Goal: Task Accomplishment & Management: Complete application form

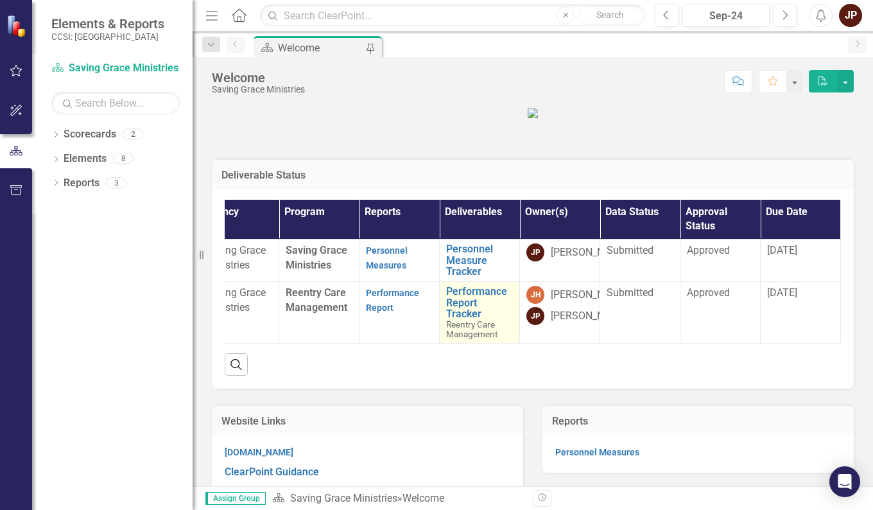
scroll to position [0, 35]
click at [376, 313] on link "Performance Report" at bounding box center [392, 300] width 53 height 25
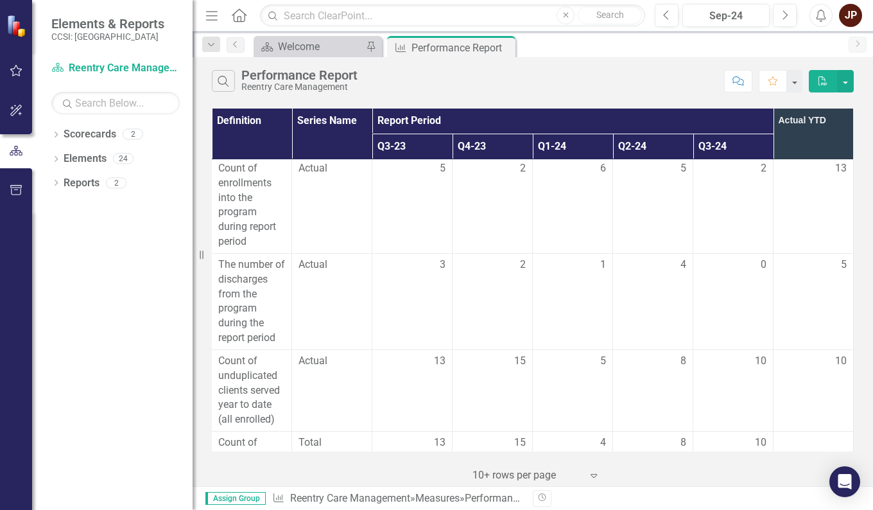
scroll to position [0, 171]
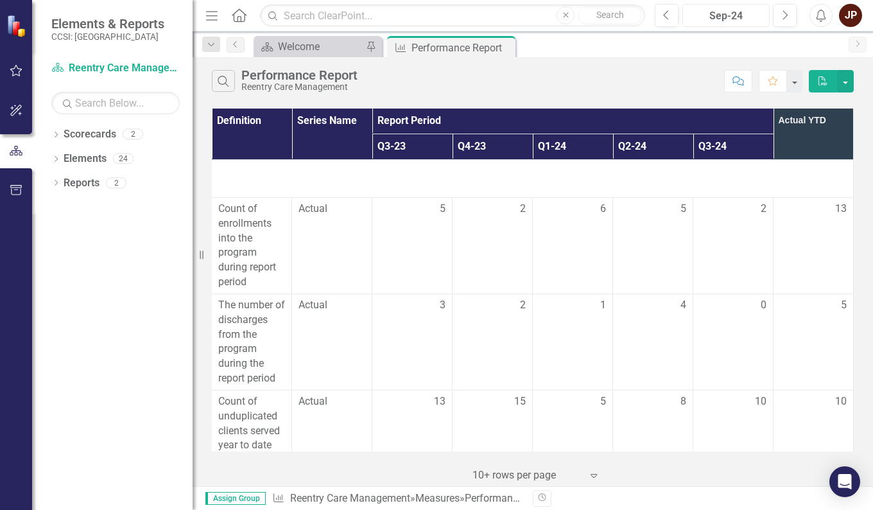
click at [729, 21] on div "Sep-24" at bounding box center [726, 15] width 78 height 15
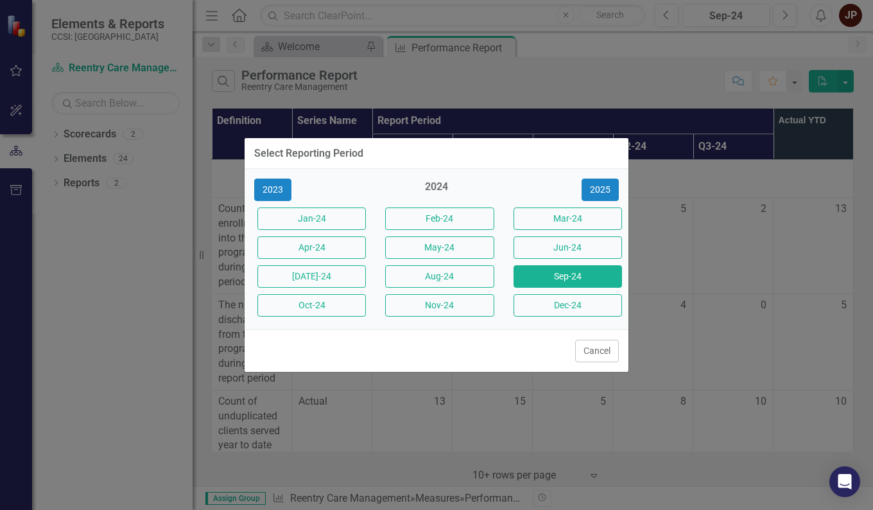
drag, startPoint x: 593, startPoint y: 191, endPoint x: 580, endPoint y: 188, distance: 13.2
click at [580, 188] on div "2025" at bounding box center [564, 189] width 108 height 22
click at [594, 186] on button "2025" at bounding box center [600, 189] width 37 height 22
click at [523, 272] on button "Sep-25" at bounding box center [568, 276] width 108 height 22
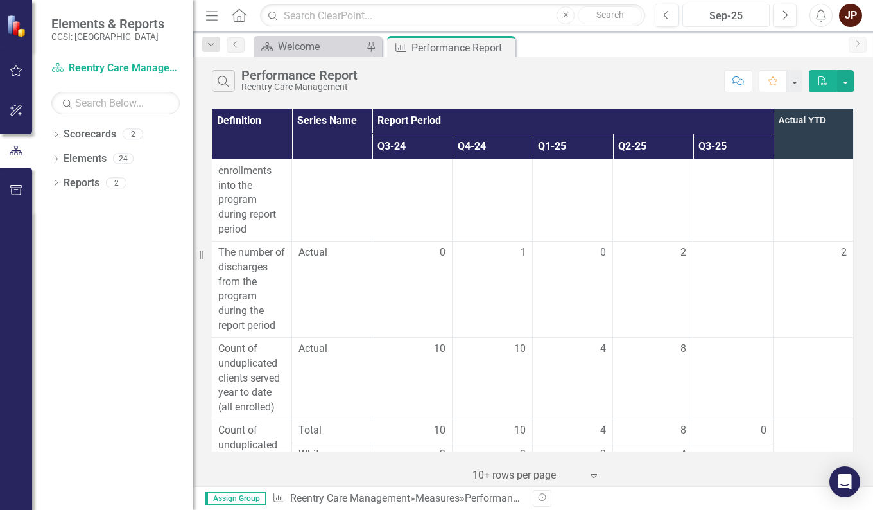
scroll to position [0, 171]
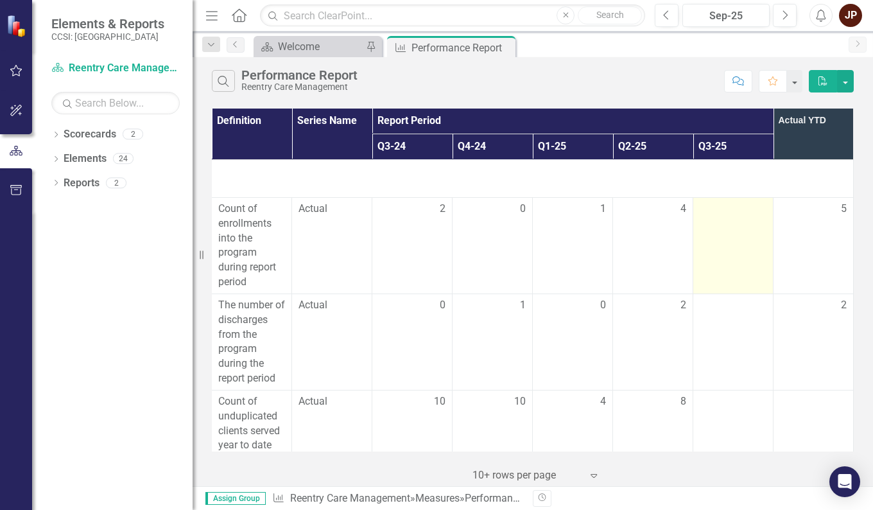
click at [736, 222] on td at bounding box center [733, 245] width 80 height 96
click at [729, 212] on div at bounding box center [733, 209] width 67 height 15
click at [732, 216] on div at bounding box center [733, 209] width 67 height 15
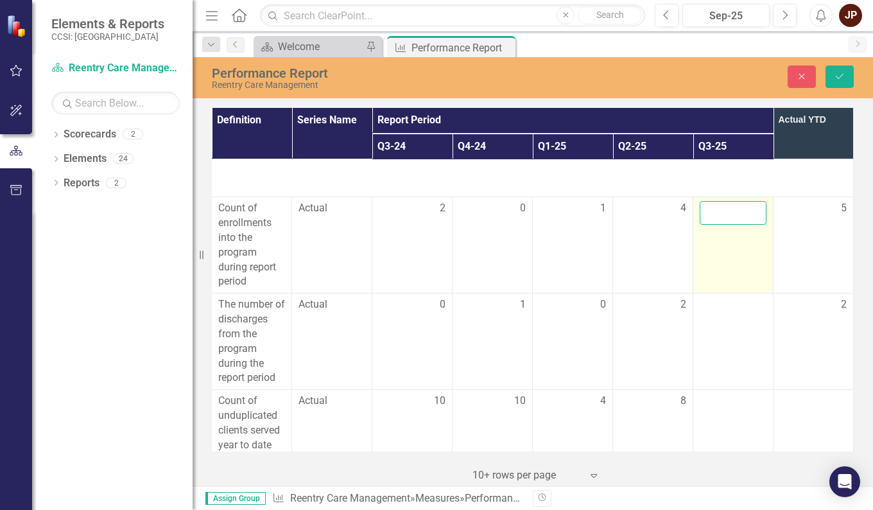
drag, startPoint x: 732, startPoint y: 216, endPoint x: 708, endPoint y: 221, distance: 24.2
click at [708, 221] on input "number" at bounding box center [733, 213] width 67 height 24
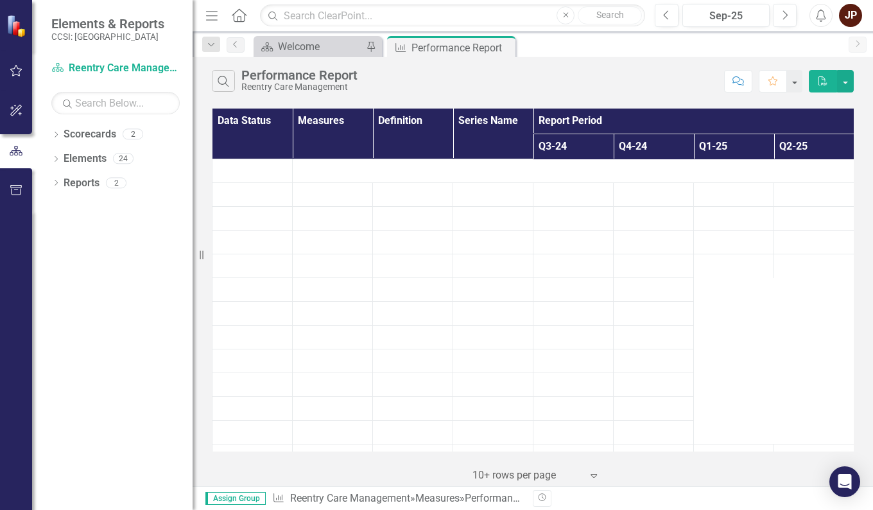
scroll to position [0, 171]
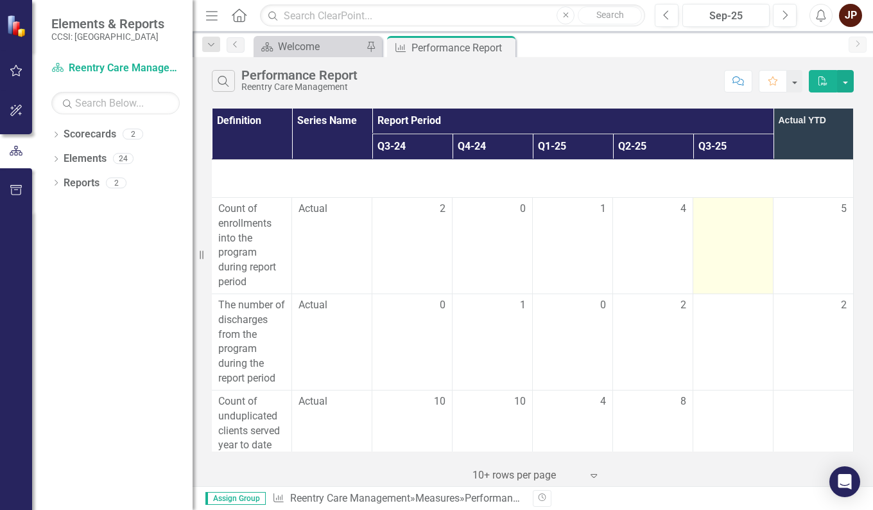
click at [732, 223] on td at bounding box center [733, 245] width 80 height 96
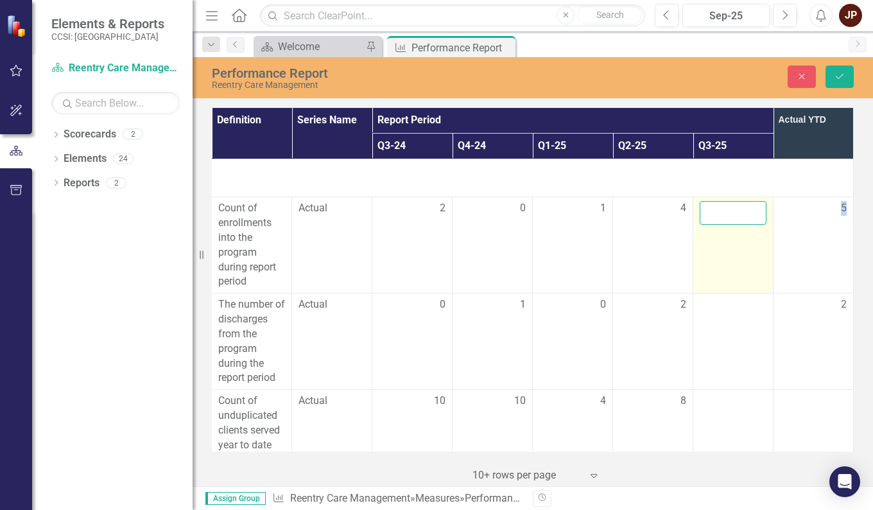
drag, startPoint x: 732, startPoint y: 223, endPoint x: 723, endPoint y: 212, distance: 14.6
click at [723, 212] on input "number" at bounding box center [733, 213] width 67 height 24
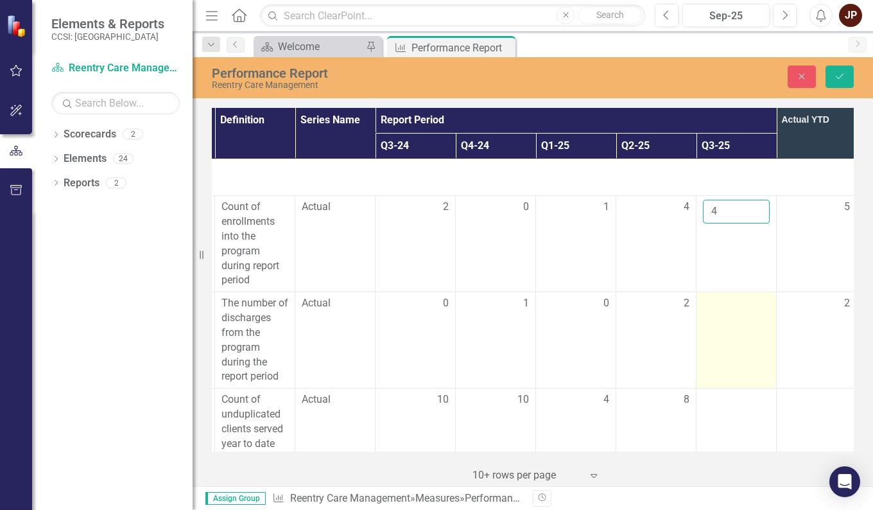
type input "4"
drag, startPoint x: 730, startPoint y: 306, endPoint x: 729, endPoint y: 324, distance: 18.0
click at [729, 324] on td at bounding box center [736, 340] width 80 height 96
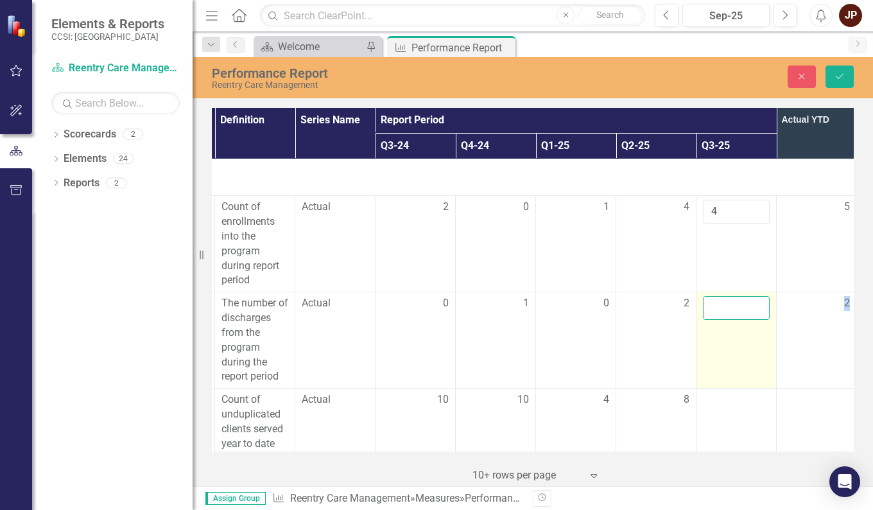
drag, startPoint x: 729, startPoint y: 324, endPoint x: 728, endPoint y: 307, distance: 16.7
click at [728, 307] on input "number" at bounding box center [736, 308] width 67 height 24
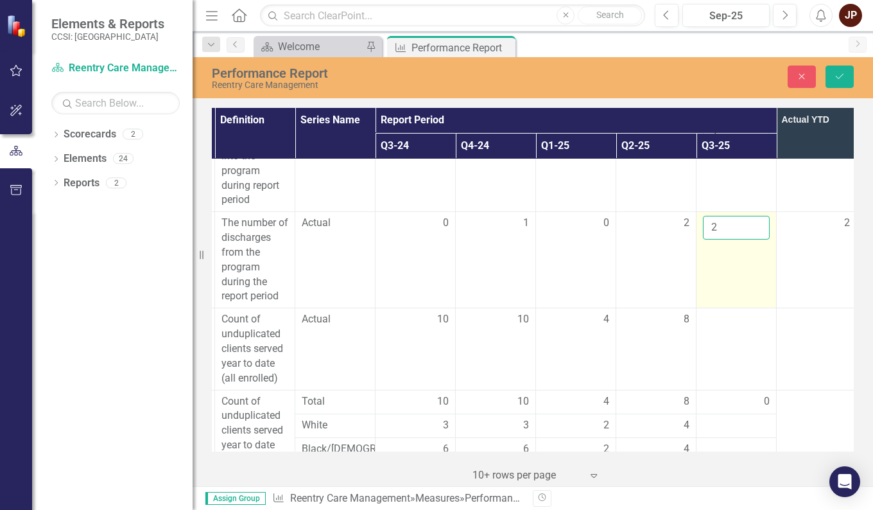
scroll to position [90, 158]
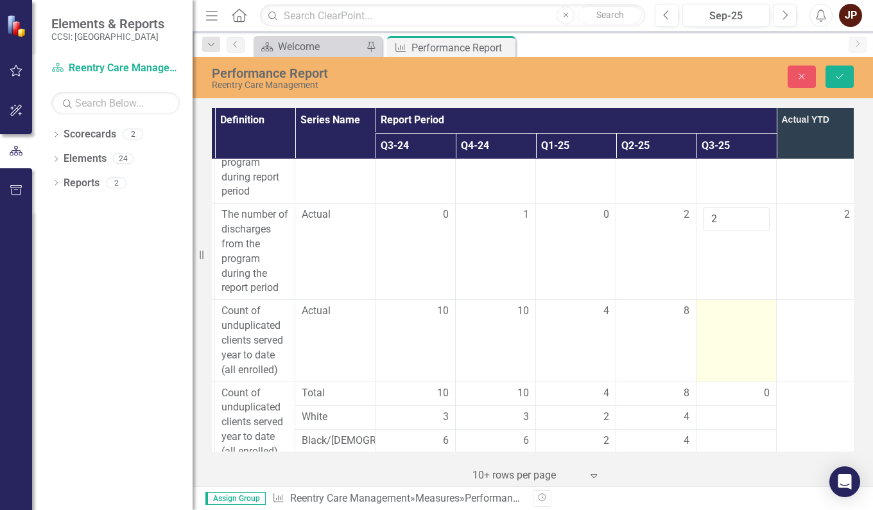
click at [732, 340] on td at bounding box center [736, 341] width 80 height 82
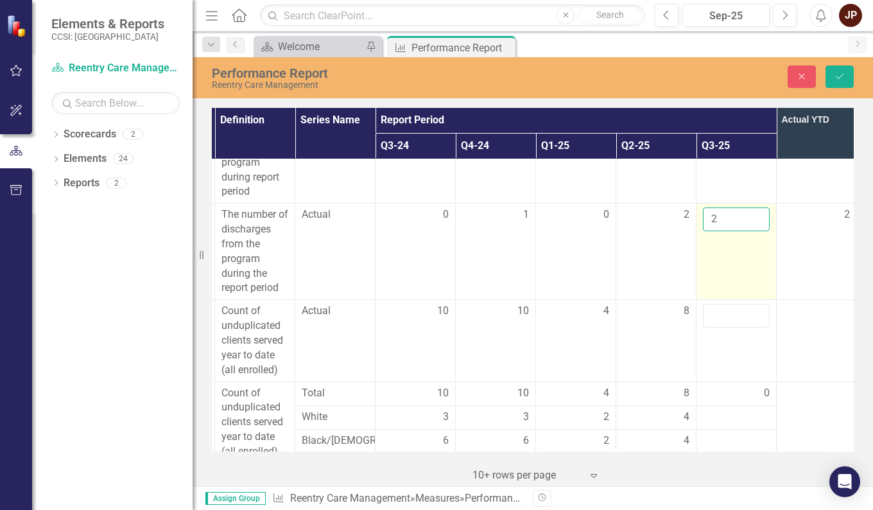
click at [734, 224] on input "2" at bounding box center [736, 219] width 67 height 24
type input "3"
click at [755, 217] on input "3" at bounding box center [736, 219] width 67 height 24
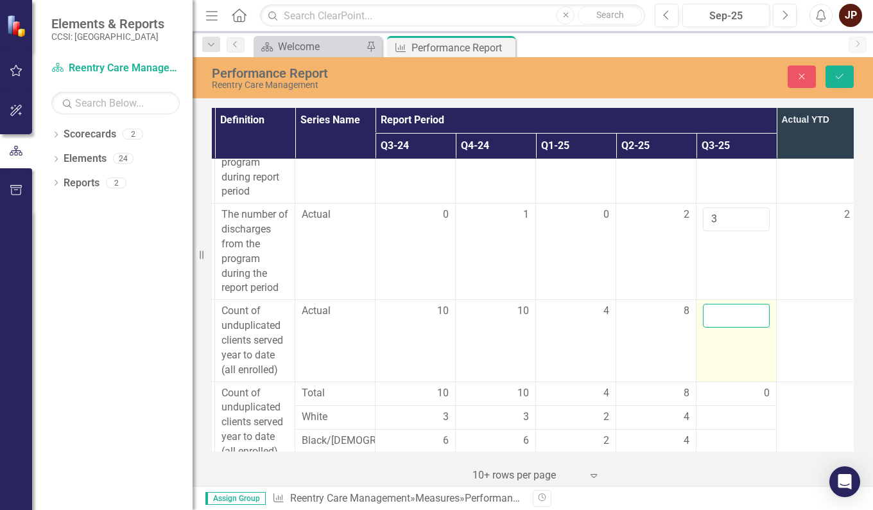
click at [724, 315] on input "number" at bounding box center [736, 316] width 67 height 24
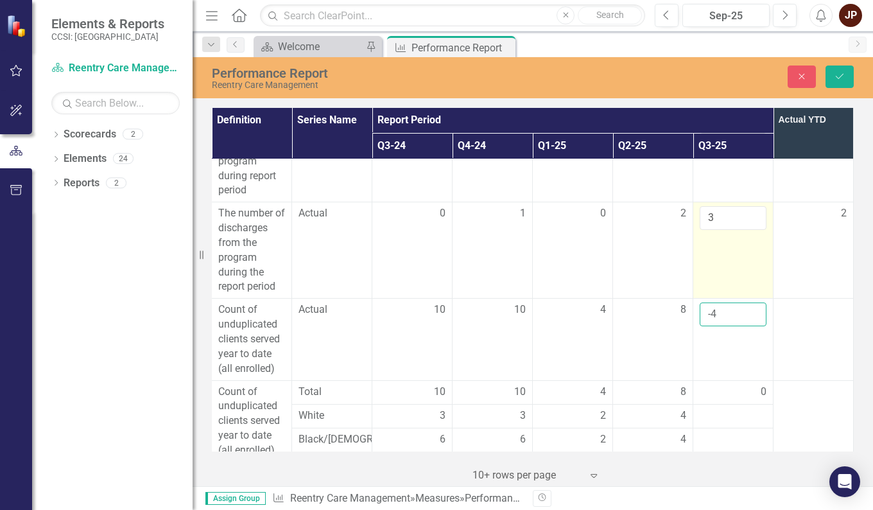
scroll to position [0, 171]
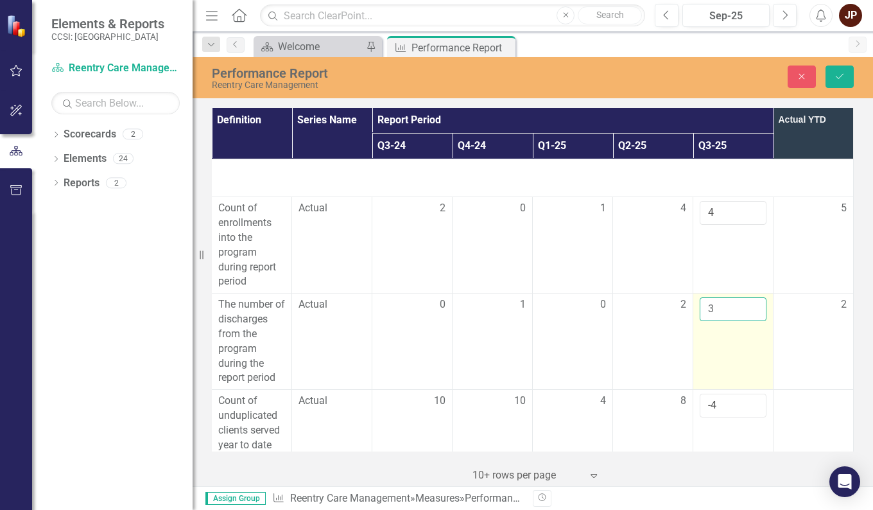
click at [732, 316] on input "3" at bounding box center [733, 309] width 67 height 24
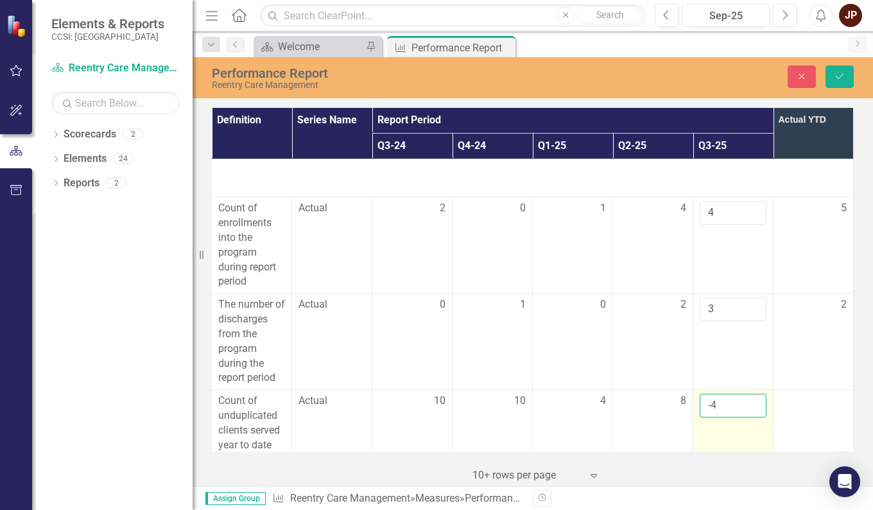
click at [727, 404] on input "-4" at bounding box center [733, 405] width 67 height 24
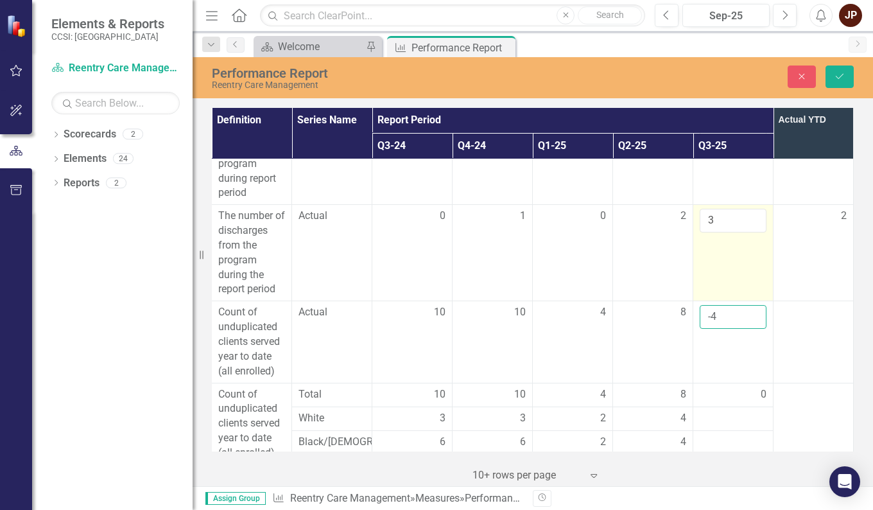
scroll to position [89, 171]
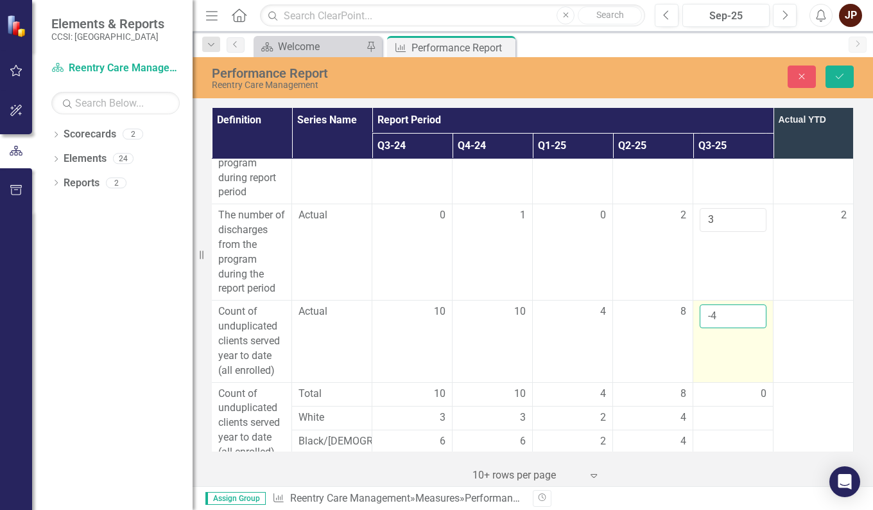
drag, startPoint x: 730, startPoint y: 312, endPoint x: 705, endPoint y: 315, distance: 25.2
click at [705, 315] on input "-4" at bounding box center [733, 316] width 67 height 24
drag, startPoint x: 712, startPoint y: 321, endPoint x: 684, endPoint y: 318, distance: 28.4
click at [693, 318] on td "-4" at bounding box center [733, 341] width 80 height 82
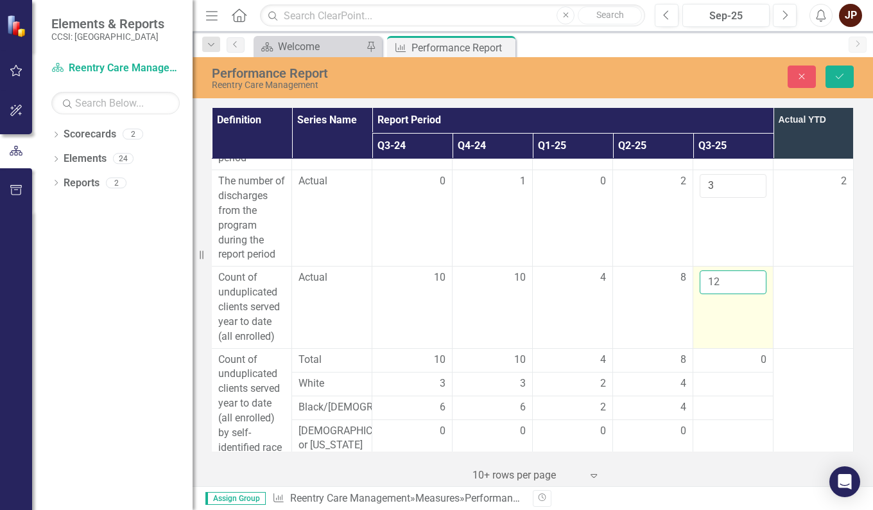
scroll to position [139, 171]
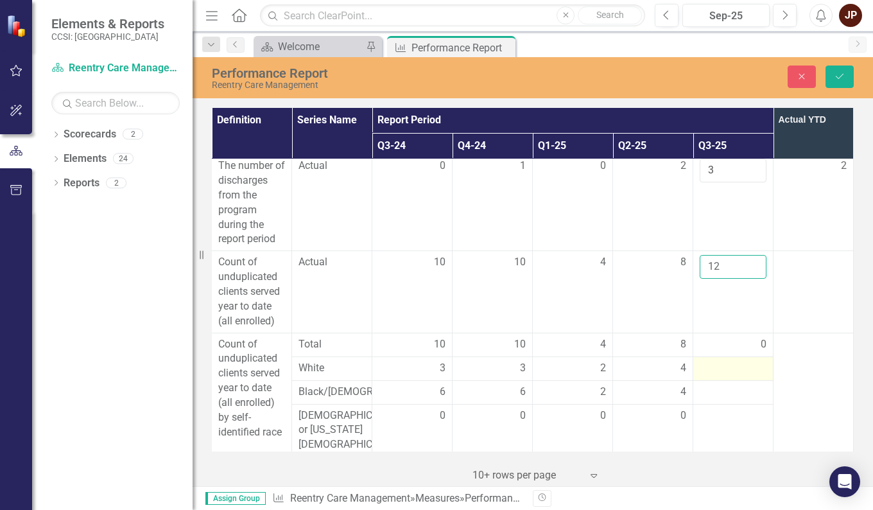
type input "12"
click at [725, 358] on td at bounding box center [733, 368] width 80 height 24
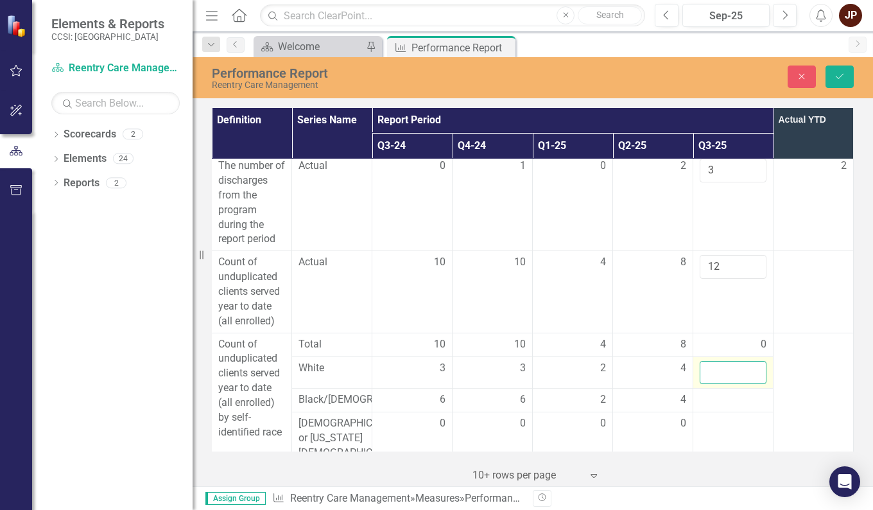
drag, startPoint x: 725, startPoint y: 358, endPoint x: 722, endPoint y: 369, distance: 11.6
drag, startPoint x: 722, startPoint y: 369, endPoint x: 703, endPoint y: 346, distance: 29.7
drag, startPoint x: 703, startPoint y: 346, endPoint x: 716, endPoint y: 375, distance: 31.9
drag, startPoint x: 716, startPoint y: 375, endPoint x: 699, endPoint y: 370, distance: 18.1
click at [700, 370] on input "number" at bounding box center [733, 373] width 67 height 24
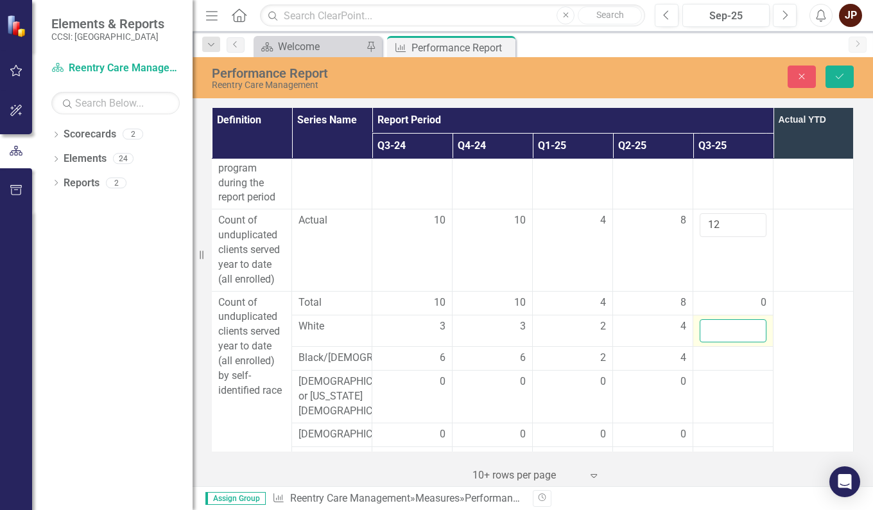
scroll to position [181, 171]
click at [747, 325] on input "1" at bounding box center [733, 330] width 67 height 24
click at [740, 325] on input "2" at bounding box center [733, 330] width 67 height 24
click at [740, 325] on input "3" at bounding box center [733, 330] width 67 height 24
click at [740, 325] on input "4" at bounding box center [733, 330] width 67 height 24
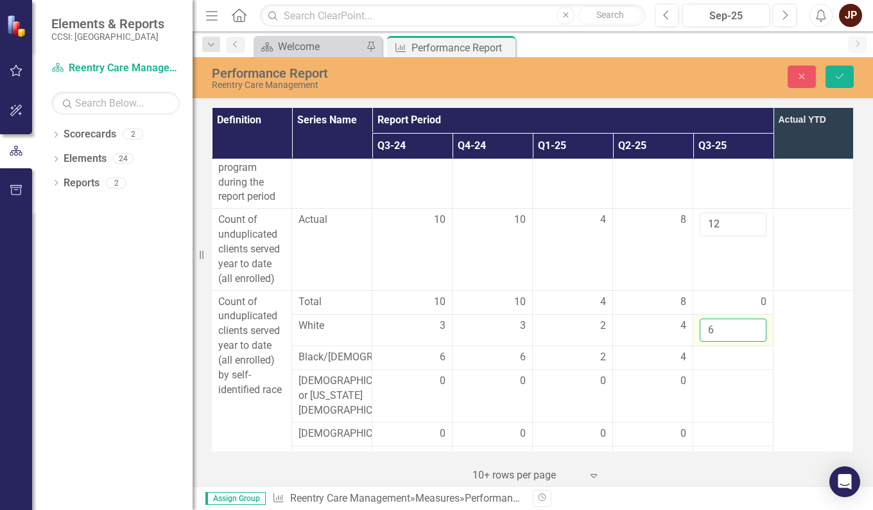
click at [740, 325] on input "6" at bounding box center [733, 330] width 67 height 24
click at [740, 325] on input "7" at bounding box center [733, 330] width 67 height 24
click at [742, 340] on input "7" at bounding box center [733, 330] width 67 height 24
click at [743, 334] on input "6" at bounding box center [733, 330] width 67 height 24
type input "5"
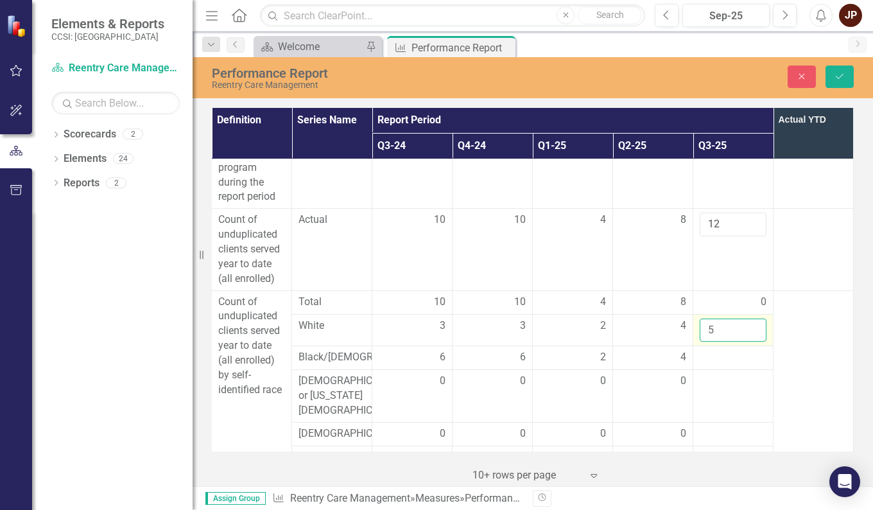
click at [745, 331] on input "5" at bounding box center [733, 330] width 67 height 24
click at [727, 360] on div at bounding box center [733, 357] width 67 height 15
drag, startPoint x: 727, startPoint y: 360, endPoint x: 723, endPoint y: 376, distance: 16.5
click at [723, 370] on td at bounding box center [733, 358] width 80 height 24
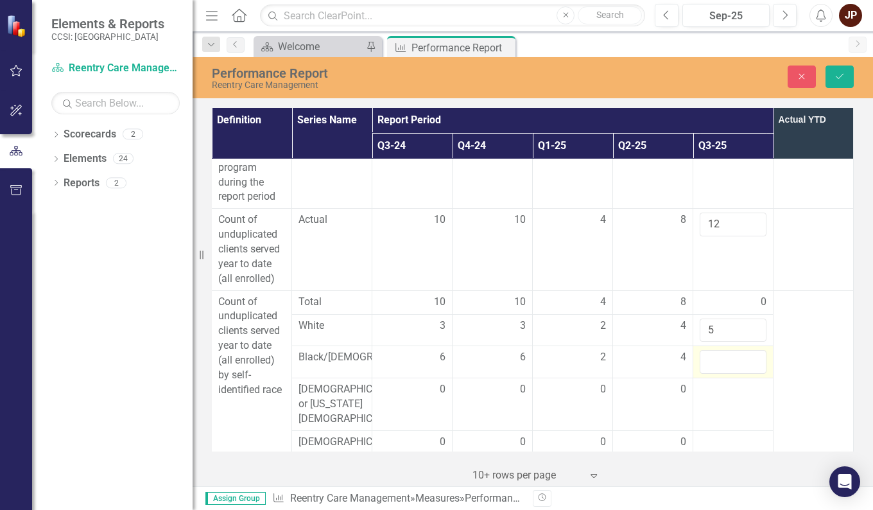
click at [723, 376] on td at bounding box center [733, 362] width 80 height 32
drag, startPoint x: 743, startPoint y: 361, endPoint x: 713, endPoint y: 364, distance: 29.7
click at [713, 364] on input "number" at bounding box center [733, 362] width 67 height 24
click at [742, 357] on input "1" at bounding box center [733, 362] width 67 height 24
click at [742, 357] on input "2" at bounding box center [733, 362] width 67 height 24
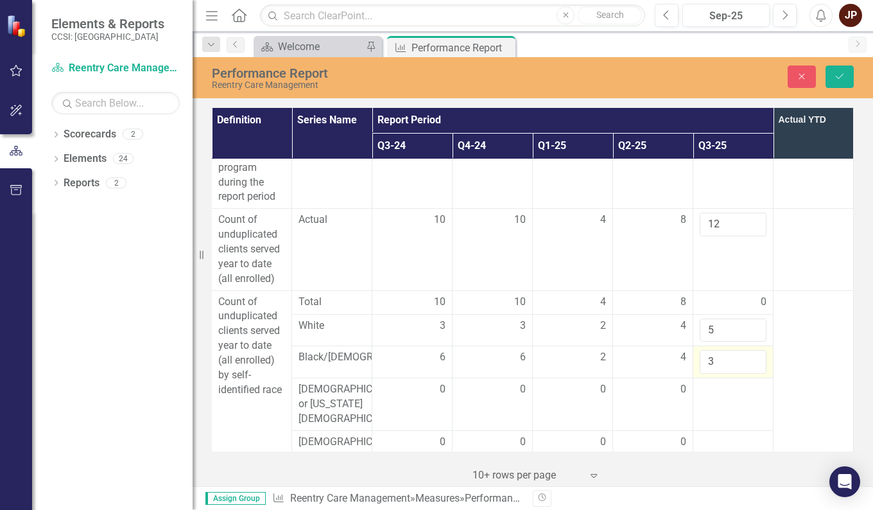
click at [742, 357] on input "3" at bounding box center [733, 362] width 67 height 24
click at [742, 357] on input "4" at bounding box center [733, 362] width 67 height 24
click at [742, 357] on input "5" at bounding box center [733, 362] width 67 height 24
type input "6"
click at [742, 357] on input "6" at bounding box center [733, 362] width 67 height 24
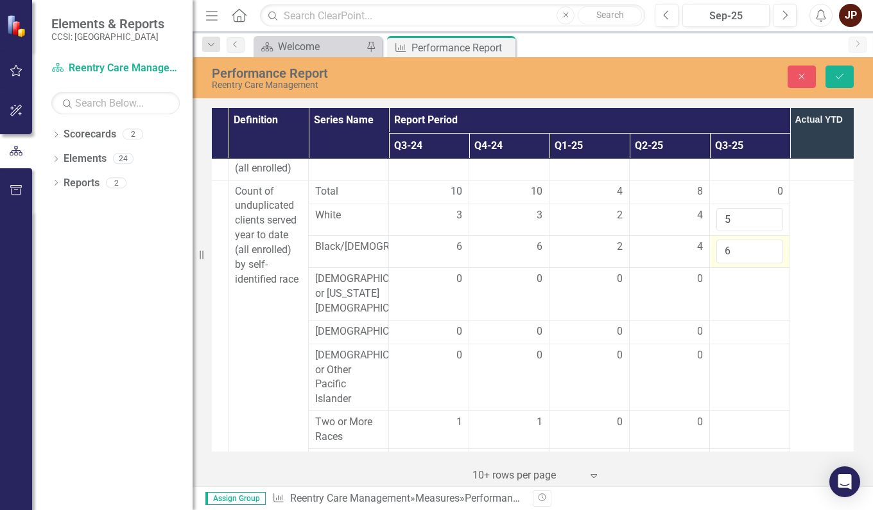
scroll to position [264, 144]
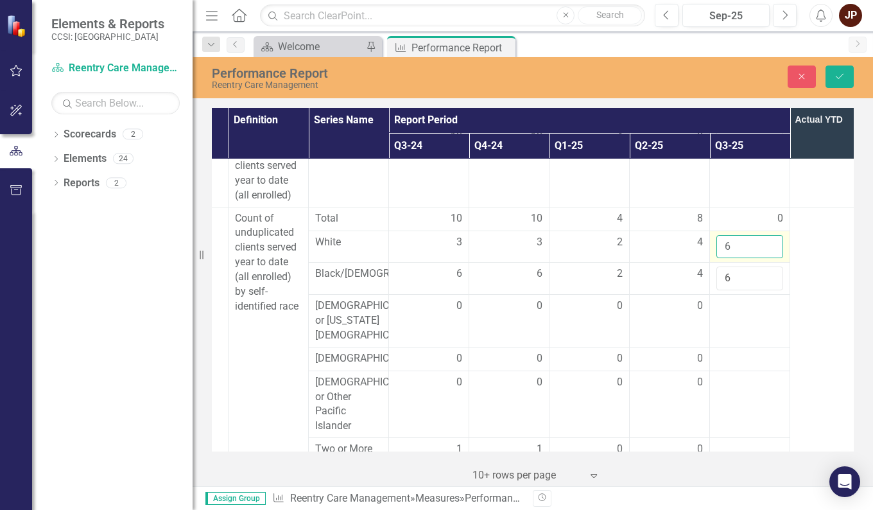
click at [770, 243] on input "6" at bounding box center [749, 247] width 67 height 24
click at [770, 250] on input "5" at bounding box center [749, 247] width 67 height 24
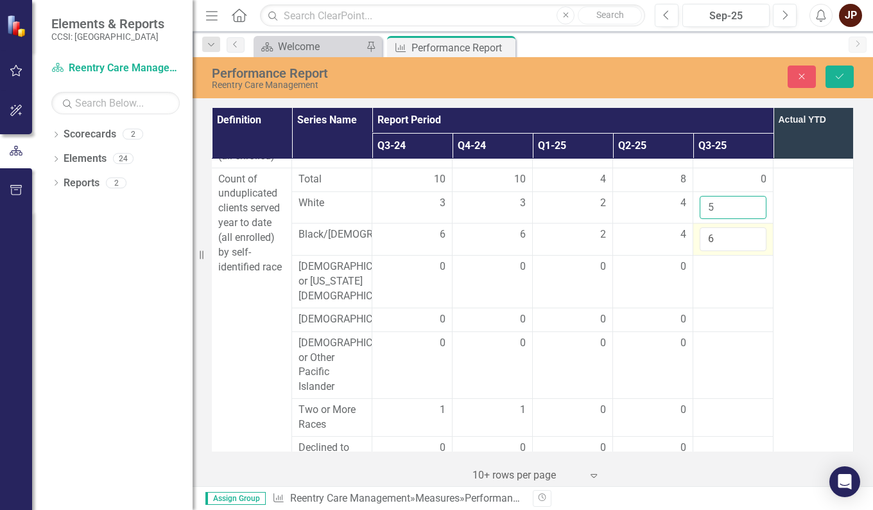
scroll to position [303, 161]
type input "6"
click at [752, 205] on input "6" at bounding box center [733, 208] width 67 height 24
click at [799, 273] on td at bounding box center [814, 321] width 80 height 306
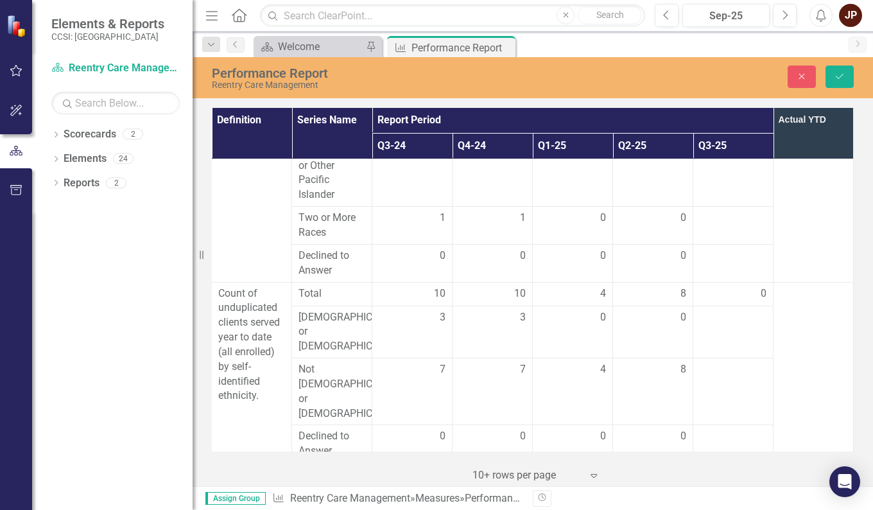
scroll to position [497, 161]
drag, startPoint x: 730, startPoint y: 293, endPoint x: 735, endPoint y: 324, distance: 31.9
click at [735, 324] on div at bounding box center [733, 316] width 67 height 15
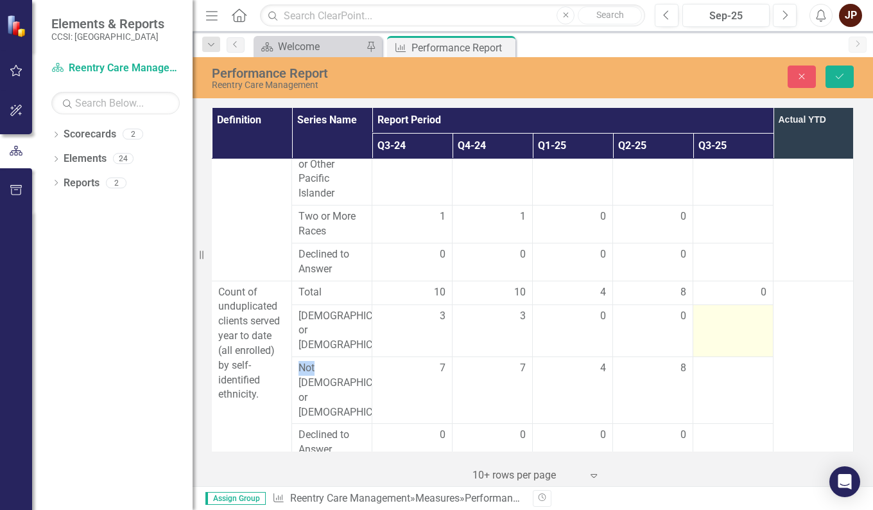
click at [735, 324] on div at bounding box center [733, 316] width 67 height 15
click at [735, 324] on input "number" at bounding box center [733, 321] width 67 height 24
type input "1"
click at [753, 324] on input "1" at bounding box center [733, 321] width 67 height 24
click at [745, 304] on td "0" at bounding box center [733, 293] width 80 height 24
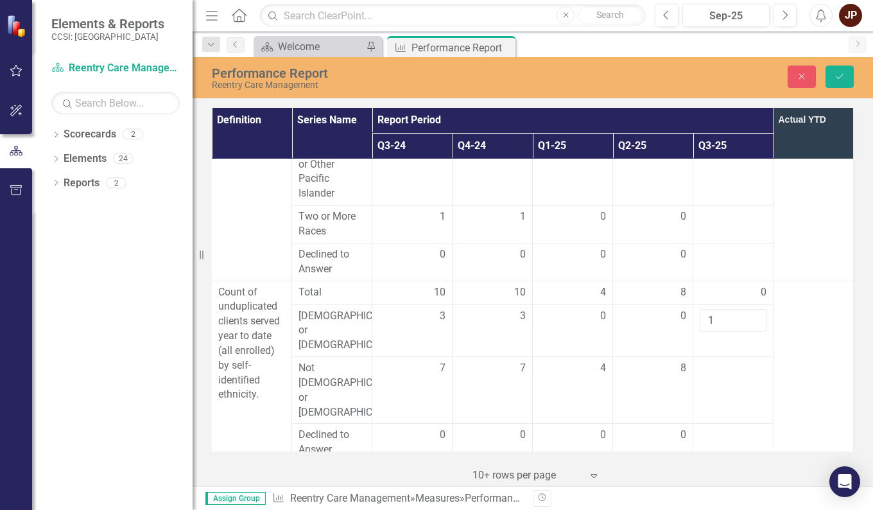
click at [745, 300] on div "0" at bounding box center [733, 292] width 67 height 15
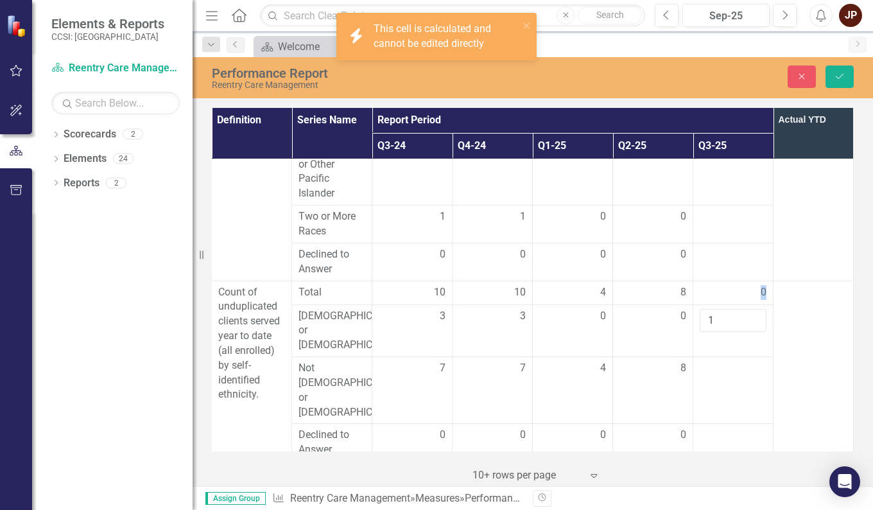
click at [745, 300] on div "0" at bounding box center [733, 292] width 67 height 15
drag, startPoint x: 745, startPoint y: 304, endPoint x: 752, endPoint y: 295, distance: 11.4
click at [752, 295] on div "0" at bounding box center [733, 292] width 67 height 15
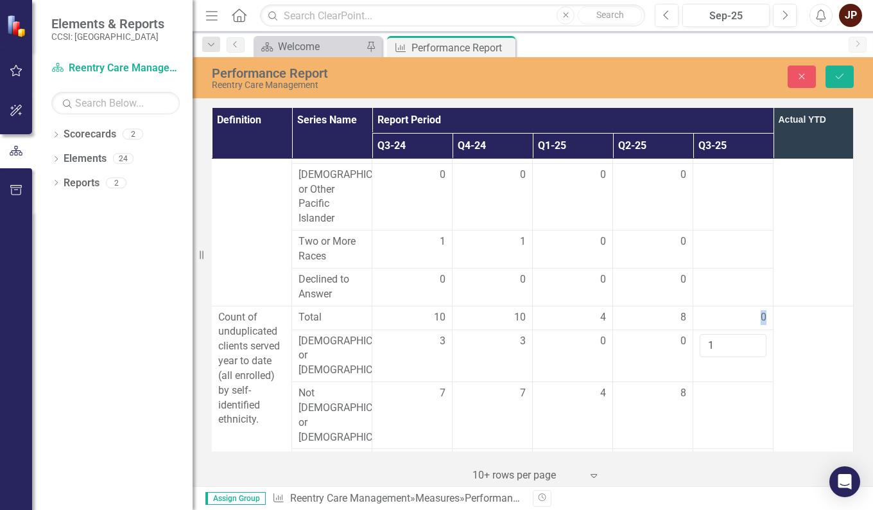
scroll to position [474, 161]
drag, startPoint x: 752, startPoint y: 295, endPoint x: 732, endPoint y: 320, distance: 31.1
click at [732, 320] on div "0" at bounding box center [733, 314] width 67 height 15
click at [755, 318] on div "0" at bounding box center [733, 314] width 67 height 15
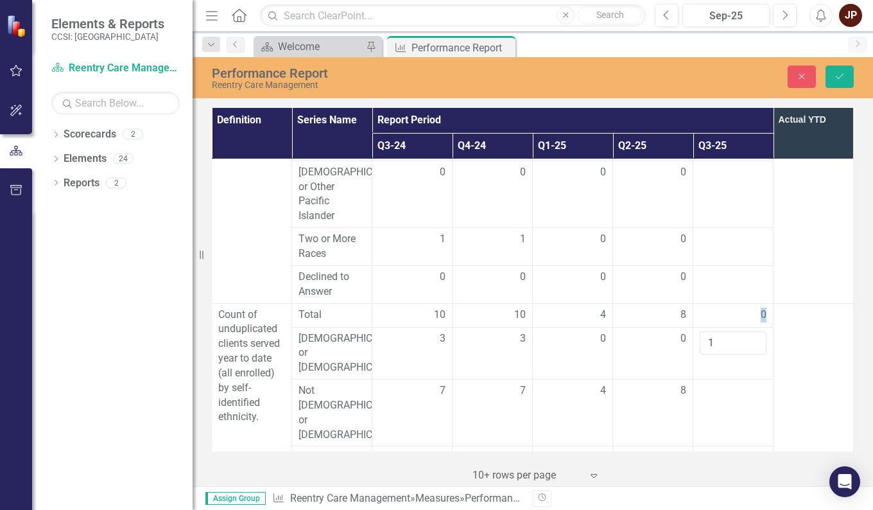
click at [755, 318] on div "0" at bounding box center [733, 314] width 67 height 15
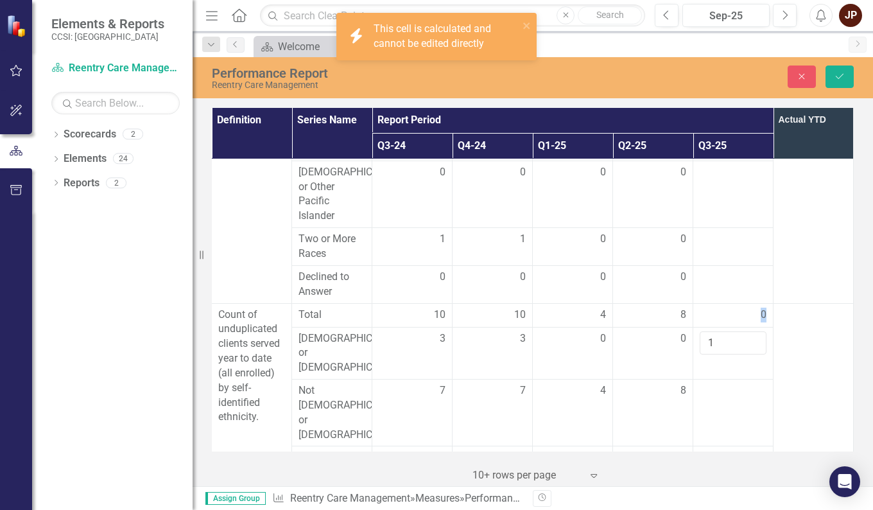
click at [755, 318] on div "0" at bounding box center [733, 314] width 67 height 15
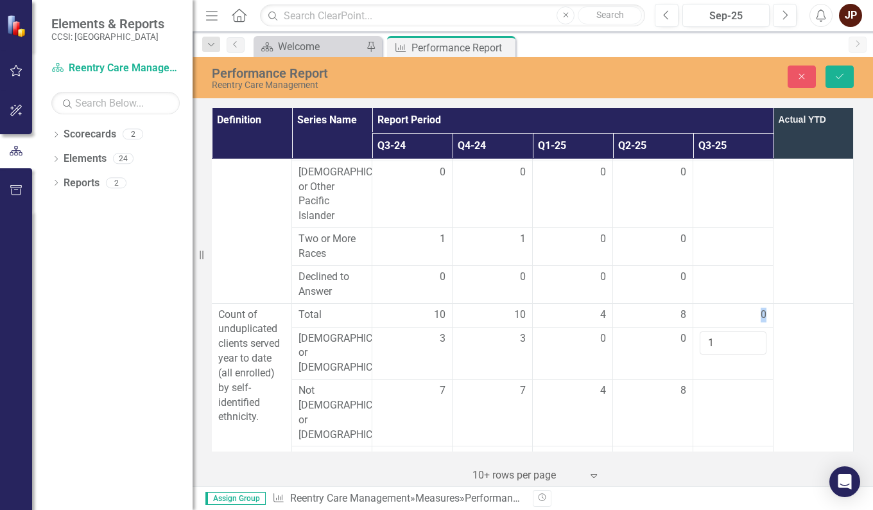
click at [740, 322] on div "0" at bounding box center [733, 314] width 67 height 15
click at [744, 322] on div "0" at bounding box center [733, 314] width 67 height 15
click at [744, 282] on div at bounding box center [733, 277] width 67 height 15
click at [748, 318] on div "0" at bounding box center [733, 314] width 67 height 15
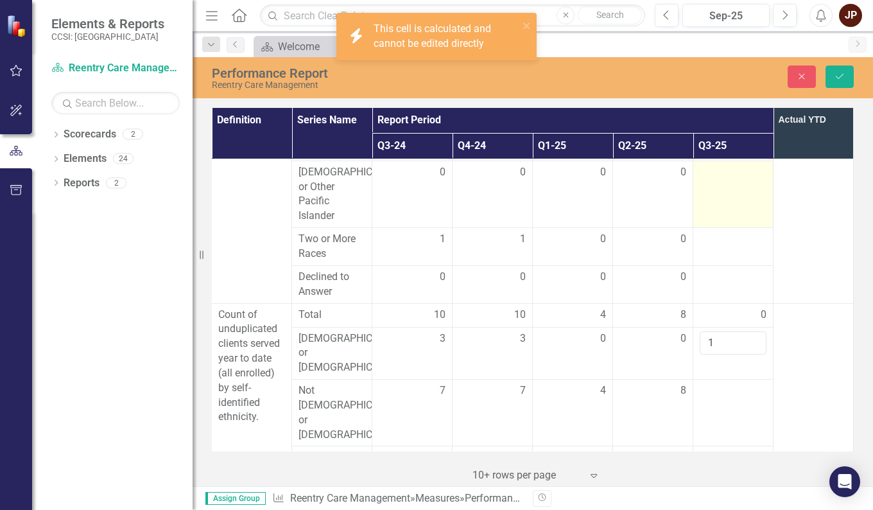
drag, startPoint x: 748, startPoint y: 318, endPoint x: 754, endPoint y: 189, distance: 128.5
click at [754, 189] on td at bounding box center [733, 193] width 80 height 67
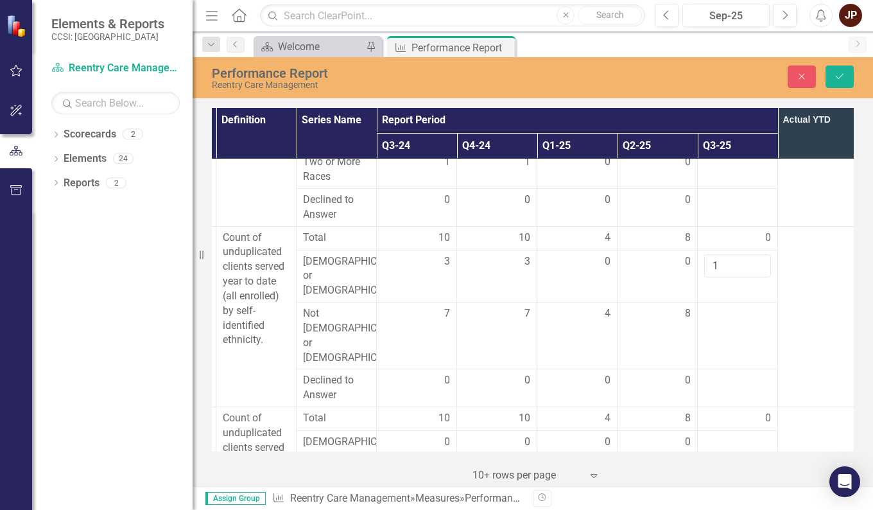
scroll to position [552, 157]
click at [752, 321] on td at bounding box center [738, 335] width 80 height 67
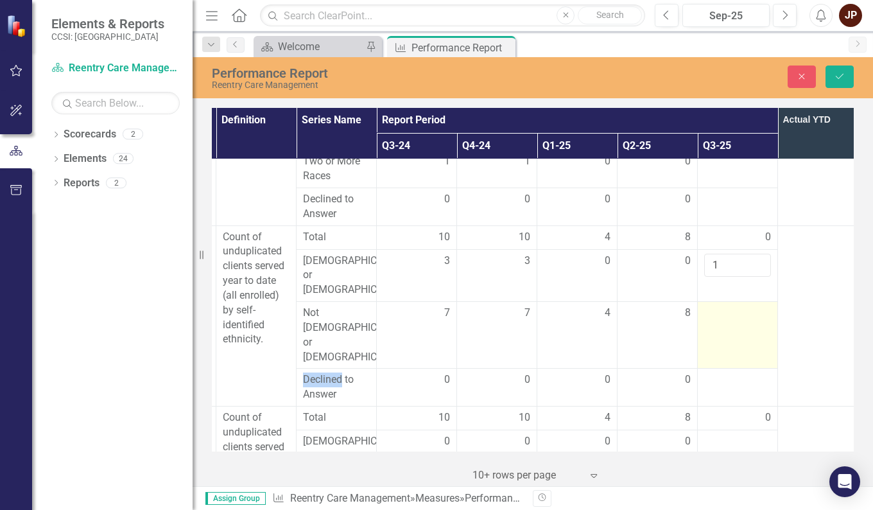
click at [752, 321] on td at bounding box center [738, 335] width 80 height 67
drag, startPoint x: 752, startPoint y: 321, endPoint x: 750, endPoint y: 313, distance: 8.1
drag, startPoint x: 750, startPoint y: 313, endPoint x: 712, endPoint y: 306, distance: 38.6
click at [712, 306] on input "number" at bounding box center [737, 318] width 67 height 24
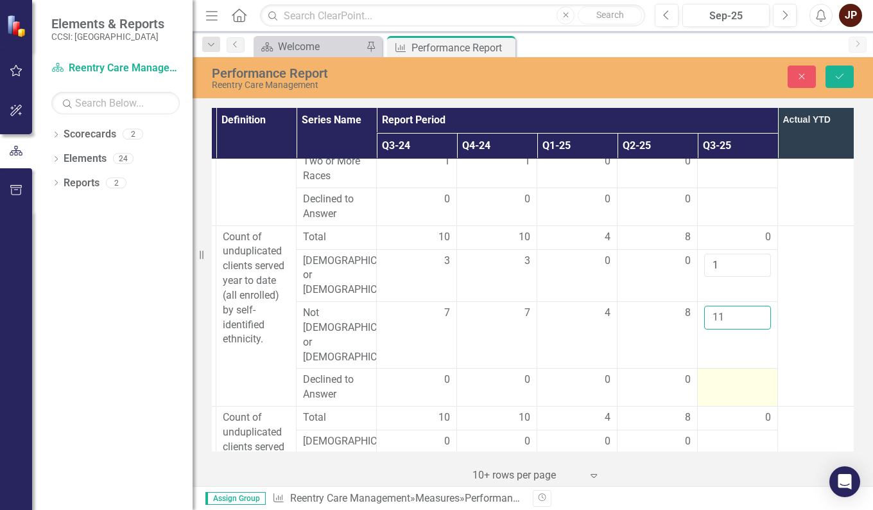
scroll to position [584, 157]
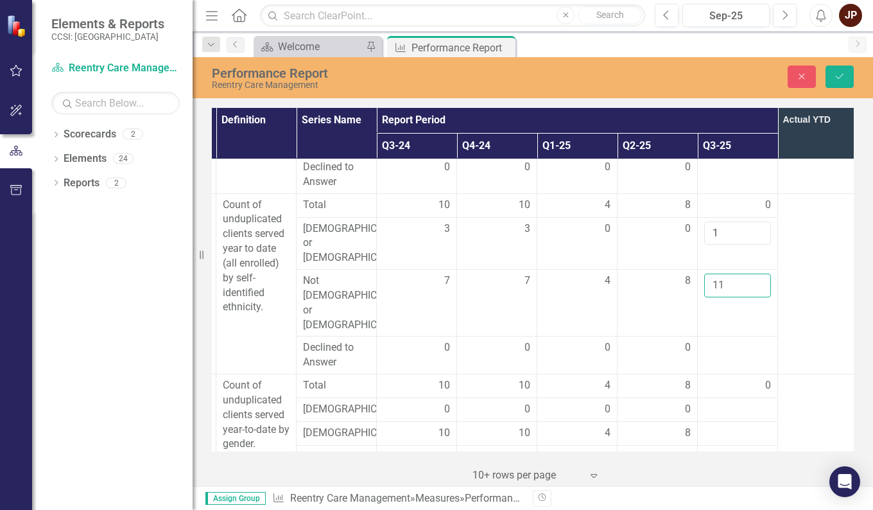
type input "11"
click at [719, 378] on div "0" at bounding box center [737, 385] width 67 height 15
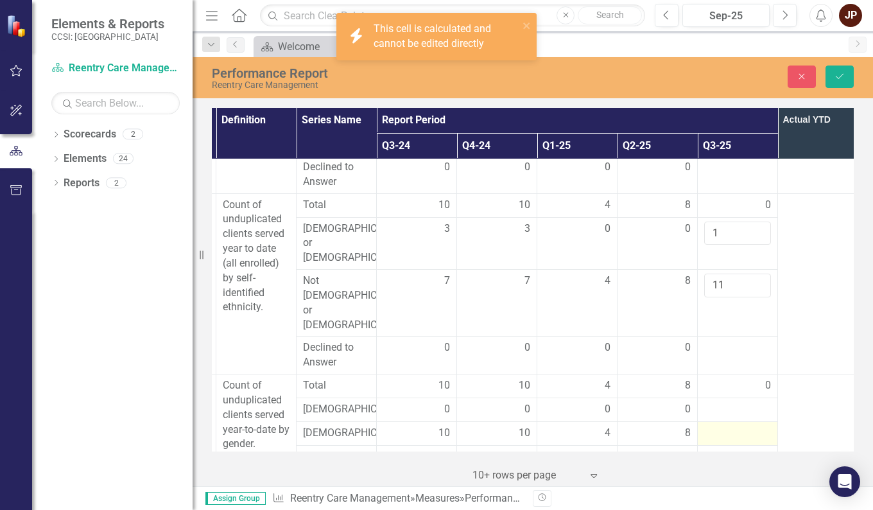
click at [743, 426] on div at bounding box center [737, 433] width 67 height 15
click at [743, 426] on input "number" at bounding box center [737, 438] width 67 height 24
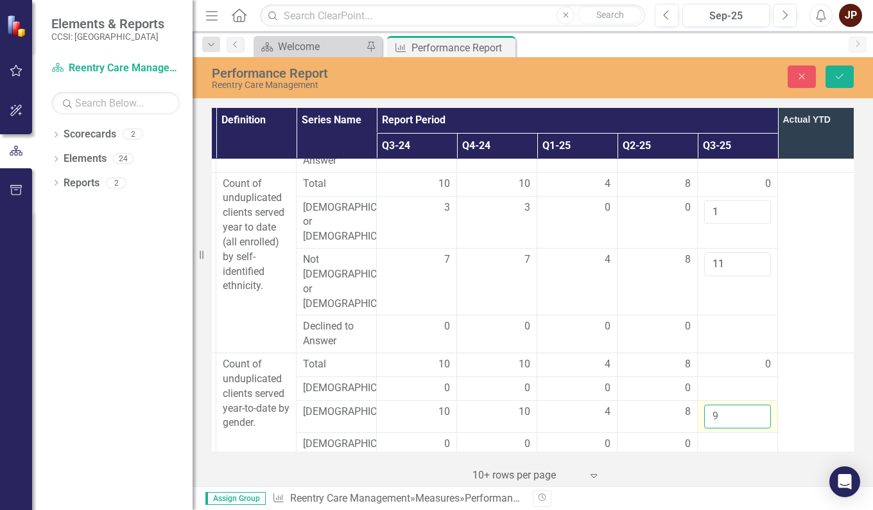
scroll to position [609, 157]
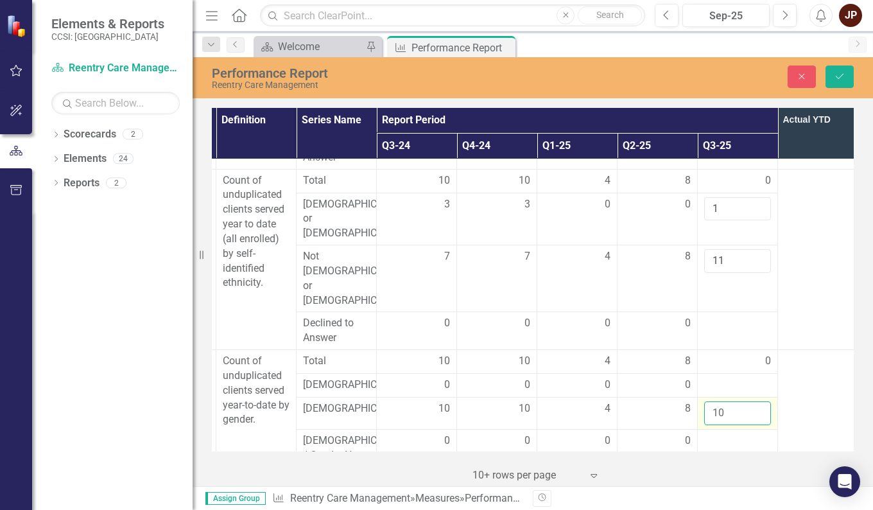
click at [757, 401] on input "10" at bounding box center [737, 413] width 67 height 24
click at [757, 401] on input "11" at bounding box center [737, 413] width 67 height 24
type input "12"
click at [757, 401] on input "12" at bounding box center [737, 413] width 67 height 24
click at [752, 377] on div at bounding box center [737, 384] width 67 height 15
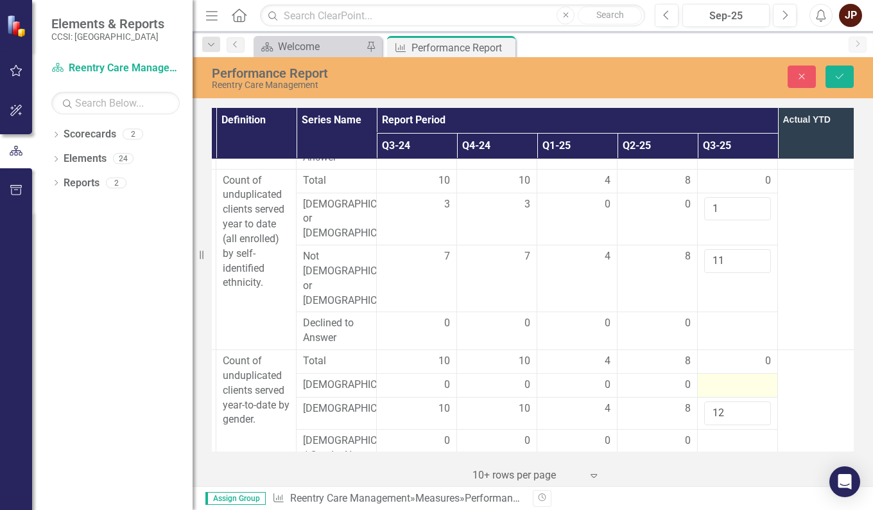
click at [752, 377] on div at bounding box center [737, 384] width 67 height 15
click at [741, 377] on div at bounding box center [737, 384] width 67 height 15
click at [738, 377] on div at bounding box center [737, 384] width 67 height 15
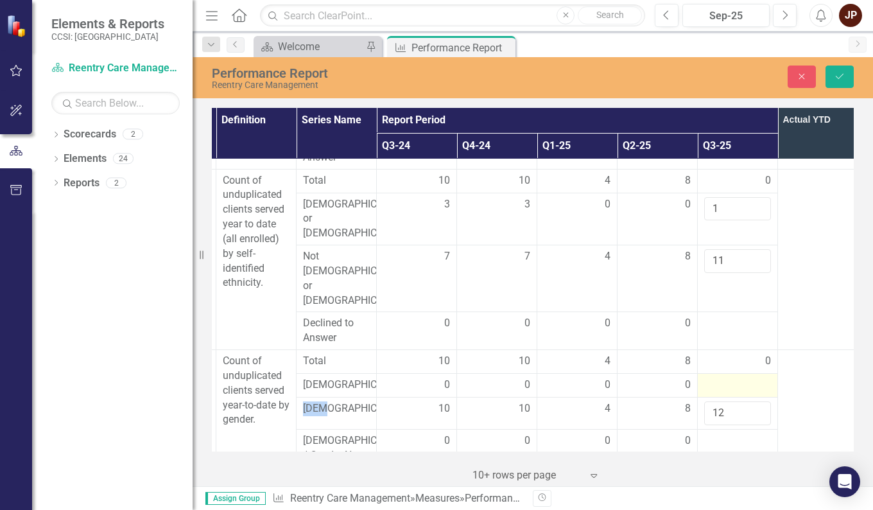
click at [738, 377] on div at bounding box center [737, 384] width 67 height 15
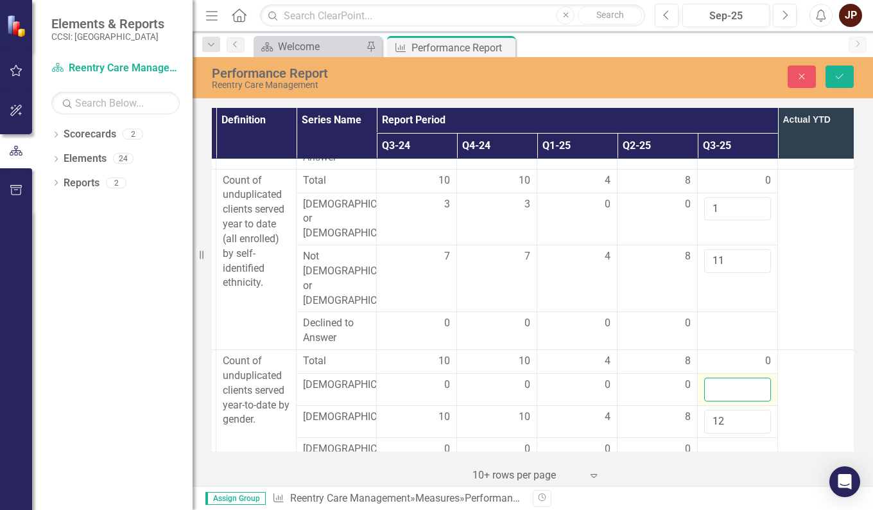
click at [738, 377] on input "number" at bounding box center [737, 389] width 67 height 24
type input "0"
click at [844, 77] on icon "Save" at bounding box center [840, 76] width 12 height 9
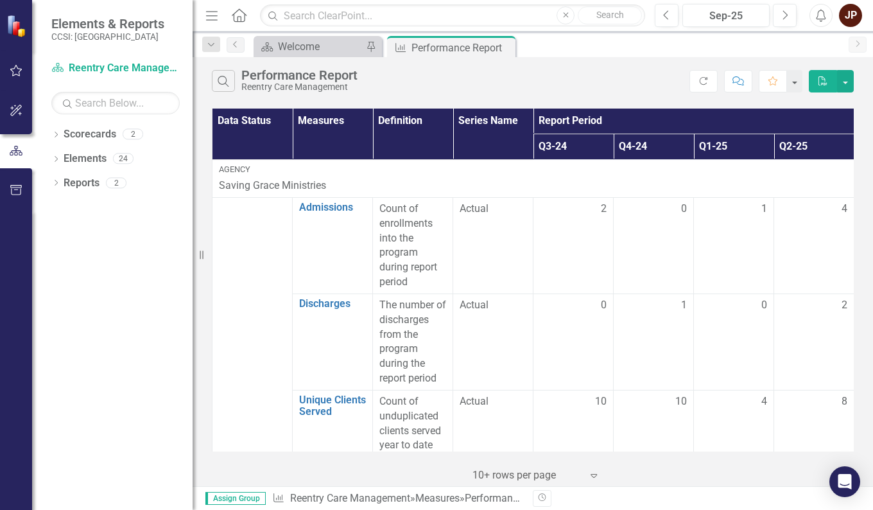
scroll to position [778, 171]
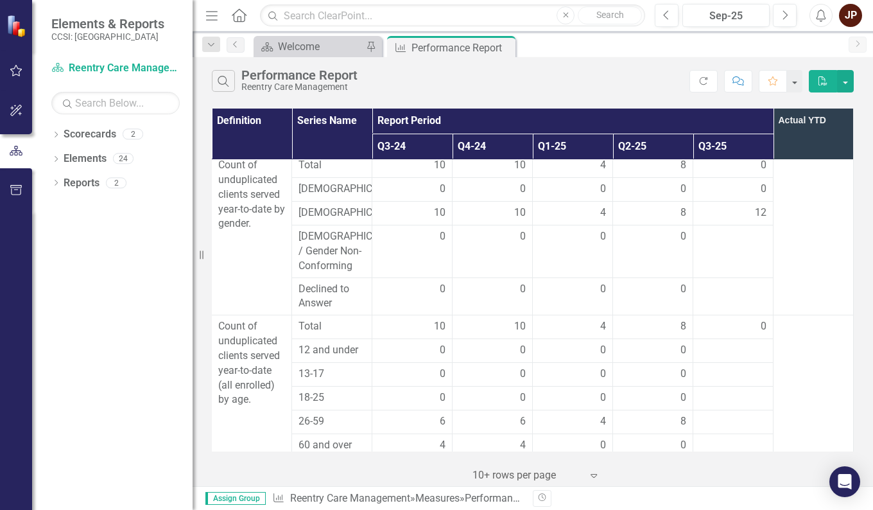
click at [678, 386] on td "0" at bounding box center [653, 398] width 80 height 24
click at [678, 388] on td "0" at bounding box center [653, 400] width 80 height 24
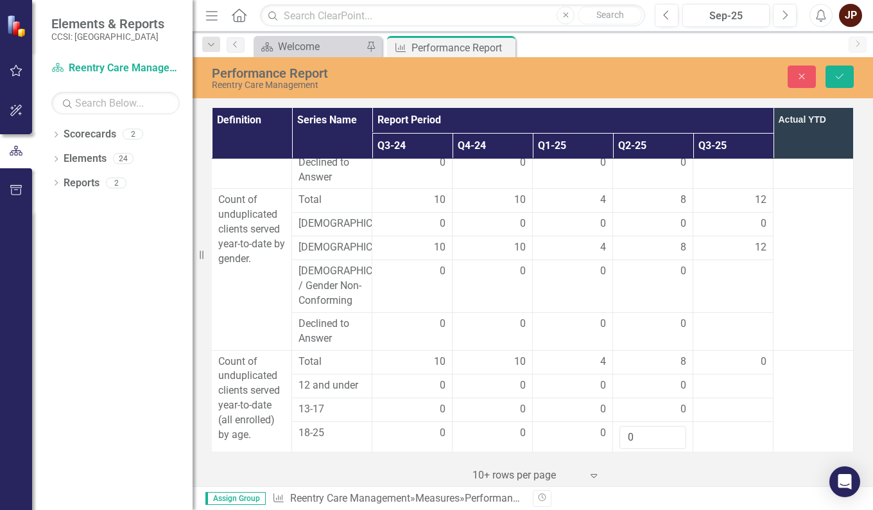
scroll to position [751, 171]
click at [736, 266] on div at bounding box center [733, 273] width 67 height 15
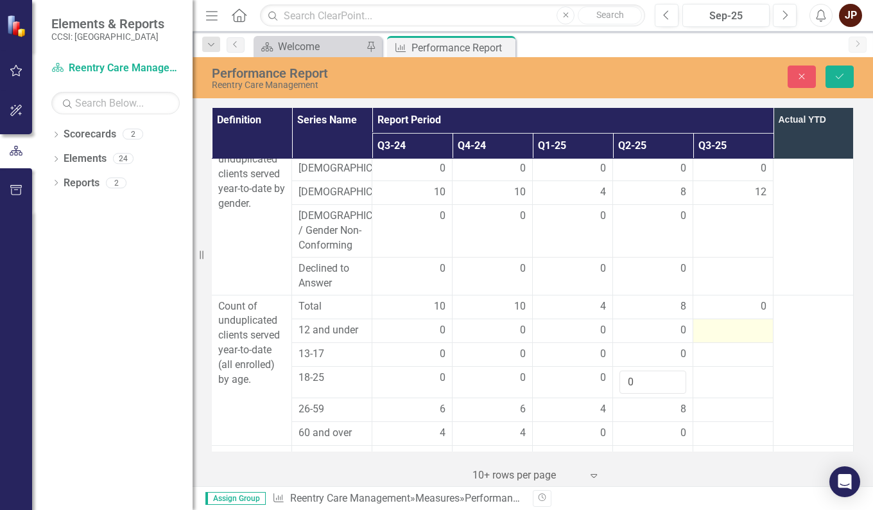
scroll to position [808, 171]
click at [708, 402] on div at bounding box center [733, 409] width 67 height 15
click at [708, 402] on input "number" at bounding box center [733, 414] width 67 height 24
click at [745, 402] on input "1" at bounding box center [733, 414] width 67 height 24
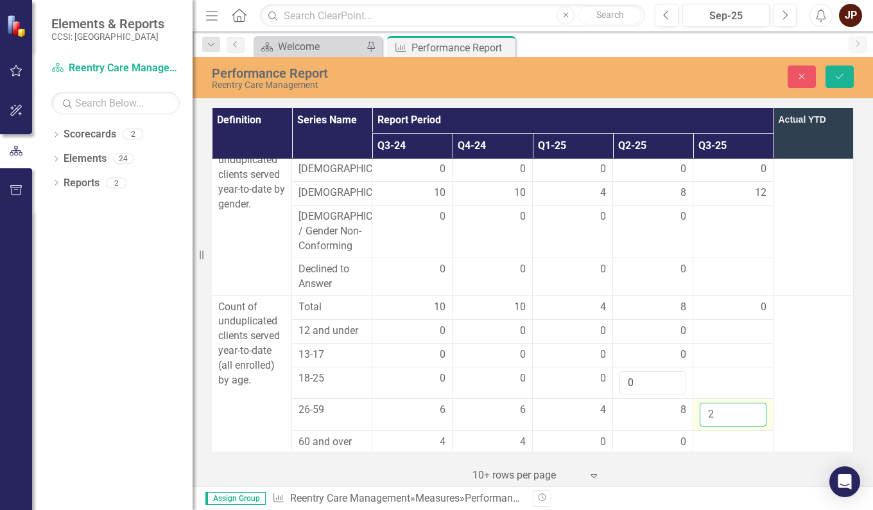
click at [745, 402] on input "2" at bounding box center [733, 414] width 67 height 24
click at [745, 402] on input "3" at bounding box center [733, 414] width 67 height 24
click at [745, 402] on input "4" at bounding box center [733, 414] width 67 height 24
click at [745, 402] on input "5" at bounding box center [733, 414] width 67 height 24
click at [745, 402] on input "6" at bounding box center [733, 414] width 67 height 24
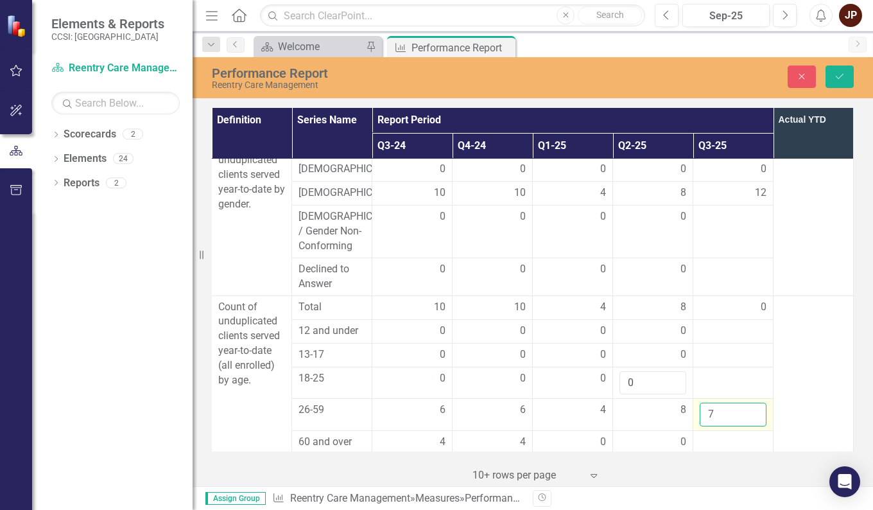
click at [745, 402] on input "7" at bounding box center [733, 414] width 67 height 24
click at [745, 402] on input "8" at bounding box center [733, 414] width 67 height 24
click at [744, 402] on input "9" at bounding box center [733, 414] width 67 height 24
click at [744, 402] on input "10" at bounding box center [733, 414] width 67 height 24
click at [744, 402] on input "11" at bounding box center [733, 414] width 67 height 24
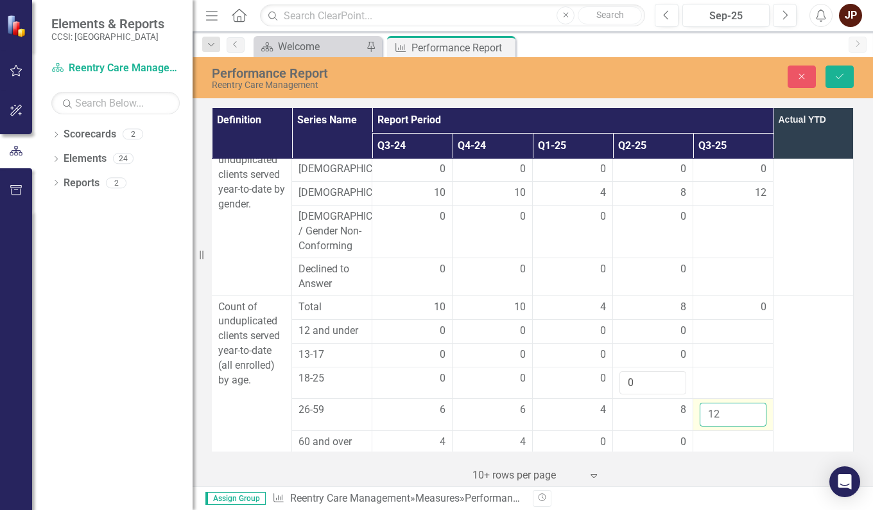
click at [744, 402] on input "12" at bounding box center [733, 414] width 67 height 24
click at [744, 402] on input "13" at bounding box center [733, 414] width 67 height 24
type input "14"
click at [744, 402] on input "14" at bounding box center [733, 414] width 67 height 24
click at [734, 371] on div at bounding box center [733, 378] width 67 height 15
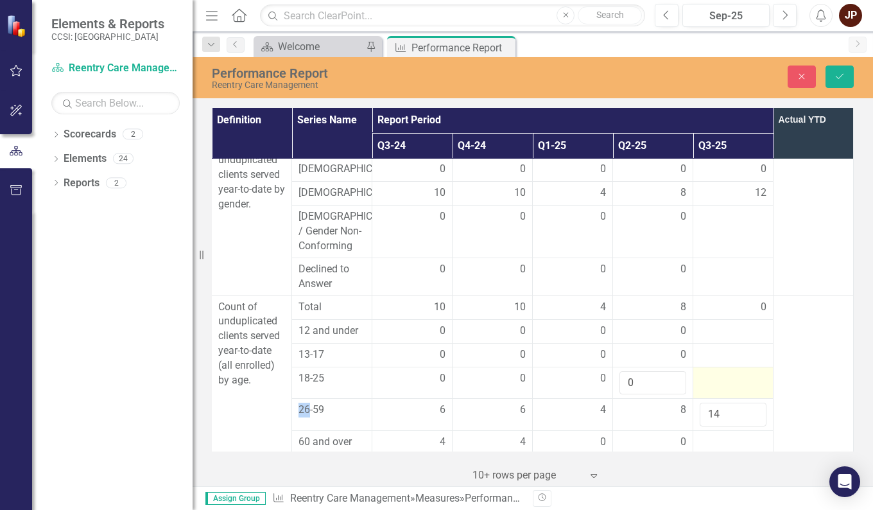
click at [734, 371] on div at bounding box center [733, 378] width 67 height 15
click at [732, 371] on input "number" at bounding box center [733, 383] width 67 height 24
type input "0"
click at [724, 347] on div at bounding box center [733, 354] width 67 height 15
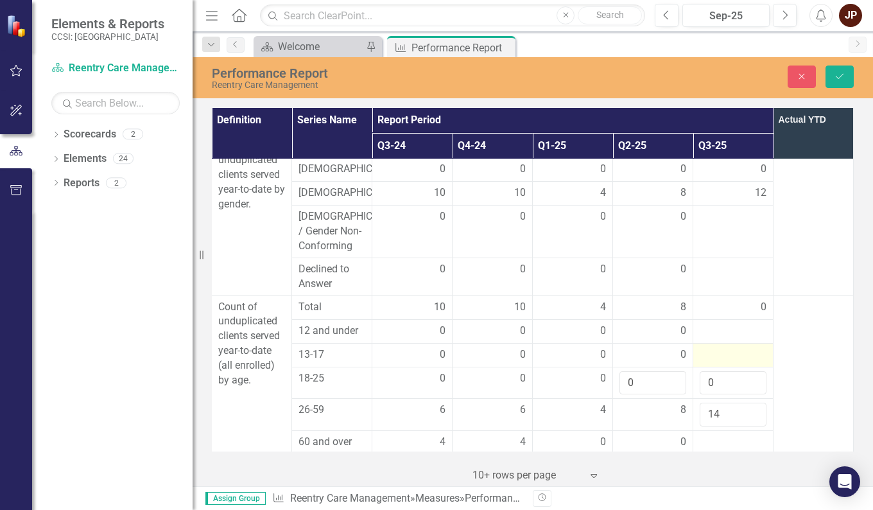
click at [724, 347] on div at bounding box center [733, 354] width 67 height 15
click at [724, 347] on input "number" at bounding box center [733, 359] width 67 height 24
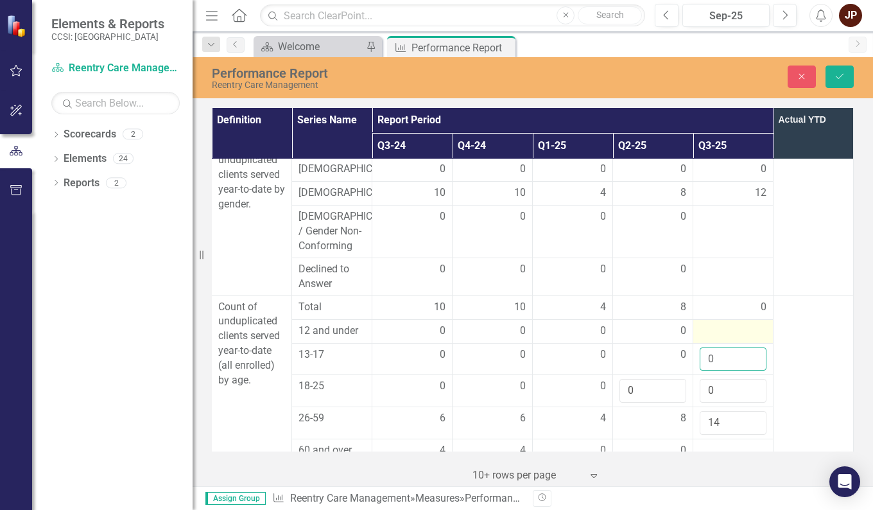
type input "0"
click at [727, 319] on td at bounding box center [733, 331] width 80 height 24
click at [722, 324] on div at bounding box center [733, 331] width 67 height 15
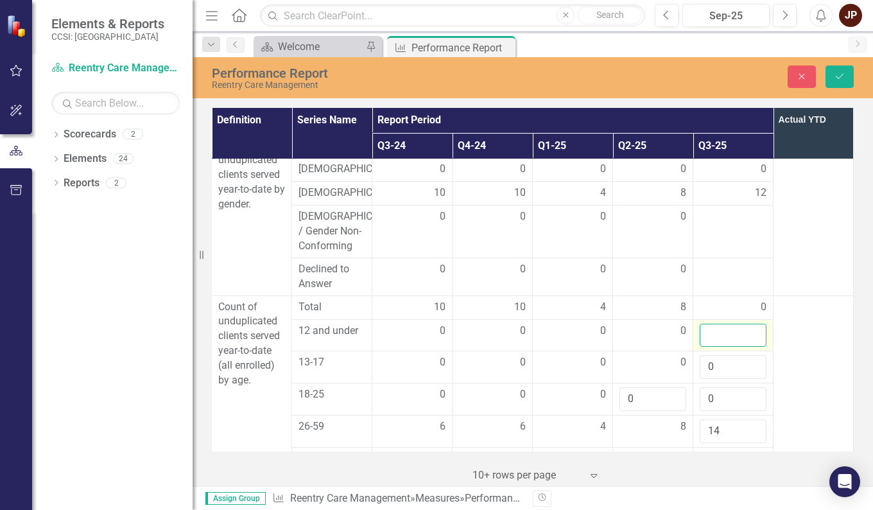
click at [722, 324] on input "number" at bounding box center [733, 336] width 67 height 24
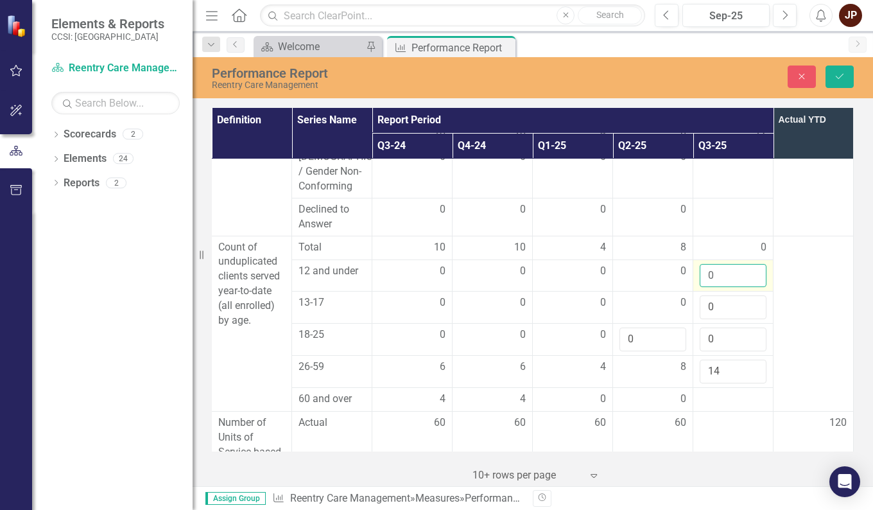
scroll to position [890, 171]
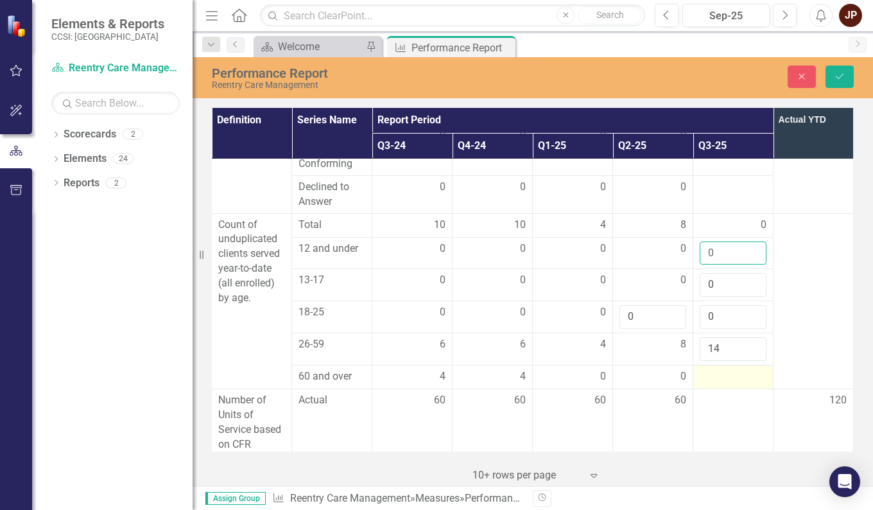
type input "0"
click at [718, 369] on div at bounding box center [733, 376] width 67 height 15
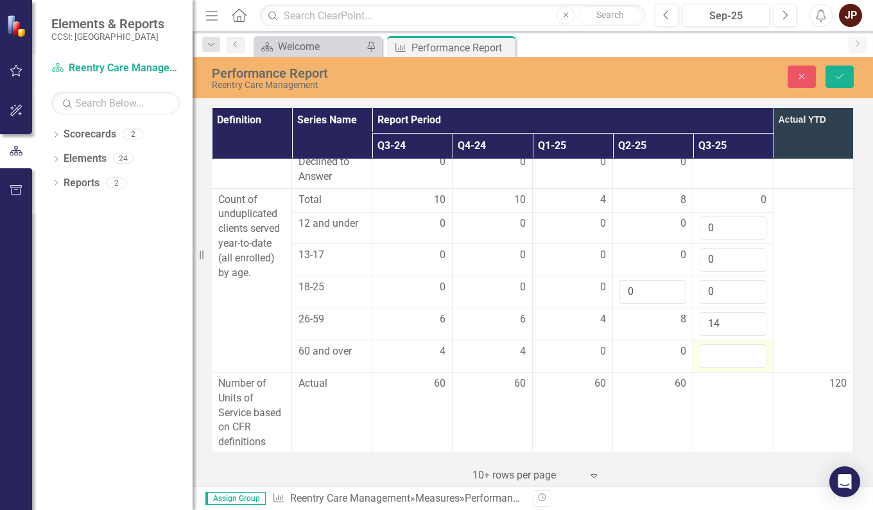
scroll to position [926, 171]
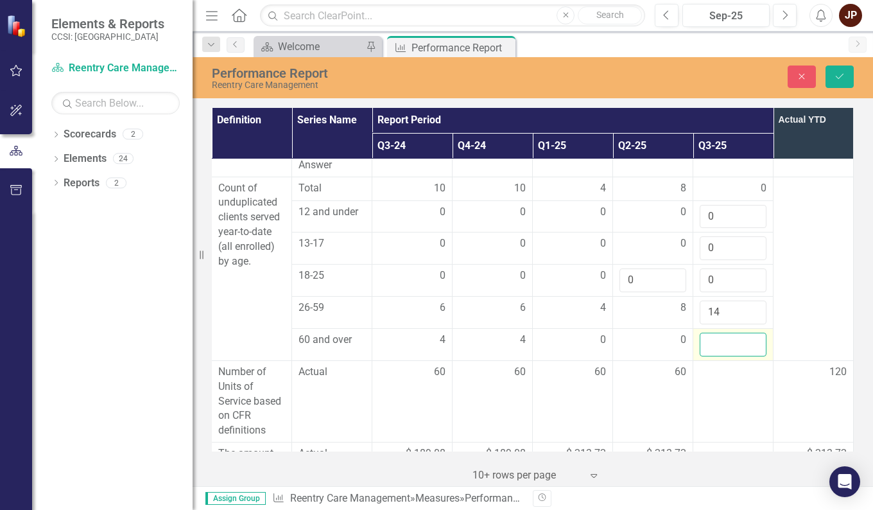
click at [718, 333] on input "number" at bounding box center [733, 345] width 67 height 24
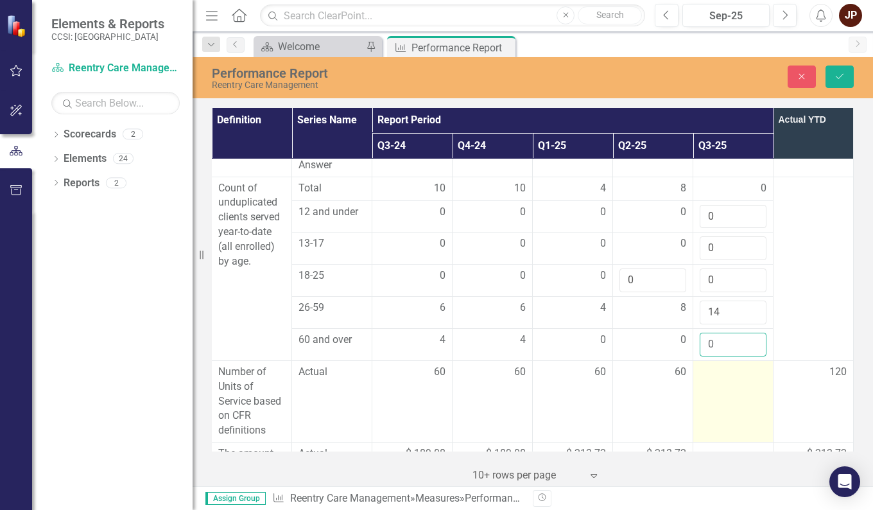
type input "0"
click at [718, 365] on div at bounding box center [733, 372] width 67 height 15
drag, startPoint x: 718, startPoint y: 341, endPoint x: 706, endPoint y: 349, distance: 13.5
click at [706, 365] on input "number" at bounding box center [733, 377] width 67 height 24
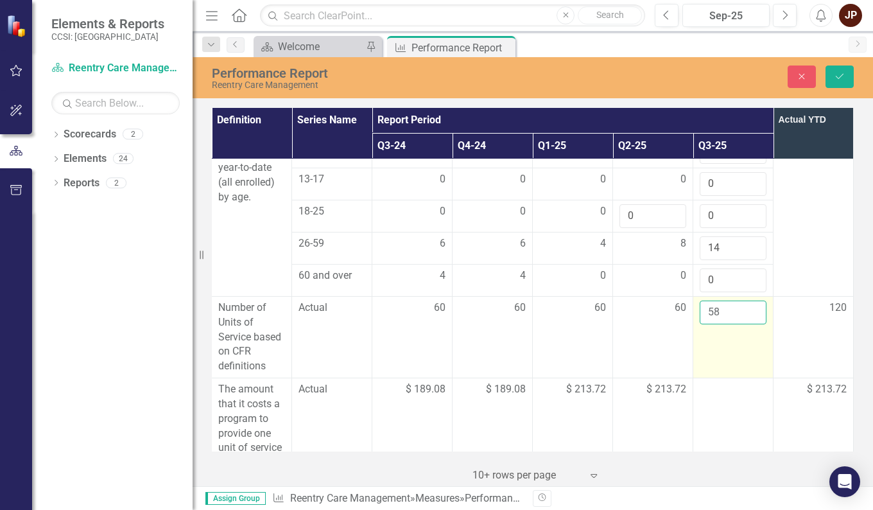
scroll to position [991, 171]
drag, startPoint x: 711, startPoint y: 374, endPoint x: 706, endPoint y: 349, distance: 25.6
click at [706, 377] on td at bounding box center [733, 418] width 80 height 82
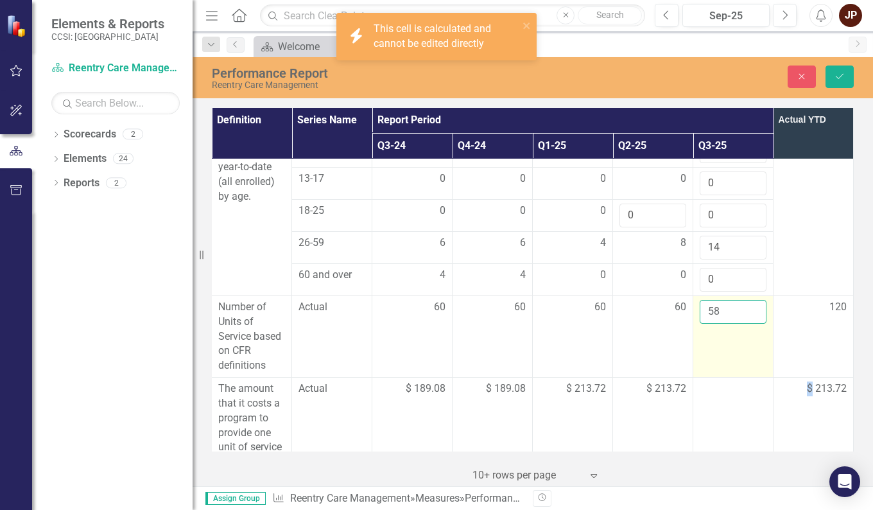
drag, startPoint x: 706, startPoint y: 349, endPoint x: 704, endPoint y: 273, distance: 75.8
click at [704, 300] on input "58" at bounding box center [733, 312] width 67 height 24
click at [713, 300] on input "58" at bounding box center [733, 312] width 67 height 24
type input "5"
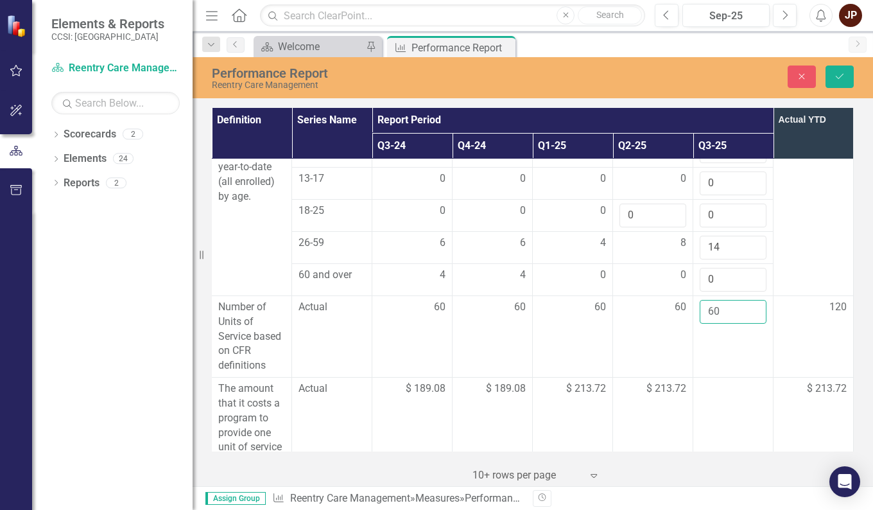
type input "60"
click at [720, 377] on td at bounding box center [733, 418] width 80 height 82
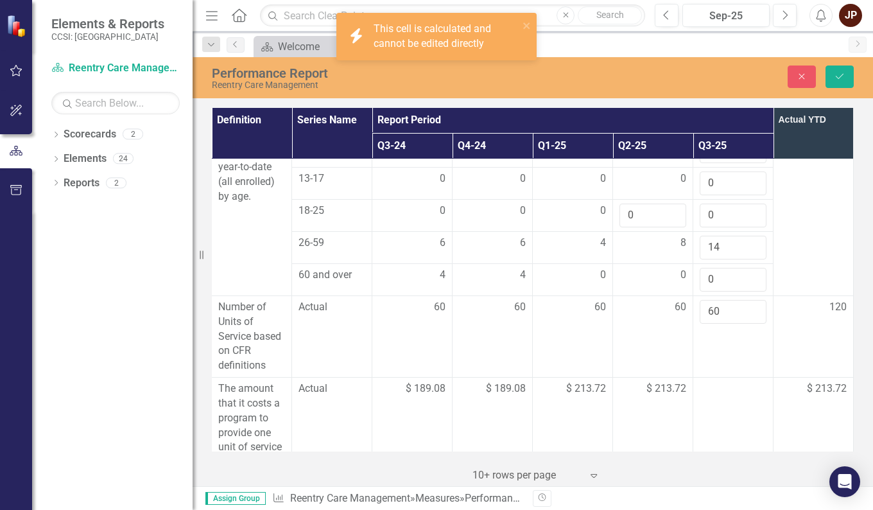
click at [720, 377] on td at bounding box center [733, 418] width 80 height 82
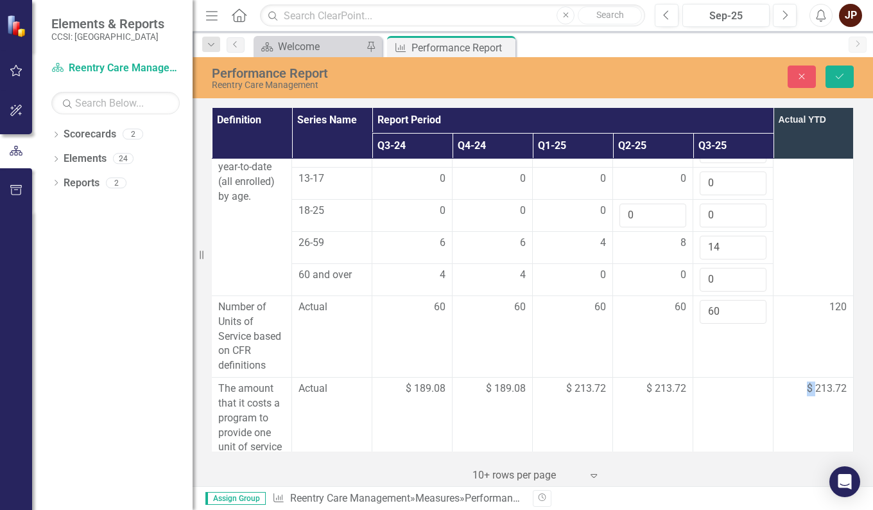
scroll to position [1091, 171]
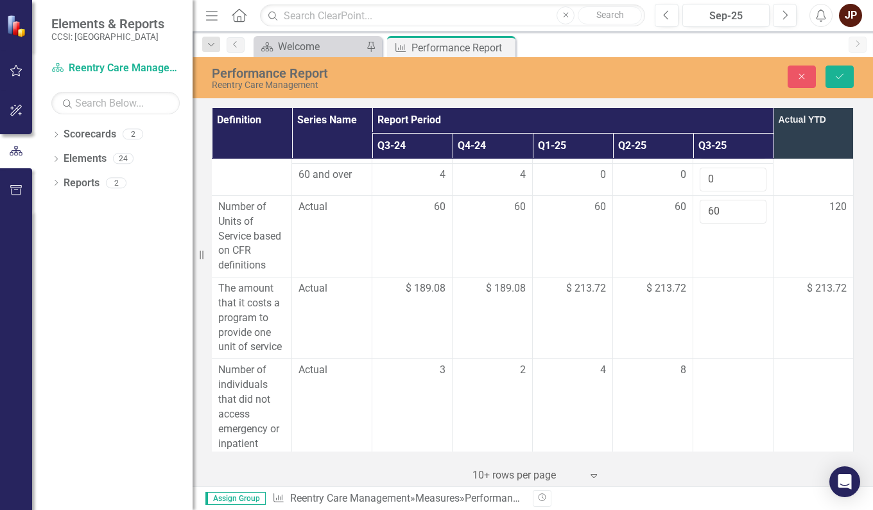
click at [720, 367] on td at bounding box center [733, 436] width 80 height 155
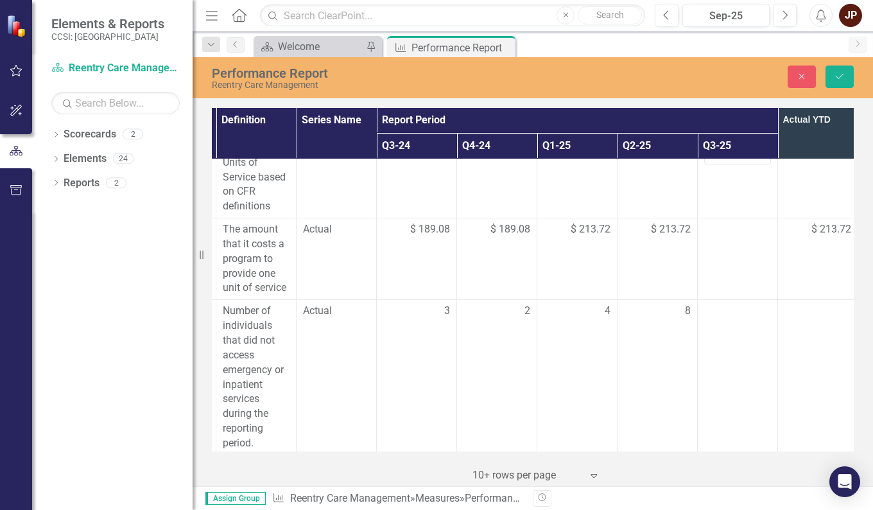
scroll to position [1151, 157]
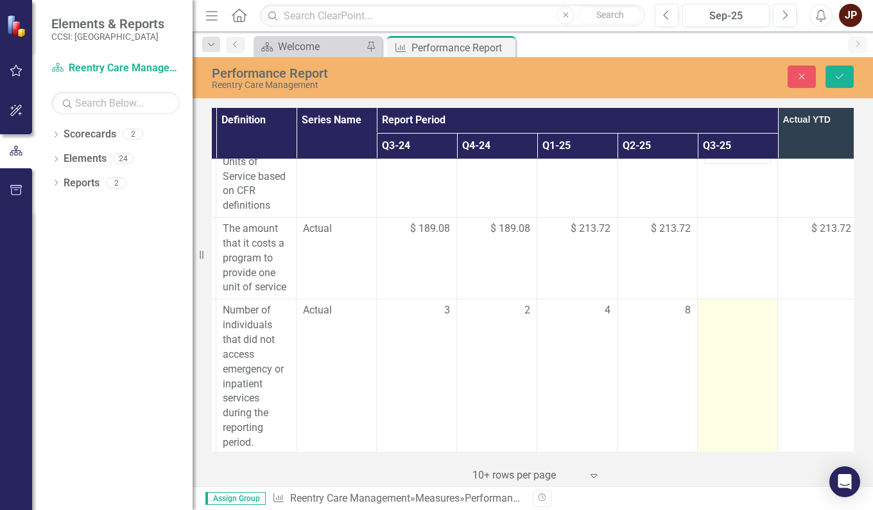
click at [738, 317] on td at bounding box center [738, 376] width 80 height 155
click at [745, 303] on input "number" at bounding box center [737, 315] width 67 height 24
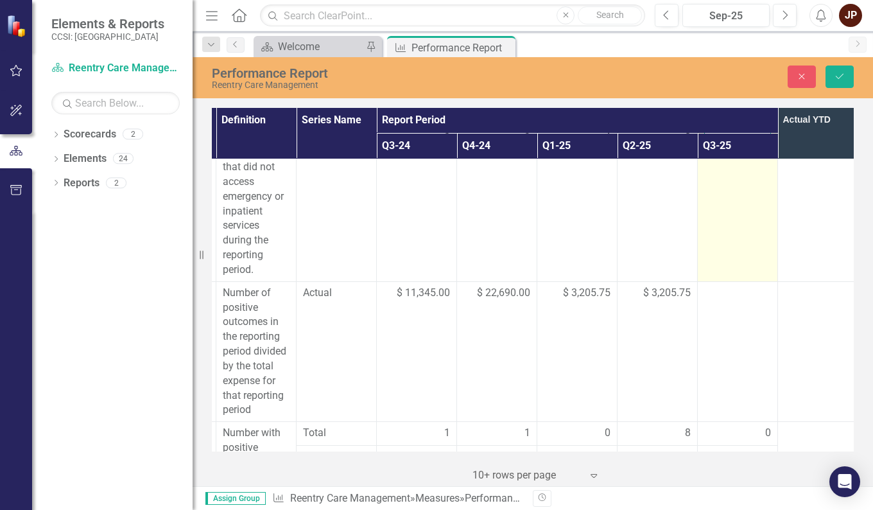
scroll to position [1324, 157]
click at [745, 281] on td at bounding box center [738, 351] width 80 height 141
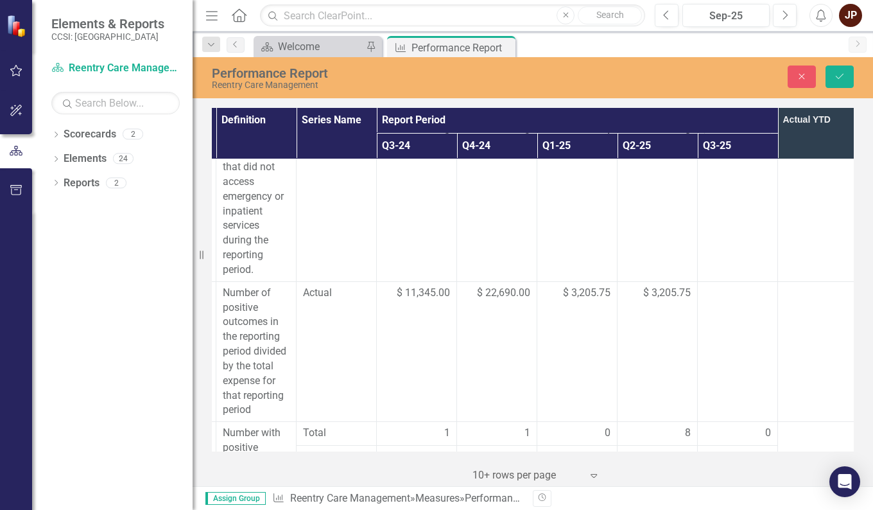
click at [745, 281] on td at bounding box center [738, 351] width 80 height 141
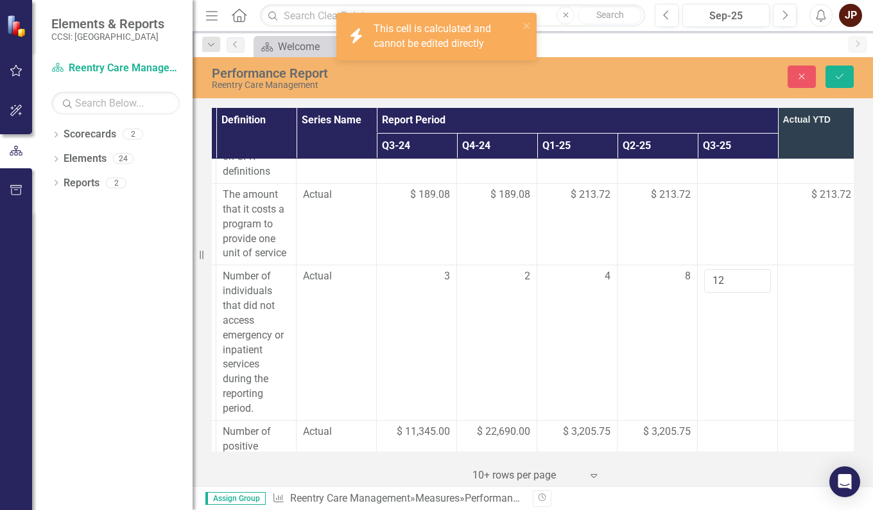
scroll to position [1184, 157]
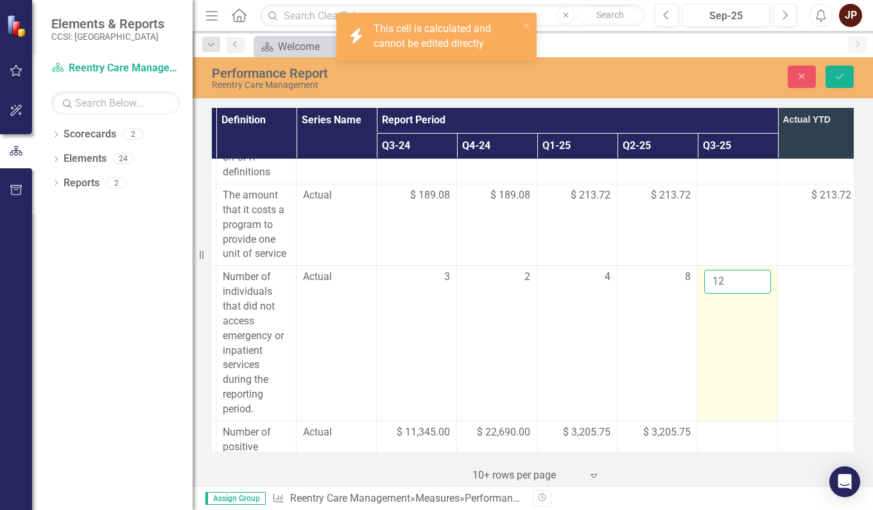
click at [730, 270] on input "12" at bounding box center [737, 282] width 67 height 24
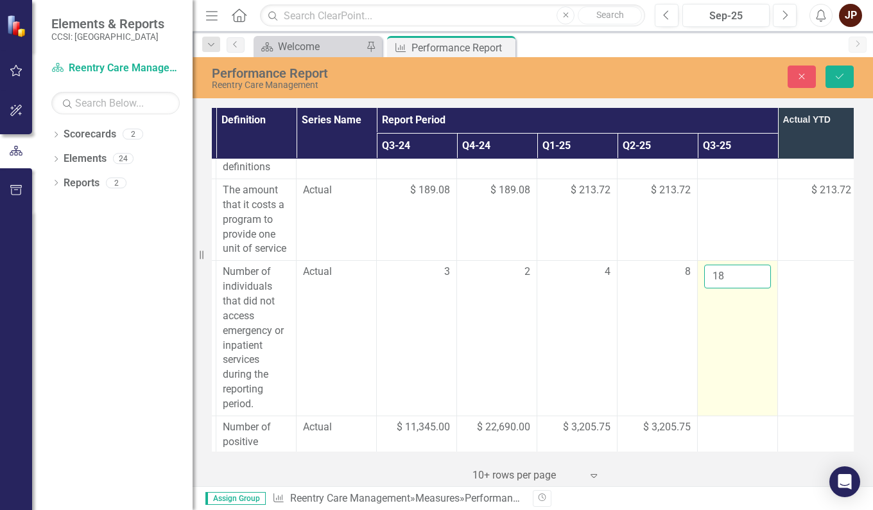
scroll to position [1193, 157]
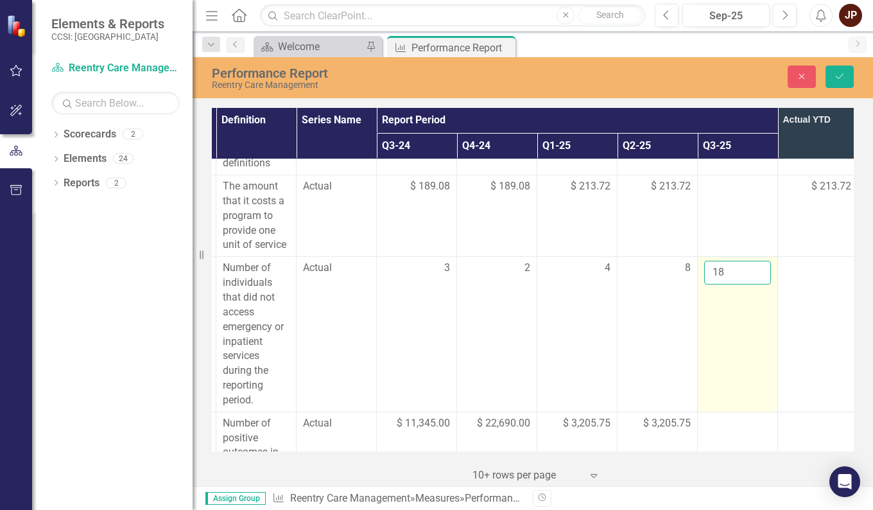
type input "1"
type input "12"
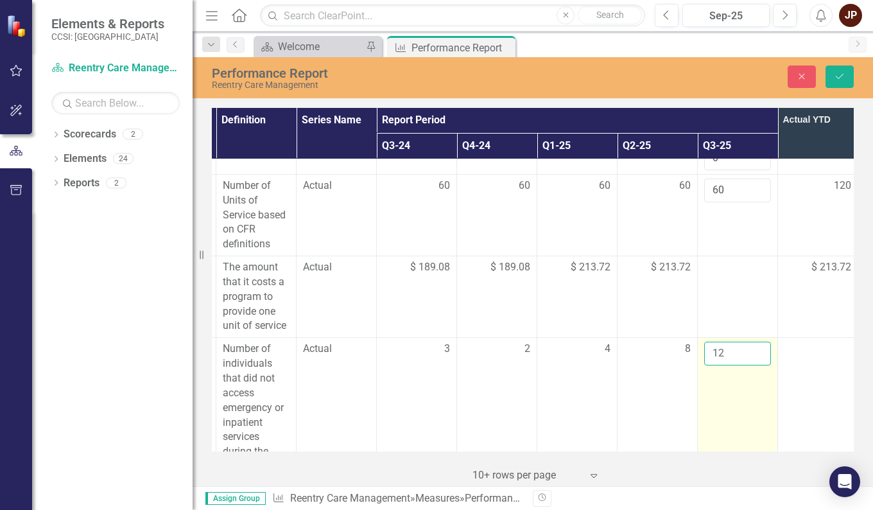
scroll to position [1111, 157]
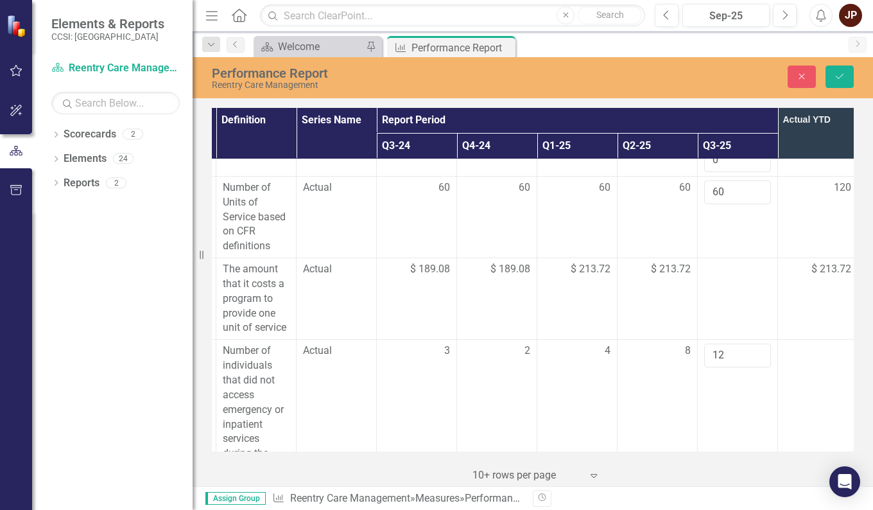
click at [539, 258] on td "$ 213.72" at bounding box center [577, 299] width 80 height 82
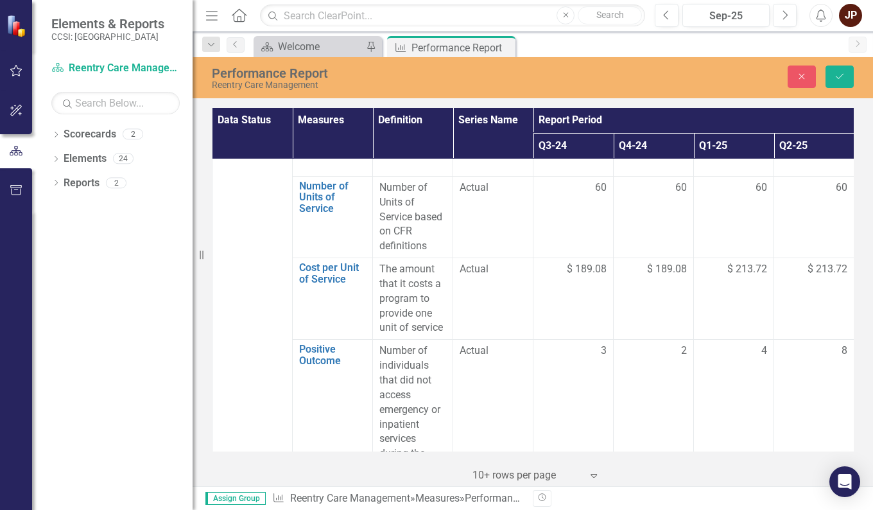
click at [203, 333] on div "Data Status Measures Definition Series Name Report Period Actual YTD Q3-24 Q4-2…" at bounding box center [533, 295] width 680 height 381
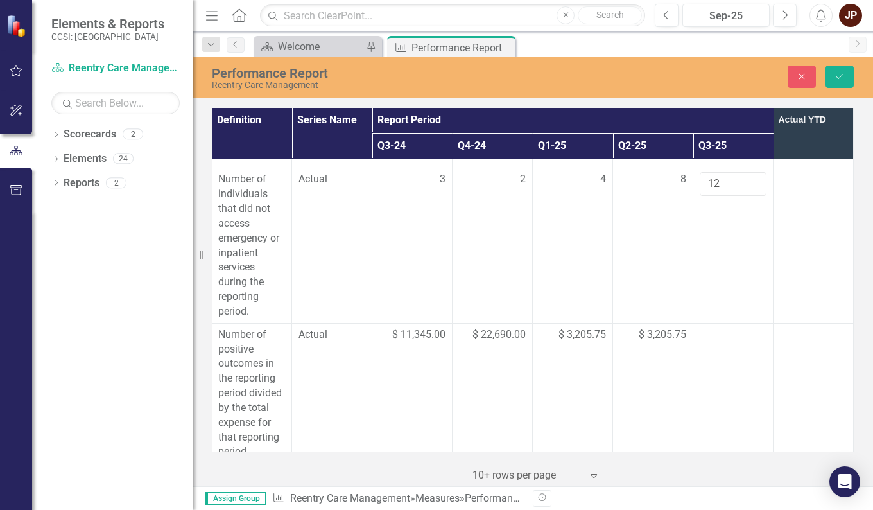
scroll to position [1322, 171]
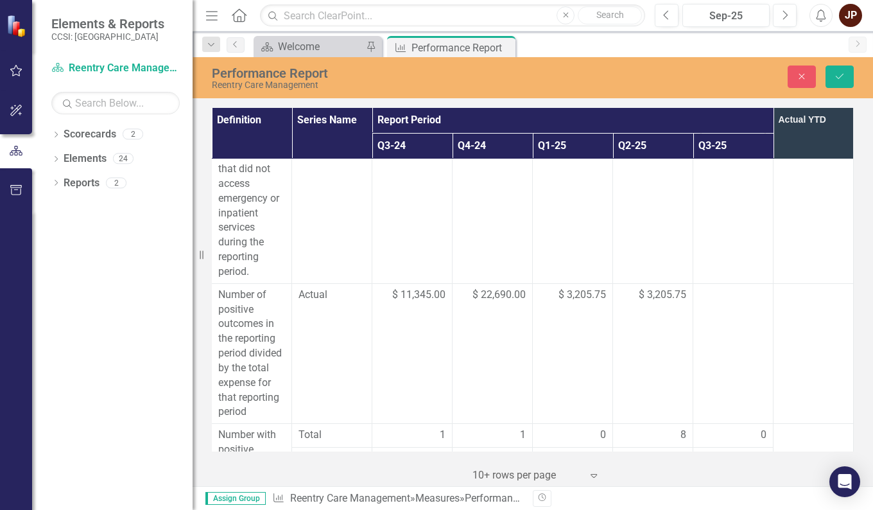
click at [716, 285] on td at bounding box center [733, 353] width 80 height 141
drag, startPoint x: 716, startPoint y: 285, endPoint x: 719, endPoint y: 340, distance: 55.3
click at [719, 340] on td at bounding box center [733, 353] width 80 height 141
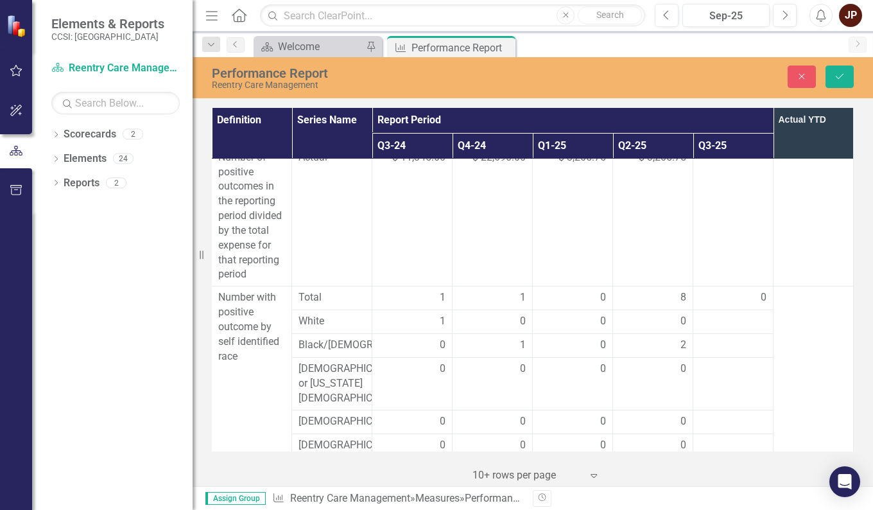
scroll to position [1460, 171]
click at [720, 290] on div "0" at bounding box center [733, 297] width 67 height 15
click at [723, 290] on div "0" at bounding box center [733, 297] width 67 height 15
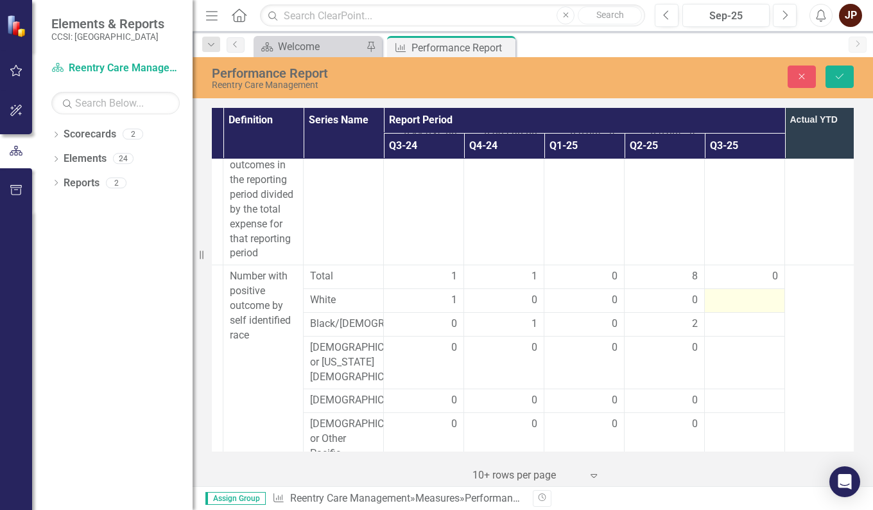
scroll to position [1483, 150]
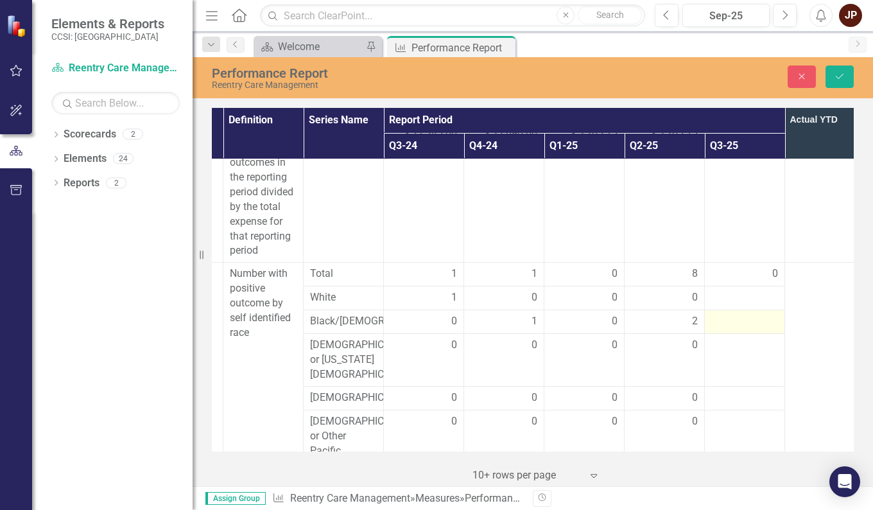
click at [739, 310] on td at bounding box center [745, 322] width 80 height 24
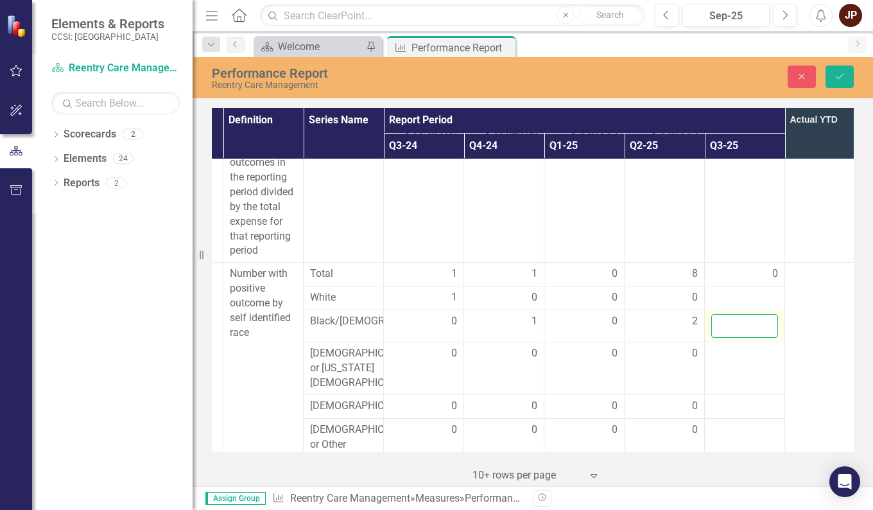
click at [739, 314] on input "number" at bounding box center [744, 326] width 67 height 24
click at [739, 290] on div at bounding box center [744, 297] width 67 height 15
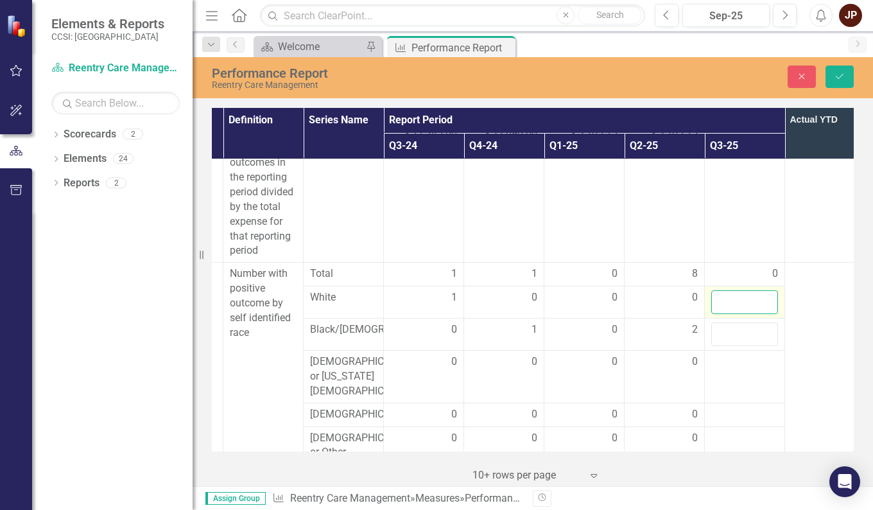
click at [739, 290] on input "number" at bounding box center [744, 302] width 67 height 24
type input "1"
click at [741, 322] on input "number" at bounding box center [744, 334] width 67 height 24
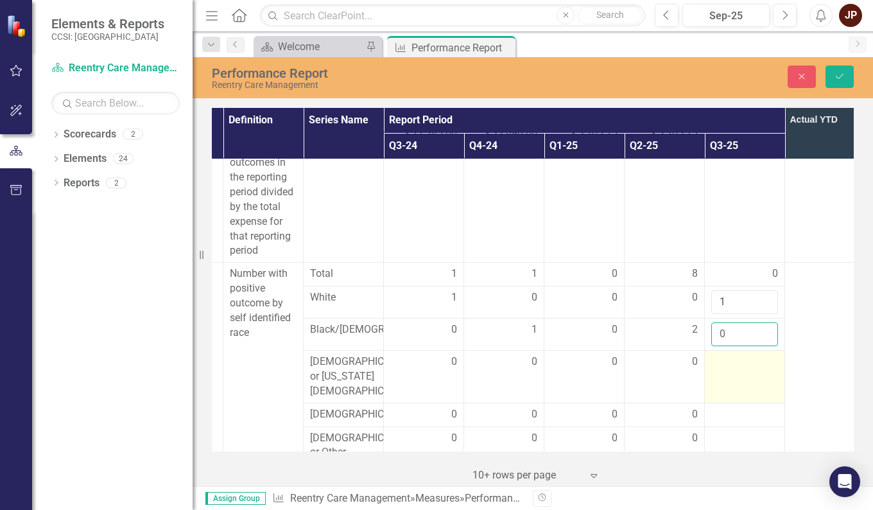
type input "0"
click at [740, 354] on div at bounding box center [744, 361] width 67 height 15
click at [736, 354] on div at bounding box center [744, 361] width 67 height 15
click at [736, 354] on input "number" at bounding box center [744, 366] width 67 height 24
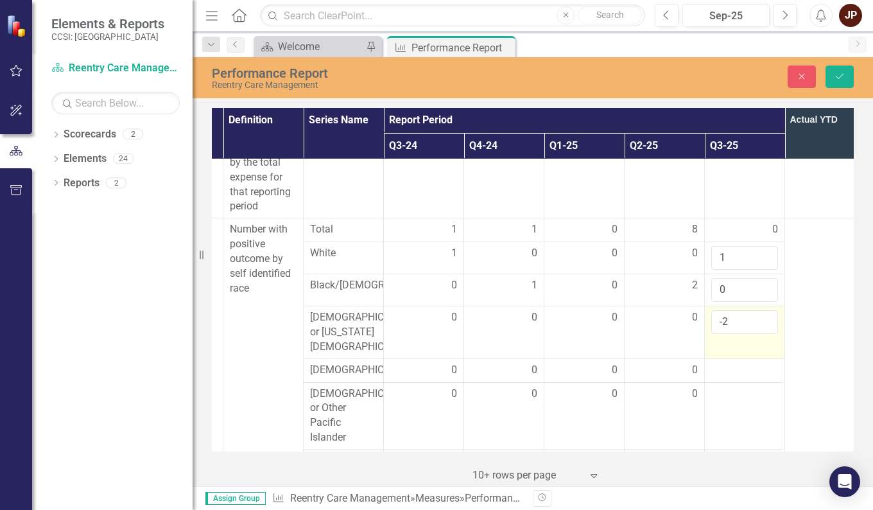
scroll to position [1532, 150]
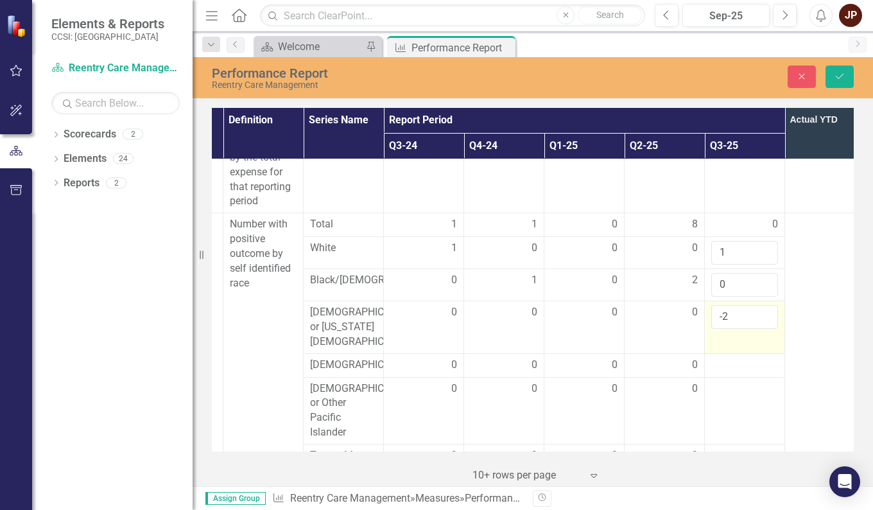
type input "-2"
click at [736, 358] on div at bounding box center [744, 365] width 67 height 15
drag, startPoint x: 736, startPoint y: 339, endPoint x: 727, endPoint y: 296, distance: 44.1
click at [727, 305] on input "-2" at bounding box center [744, 317] width 67 height 24
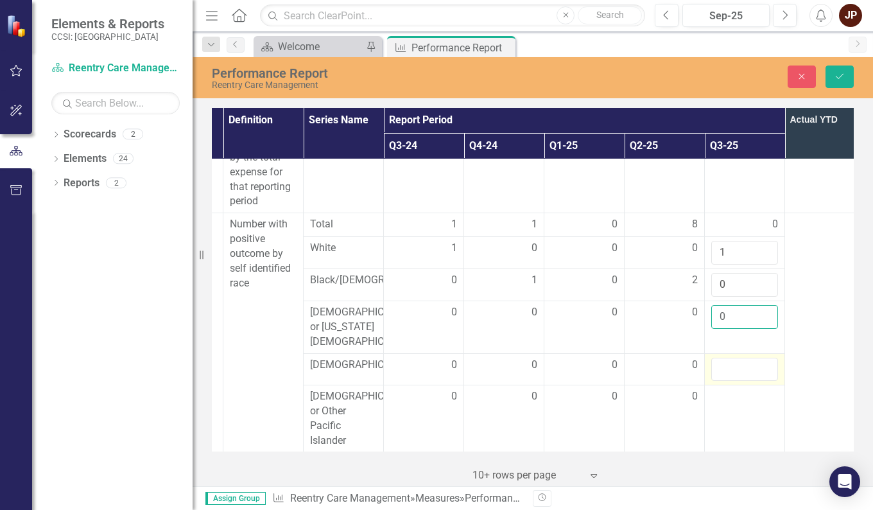
type input "0"
click at [727, 358] on input "number" at bounding box center [744, 370] width 67 height 24
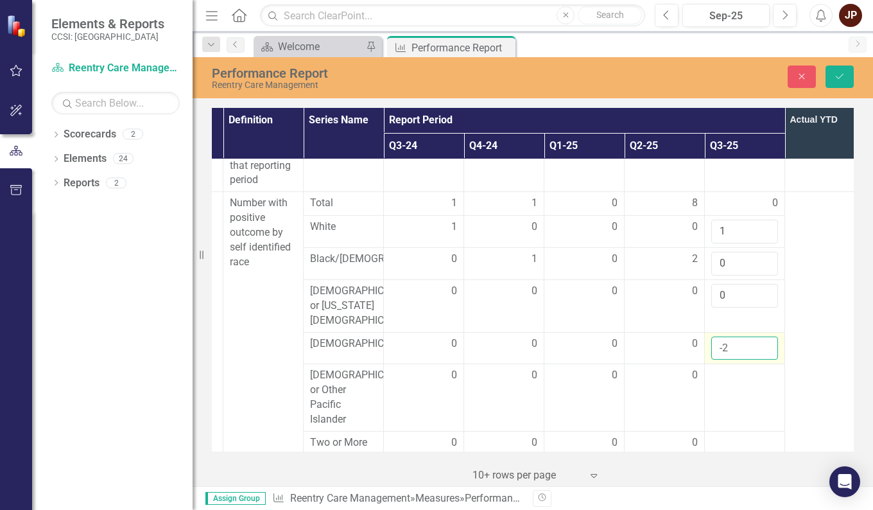
scroll to position [1557, 150]
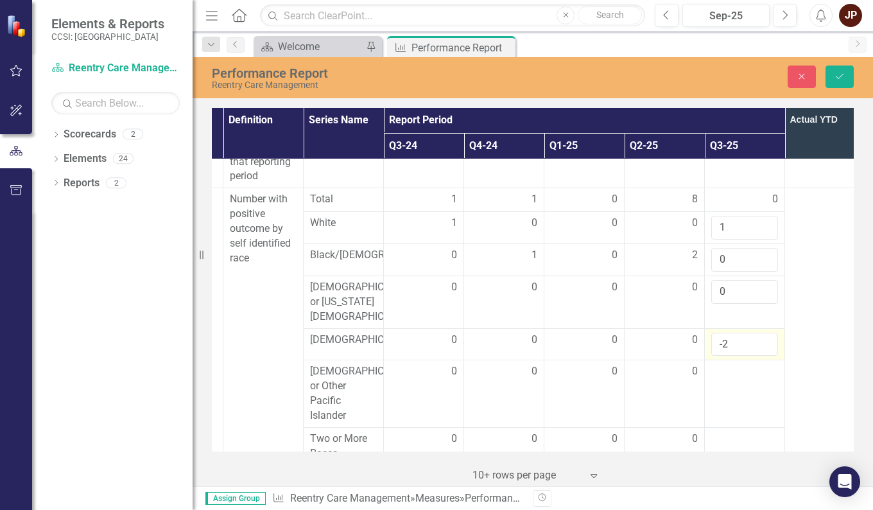
click at [727, 364] on div at bounding box center [744, 371] width 67 height 15
click at [766, 333] on input "-1" at bounding box center [744, 345] width 67 height 24
type input "0"
click at [766, 333] on input "0" at bounding box center [744, 345] width 67 height 24
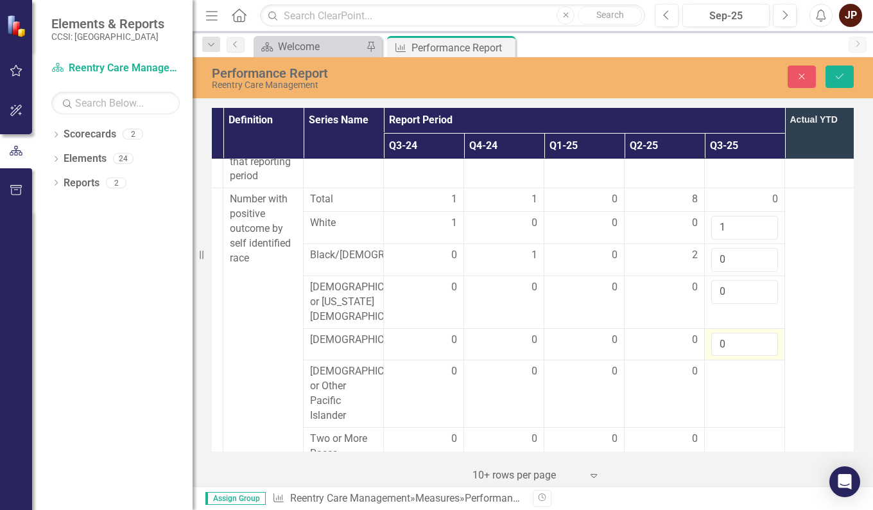
click at [755, 336] on td "0" at bounding box center [745, 344] width 80 height 32
click at [745, 360] on td at bounding box center [745, 393] width 80 height 67
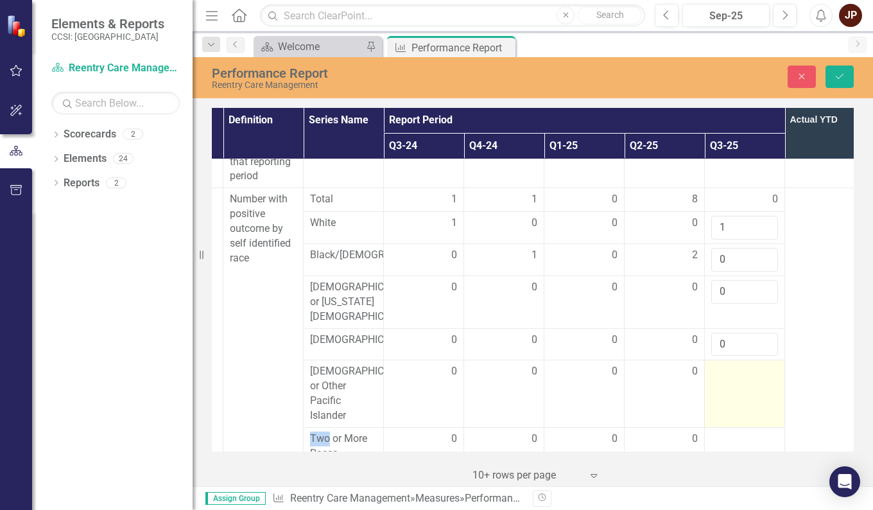
click at [745, 360] on td at bounding box center [745, 393] width 80 height 67
click at [739, 364] on input "number" at bounding box center [744, 376] width 67 height 24
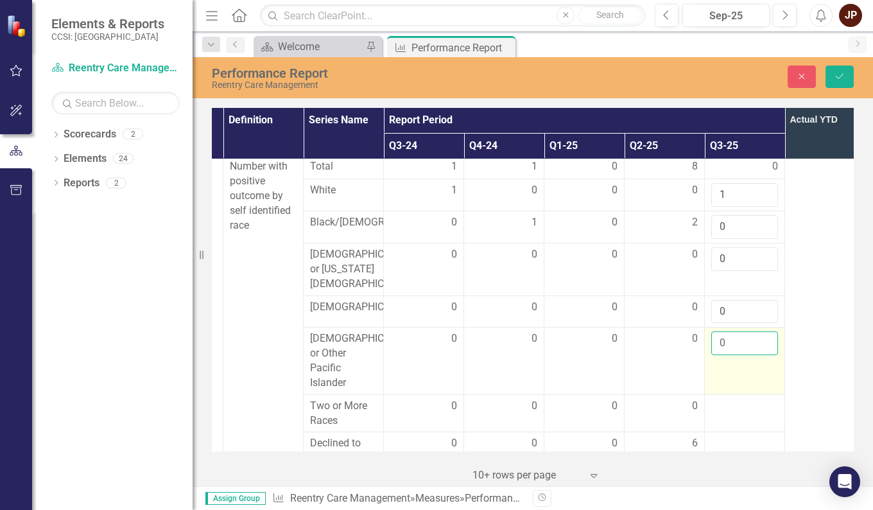
scroll to position [1594, 150]
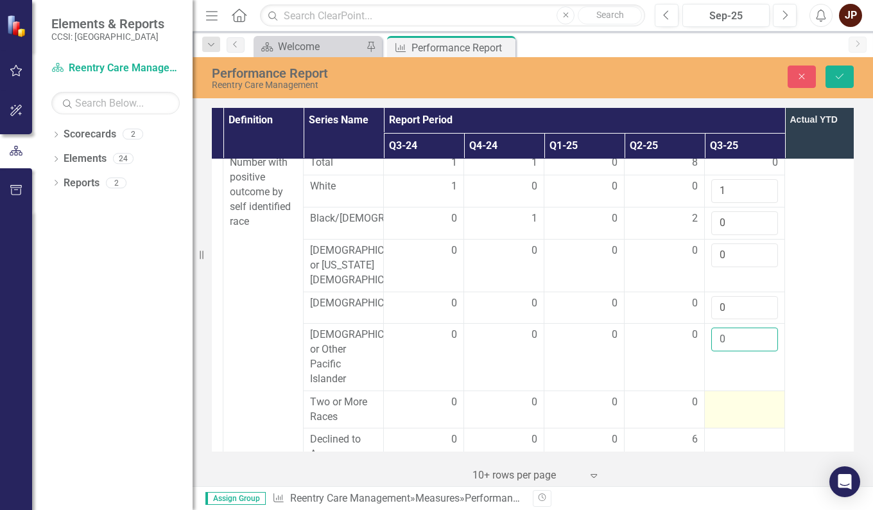
type input "0"
click at [738, 395] on div at bounding box center [744, 402] width 67 height 15
click at [733, 395] on div at bounding box center [744, 402] width 67 height 15
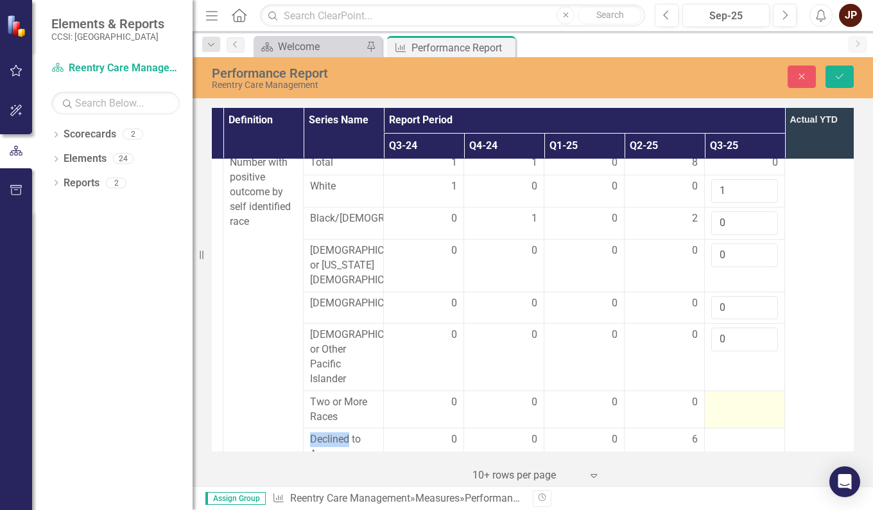
click at [733, 395] on div at bounding box center [744, 402] width 67 height 15
click at [733, 395] on input "number" at bounding box center [744, 407] width 67 height 24
type input "-2"
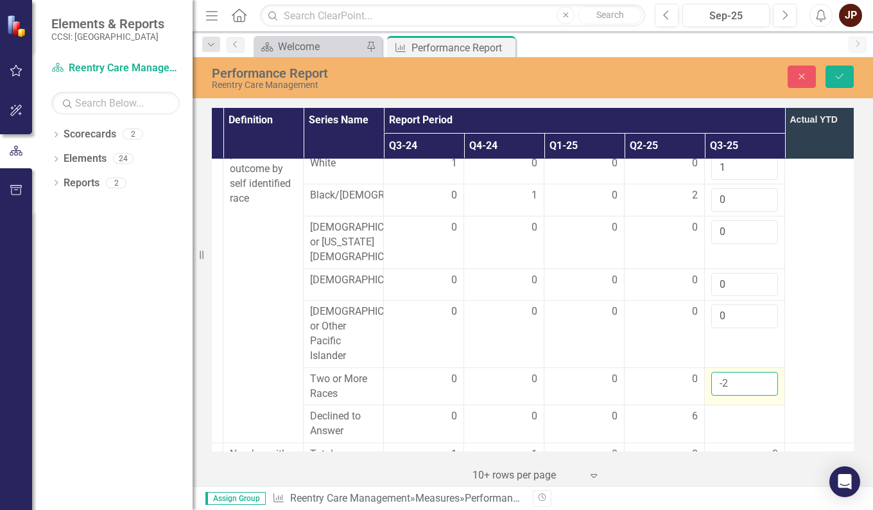
scroll to position [1627, 150]
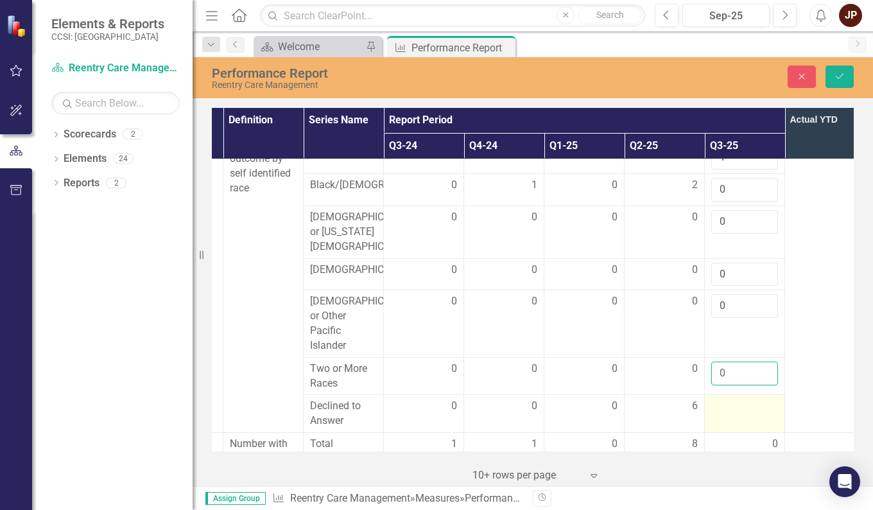
type input "0"
click at [733, 399] on div at bounding box center [744, 406] width 67 height 15
click at [733, 399] on input "number" at bounding box center [744, 411] width 67 height 24
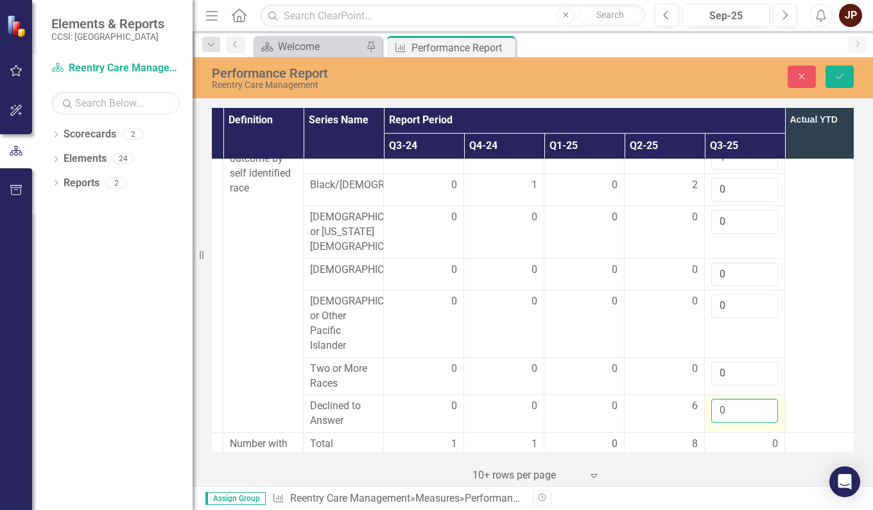
click at [730, 399] on input "0" at bounding box center [744, 411] width 67 height 24
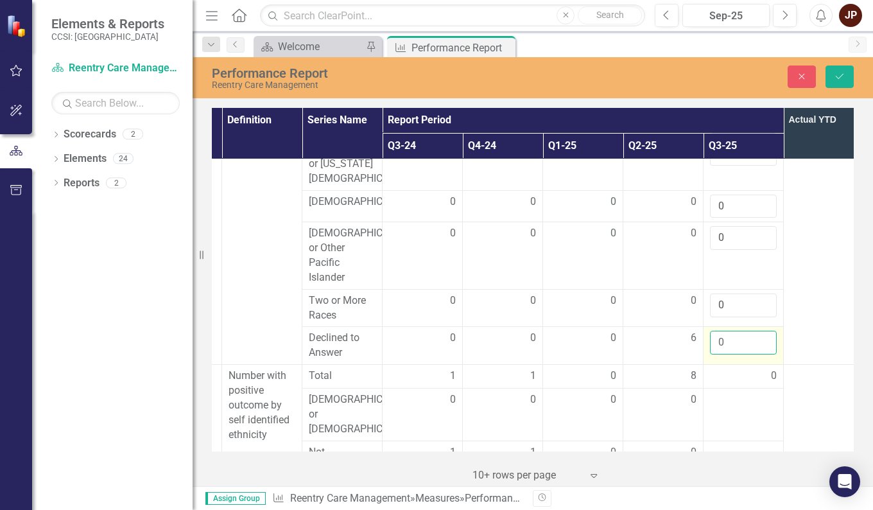
scroll to position [1716, 151]
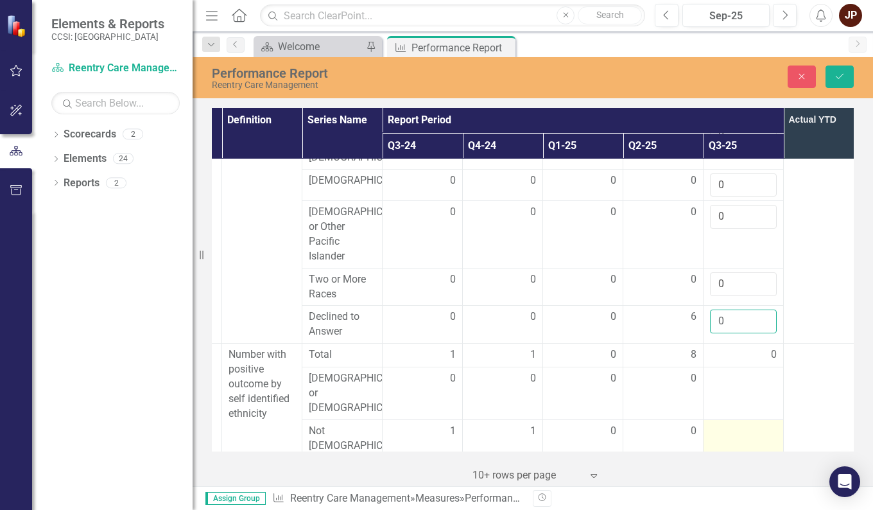
type input "0"
click at [720, 424] on div at bounding box center [743, 431] width 67 height 15
click at [720, 424] on input "number" at bounding box center [743, 436] width 67 height 24
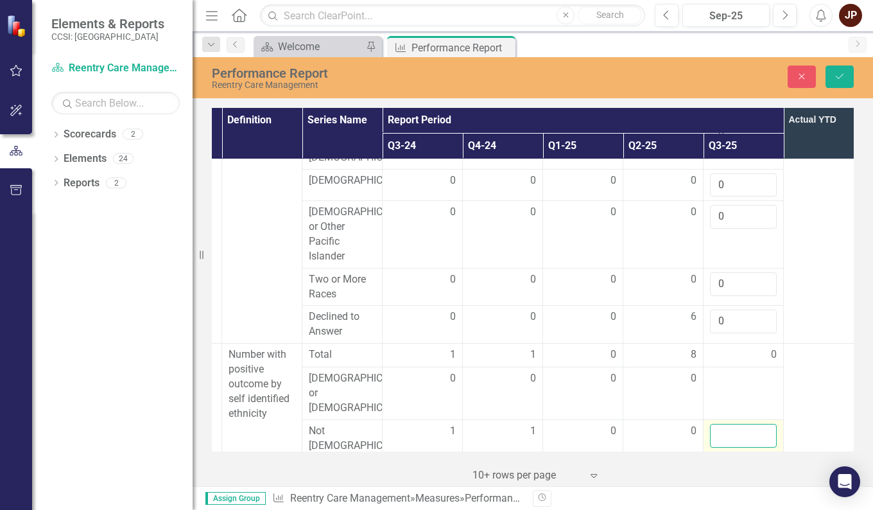
type input "0"
type input "1"
click at [735, 376] on td at bounding box center [744, 393] width 80 height 53
click at [736, 367] on td at bounding box center [744, 393] width 80 height 53
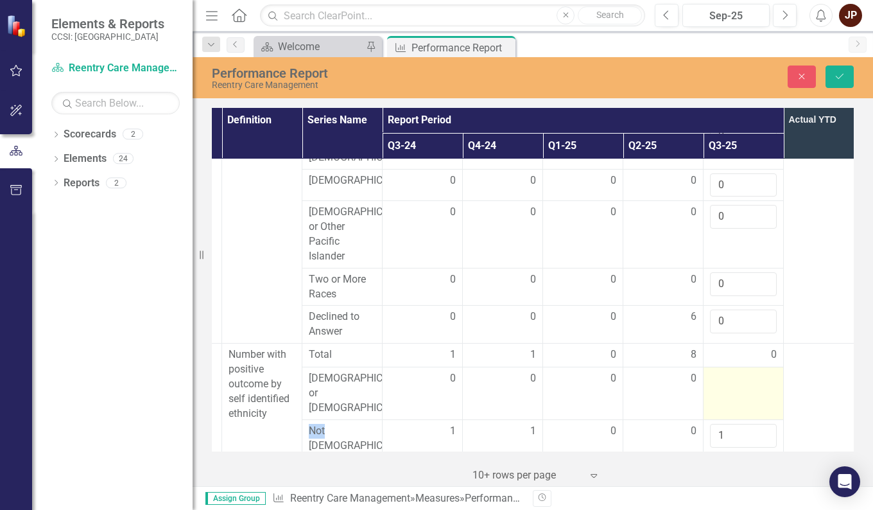
click at [736, 367] on td at bounding box center [744, 393] width 80 height 53
click at [736, 371] on input "number" at bounding box center [743, 383] width 67 height 24
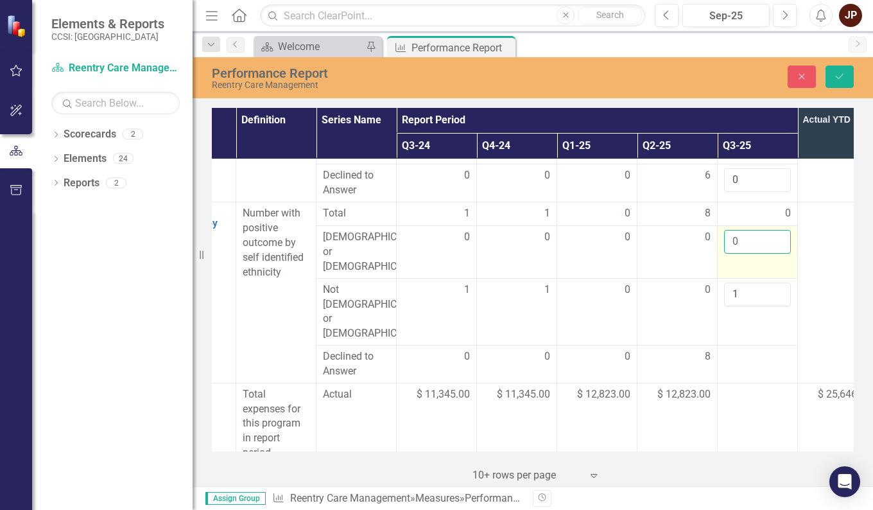
scroll to position [1859, 135]
type input "0"
click at [736, 381] on td at bounding box center [759, 422] width 80 height 82
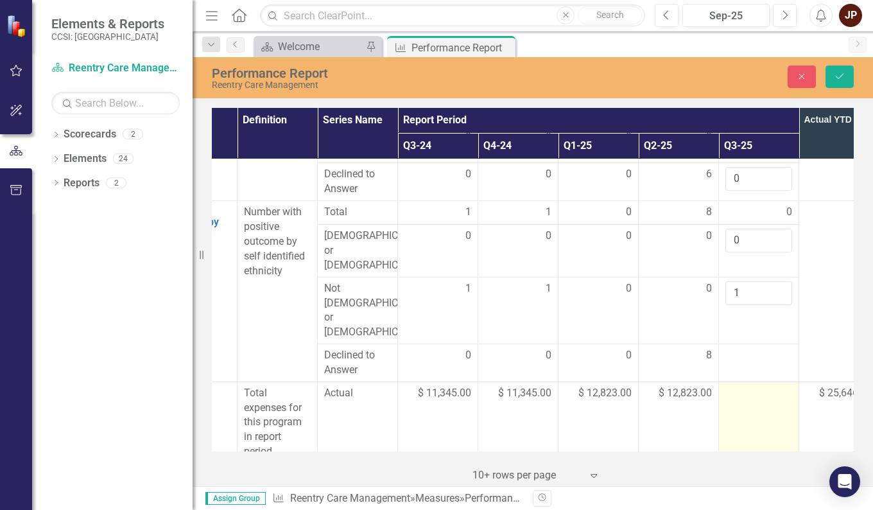
click at [740, 381] on td at bounding box center [759, 422] width 80 height 82
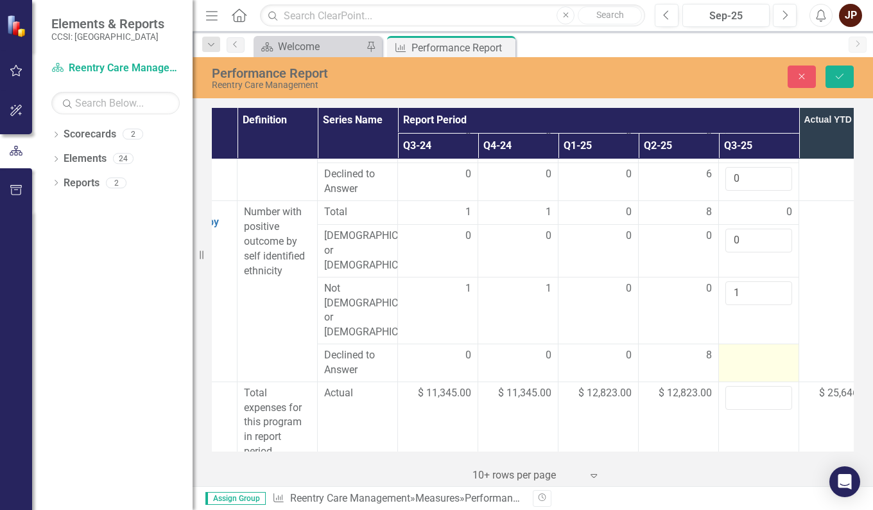
drag, startPoint x: 740, startPoint y: 345, endPoint x: 726, endPoint y: 282, distance: 64.5
click at [726, 348] on div at bounding box center [758, 355] width 67 height 15
drag, startPoint x: 726, startPoint y: 282, endPoint x: 743, endPoint y: 298, distance: 23.2
click at [743, 348] on input "number" at bounding box center [758, 360] width 67 height 24
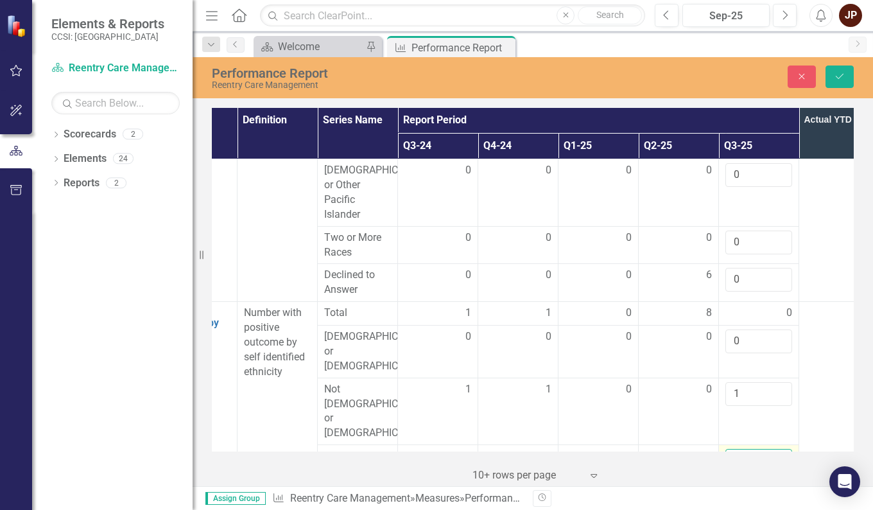
scroll to position [1758, 135]
click at [779, 449] on input "9" at bounding box center [758, 461] width 67 height 24
click at [779, 449] on input "10" at bounding box center [758, 461] width 67 height 24
type input "11"
click at [779, 449] on input "11" at bounding box center [758, 461] width 67 height 24
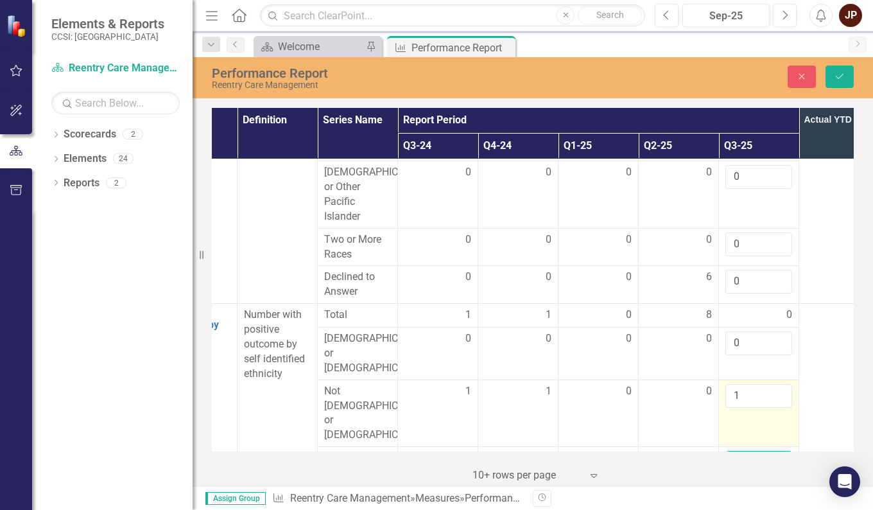
scroll to position [1760, 135]
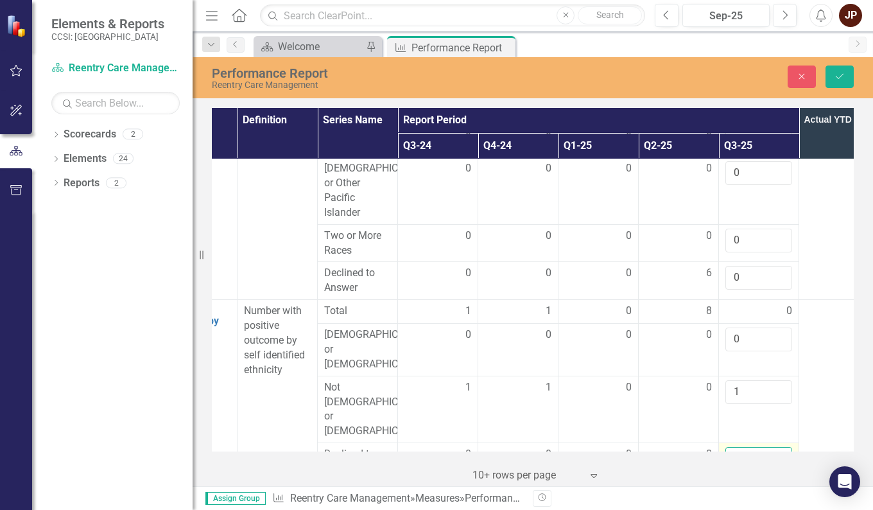
click at [782, 447] on input "11" at bounding box center [758, 459] width 67 height 24
drag, startPoint x: 782, startPoint y: 398, endPoint x: 682, endPoint y: 373, distance: 102.6
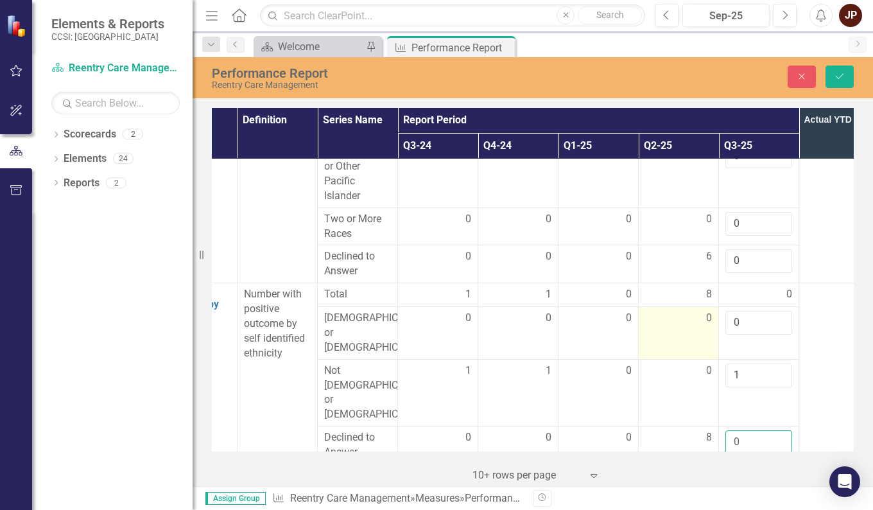
scroll to position [1777, 135]
type input "0"
click at [768, 467] on input "number" at bounding box center [758, 479] width 67 height 24
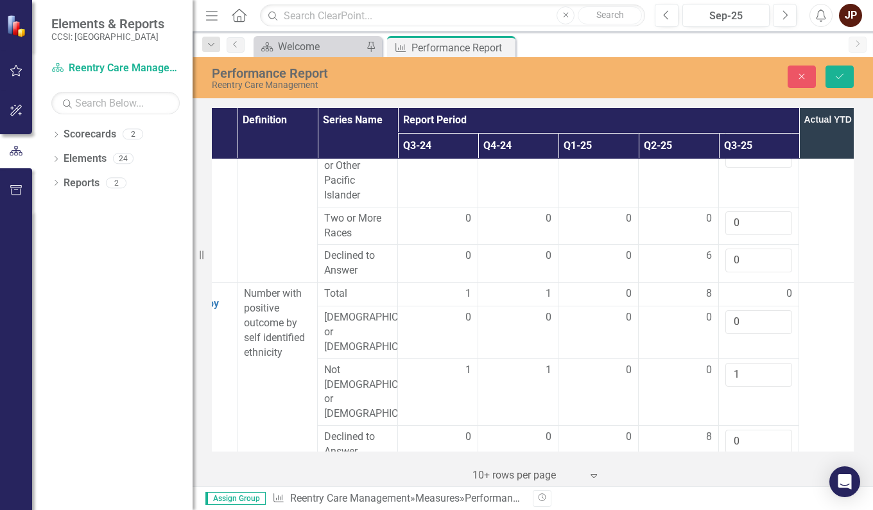
type input "12823"
click button "Save" at bounding box center [839, 76] width 28 height 22
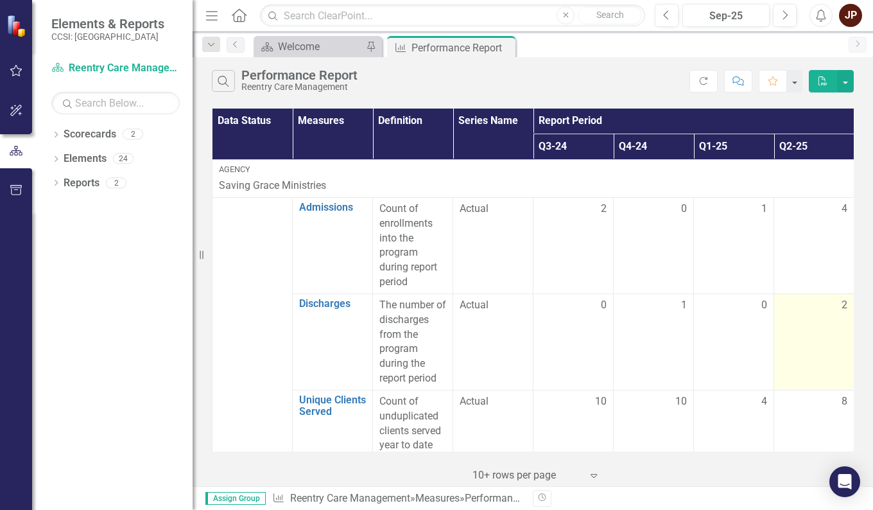
drag, startPoint x: 768, startPoint y: 411, endPoint x: 655, endPoint y: 336, distance: 136.0
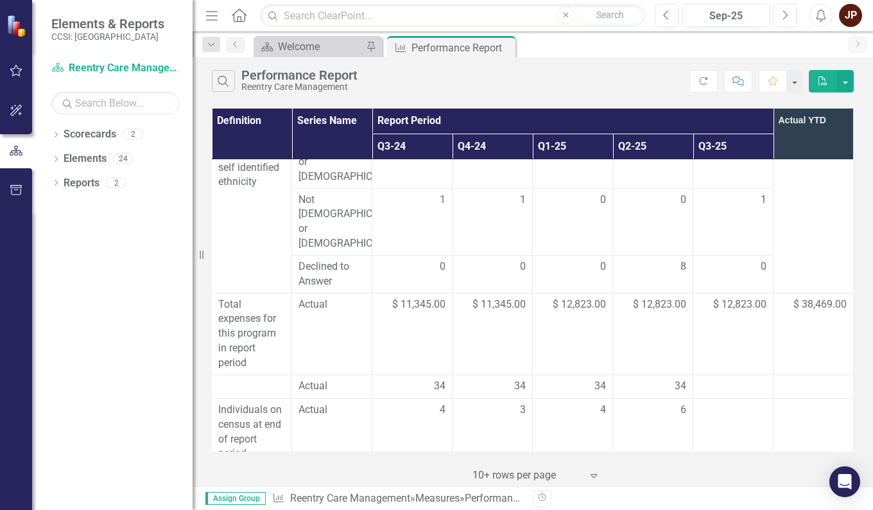
scroll to position [1883, 168]
click at [730, 377] on div at bounding box center [733, 384] width 67 height 15
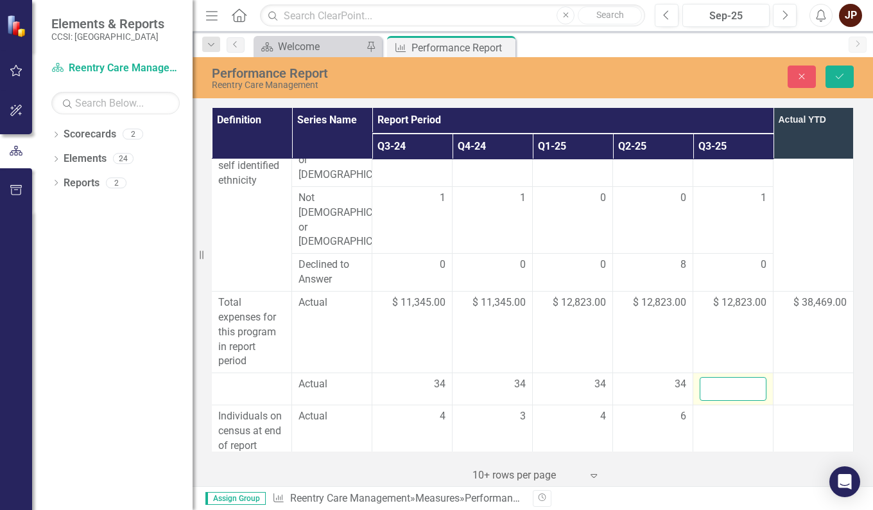
click at [730, 377] on input "number" at bounding box center [733, 389] width 67 height 24
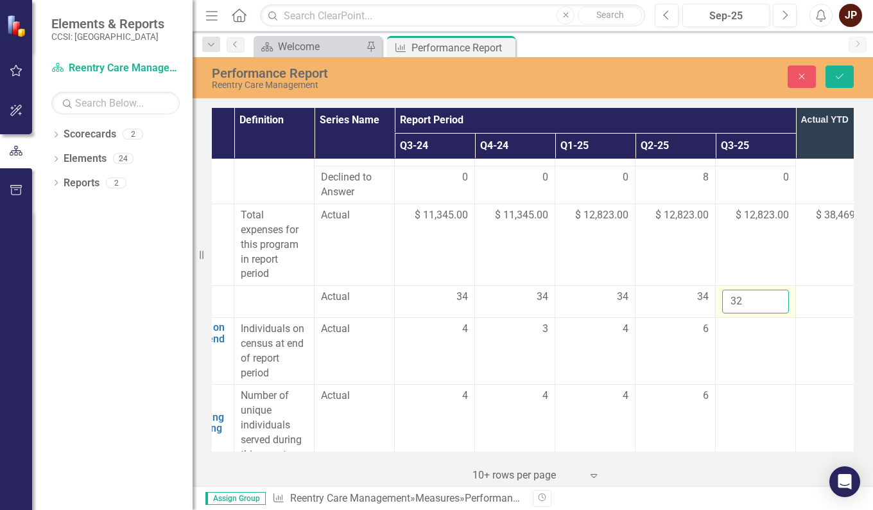
scroll to position [1971, 151]
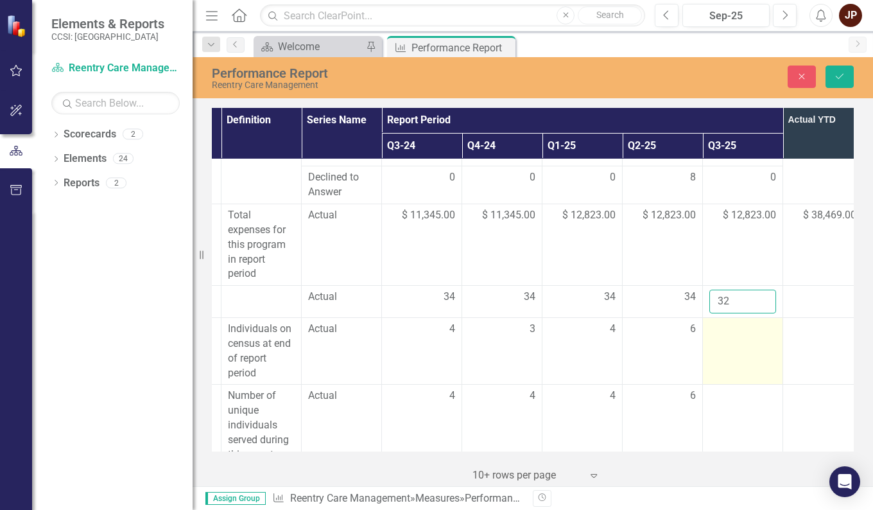
type input "32"
click at [727, 322] on div at bounding box center [742, 329] width 67 height 15
click at [727, 322] on input "number" at bounding box center [742, 334] width 67 height 24
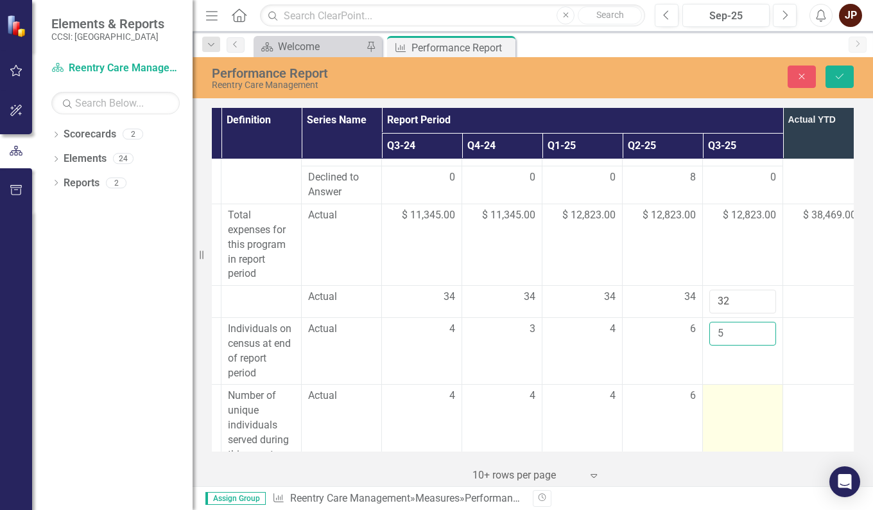
type input "5"
drag, startPoint x: 739, startPoint y: 347, endPoint x: 740, endPoint y: 365, distance: 17.4
click at [740, 385] on td at bounding box center [743, 433] width 80 height 96
click at [727, 388] on input "number" at bounding box center [742, 400] width 67 height 24
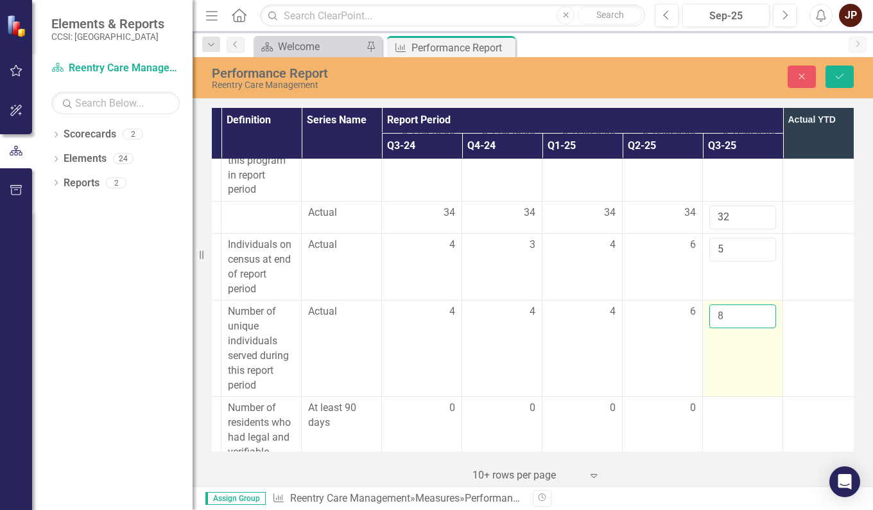
scroll to position [2055, 151]
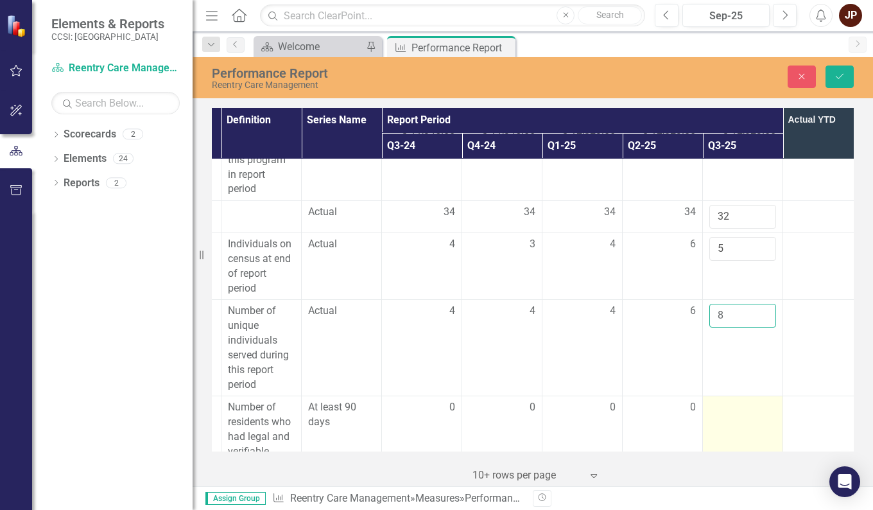
type input "8"
click at [743, 396] on td at bounding box center [743, 423] width 80 height 55
click at [741, 400] on div at bounding box center [742, 407] width 67 height 15
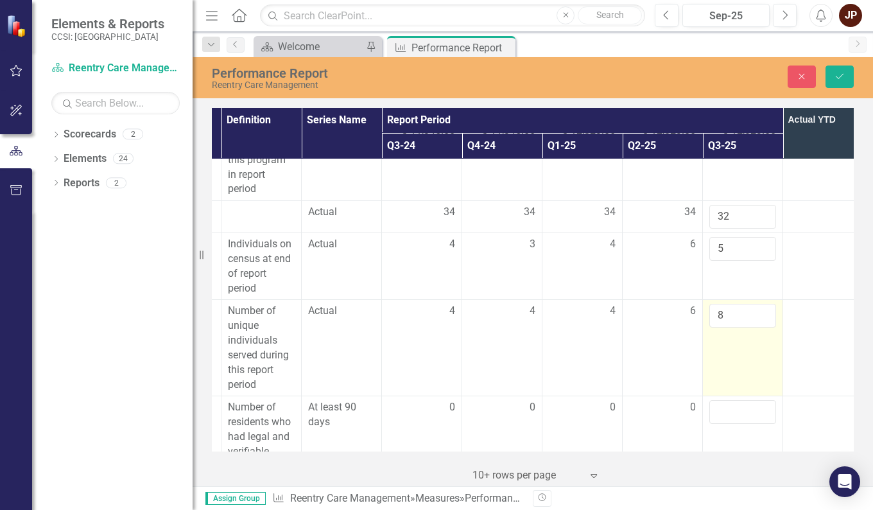
click at [735, 336] on td "8" at bounding box center [743, 348] width 80 height 96
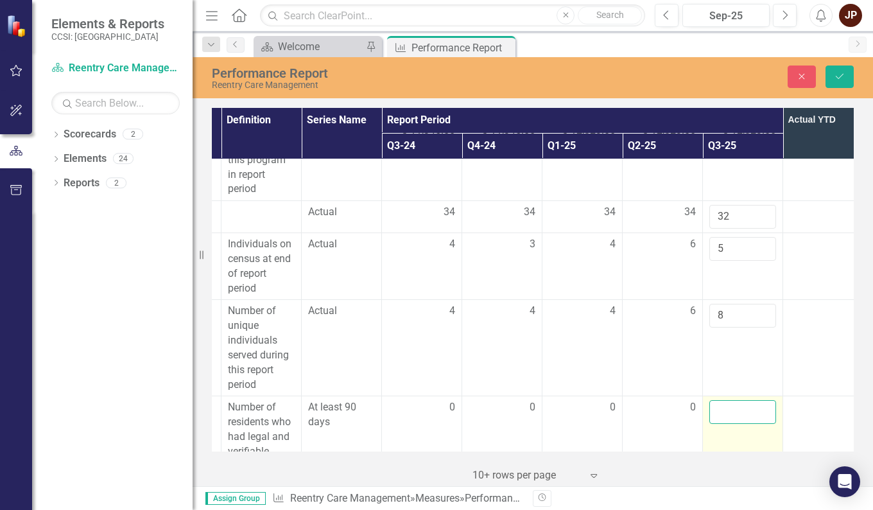
click at [736, 400] on input "number" at bounding box center [742, 412] width 67 height 24
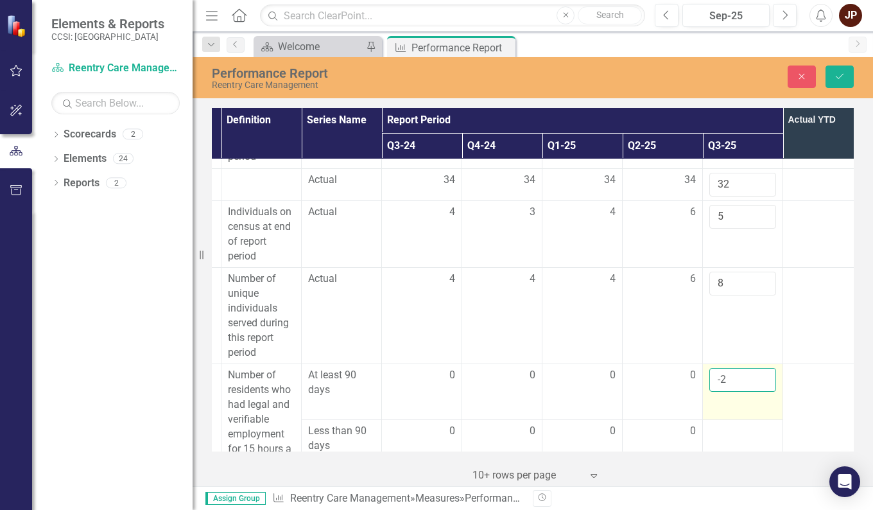
scroll to position [2116, 151]
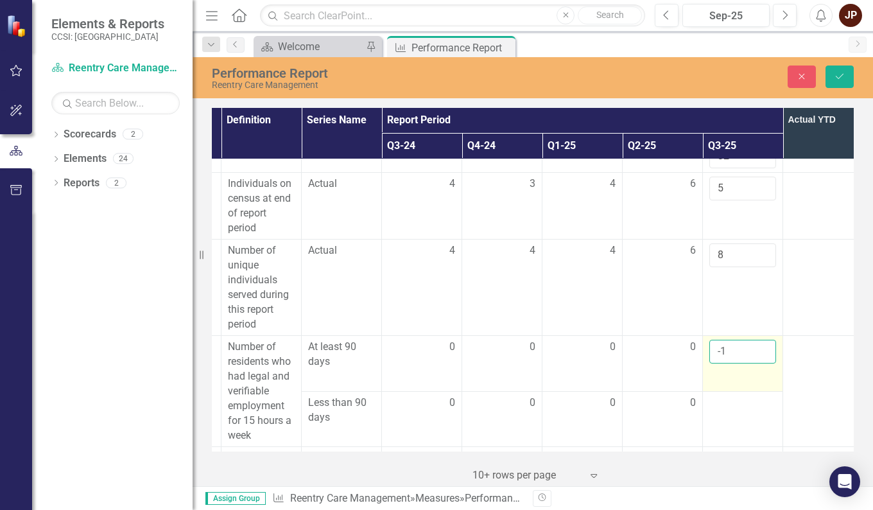
click at [760, 340] on input "-1" at bounding box center [742, 352] width 67 height 24
type input "0"
click at [760, 340] on input "0" at bounding box center [742, 352] width 67 height 24
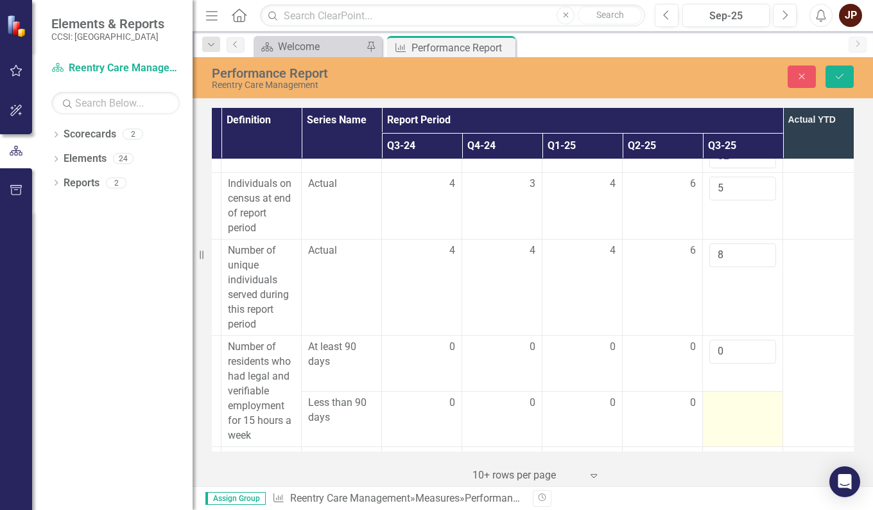
click at [759, 391] on td at bounding box center [743, 418] width 80 height 55
click at [759, 395] on input "number" at bounding box center [742, 407] width 67 height 24
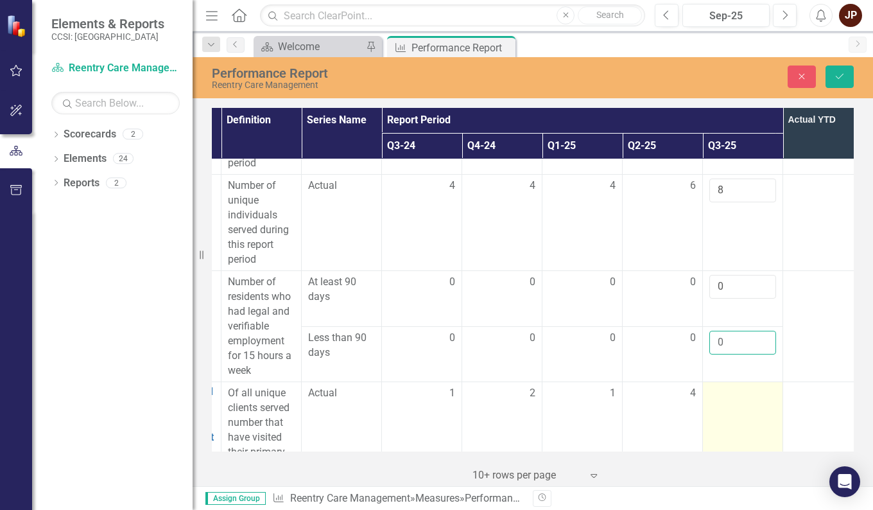
scroll to position [2177, 151]
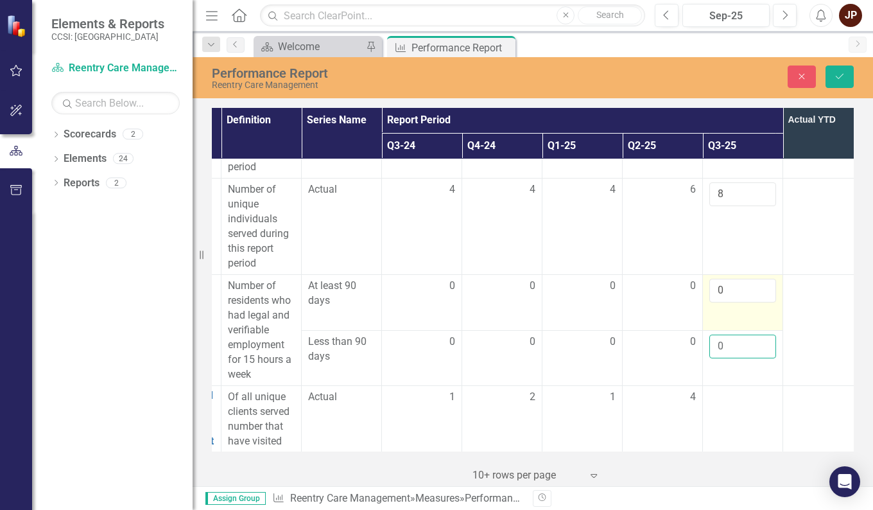
type input "0"
type input "1"
click at [766, 279] on input "1" at bounding box center [742, 291] width 67 height 24
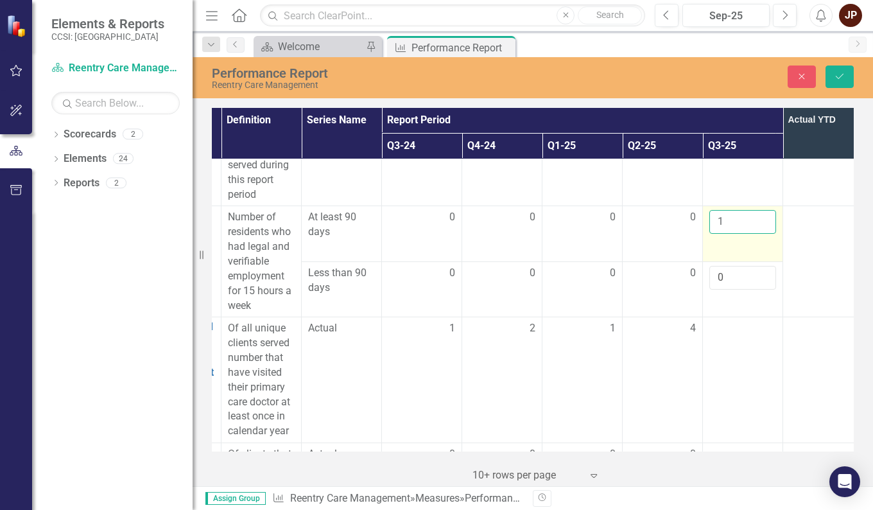
scroll to position [2246, 151]
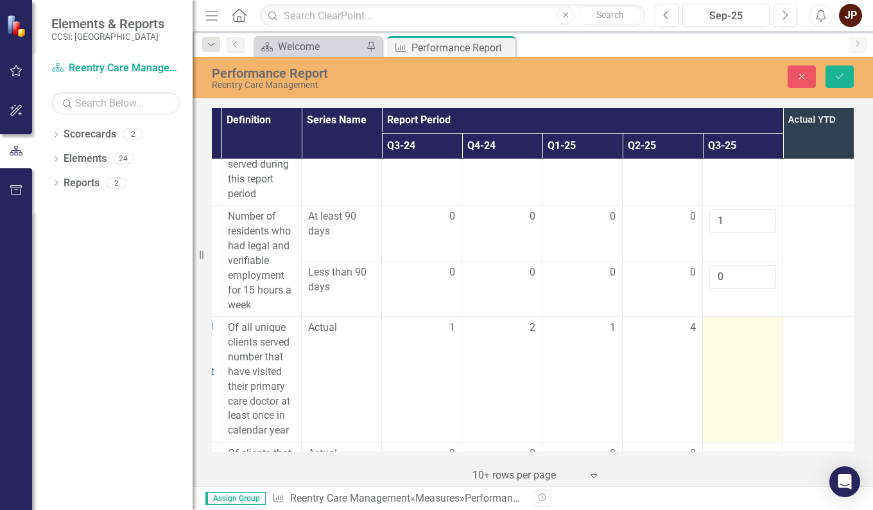
click at [748, 316] on td at bounding box center [743, 379] width 80 height 126
click at [741, 320] on input "number" at bounding box center [742, 332] width 67 height 24
drag, startPoint x: 761, startPoint y: 270, endPoint x: 717, endPoint y: 266, distance: 44.5
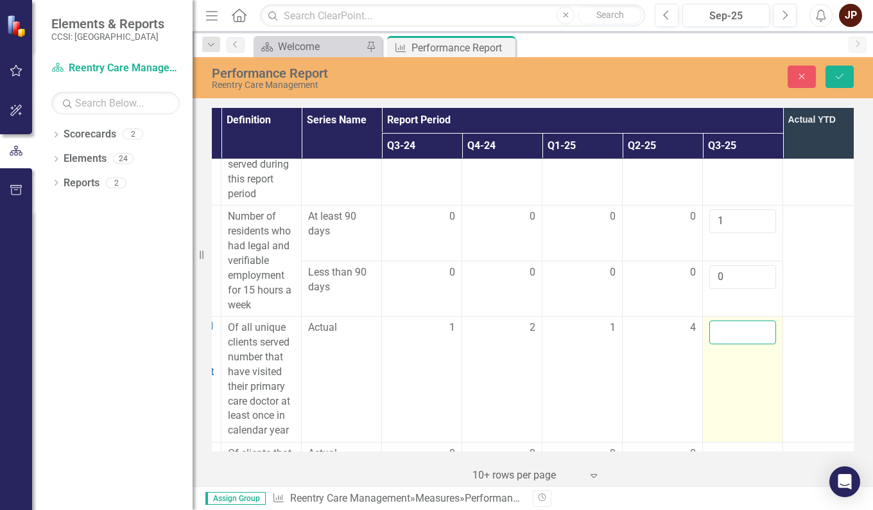
click at [717, 320] on input "number" at bounding box center [742, 332] width 67 height 24
click at [759, 320] on input "1" at bounding box center [742, 332] width 67 height 24
click at [759, 320] on input "2" at bounding box center [742, 332] width 67 height 24
click at [759, 320] on input "3" at bounding box center [742, 332] width 67 height 24
click at [759, 320] on input "4" at bounding box center [742, 332] width 67 height 24
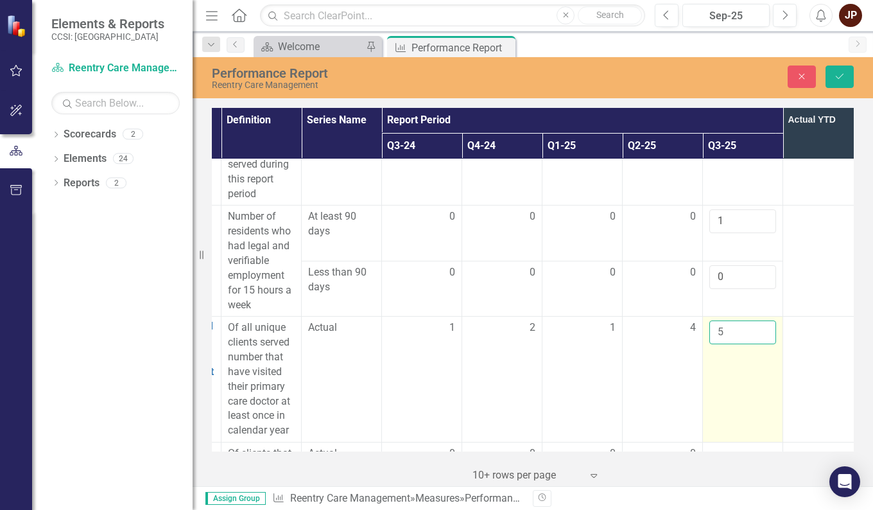
type input "5"
click at [761, 320] on input "5" at bounding box center [742, 332] width 67 height 24
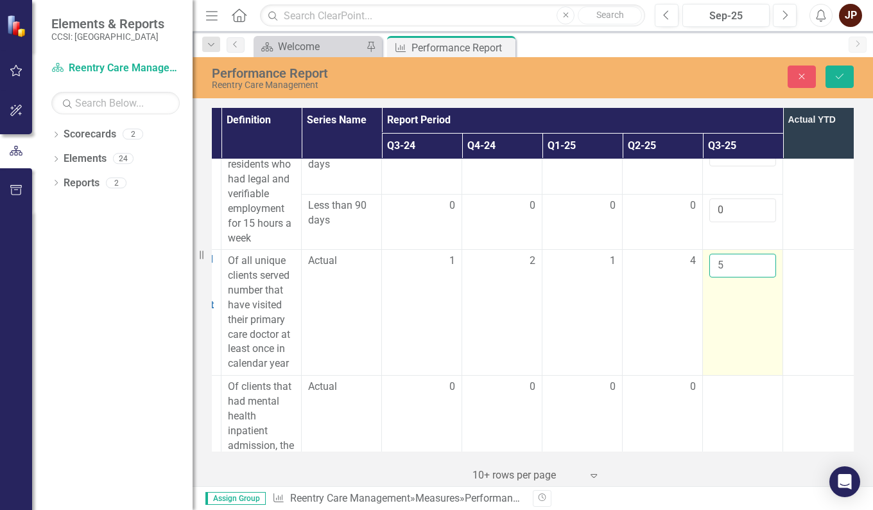
scroll to position [2313, 151]
click at [737, 379] on div at bounding box center [742, 386] width 67 height 15
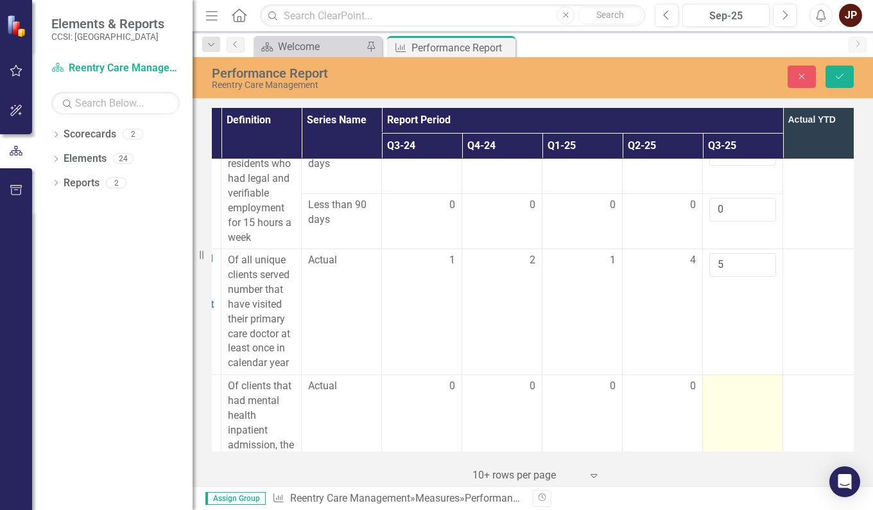
click at [739, 379] on div at bounding box center [742, 386] width 67 height 15
click at [739, 379] on input "number" at bounding box center [742, 391] width 67 height 24
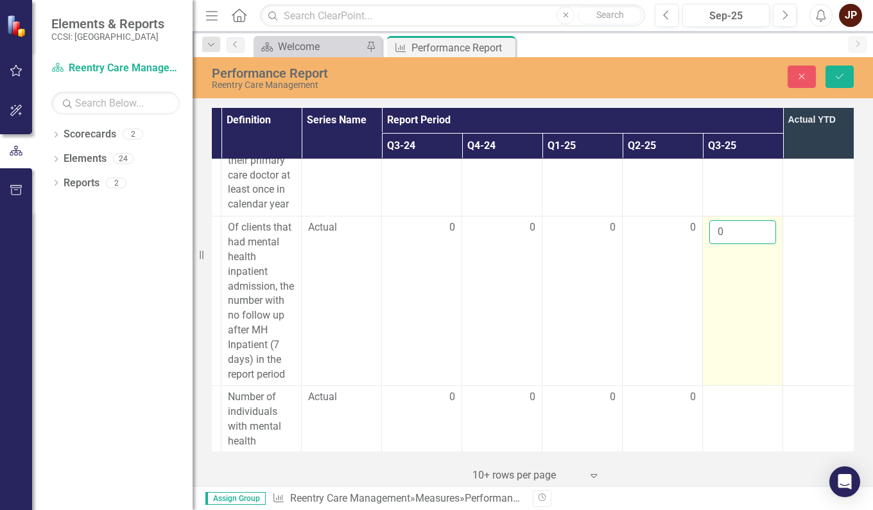
scroll to position [2479, 151]
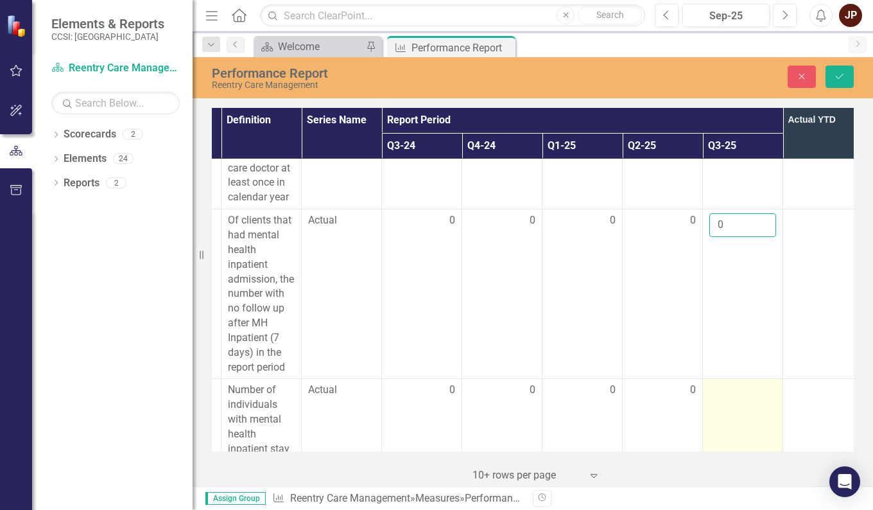
type input "0"
click at [739, 379] on td at bounding box center [743, 434] width 80 height 111
click at [744, 379] on td at bounding box center [743, 434] width 80 height 111
click at [754, 379] on td at bounding box center [743, 434] width 80 height 111
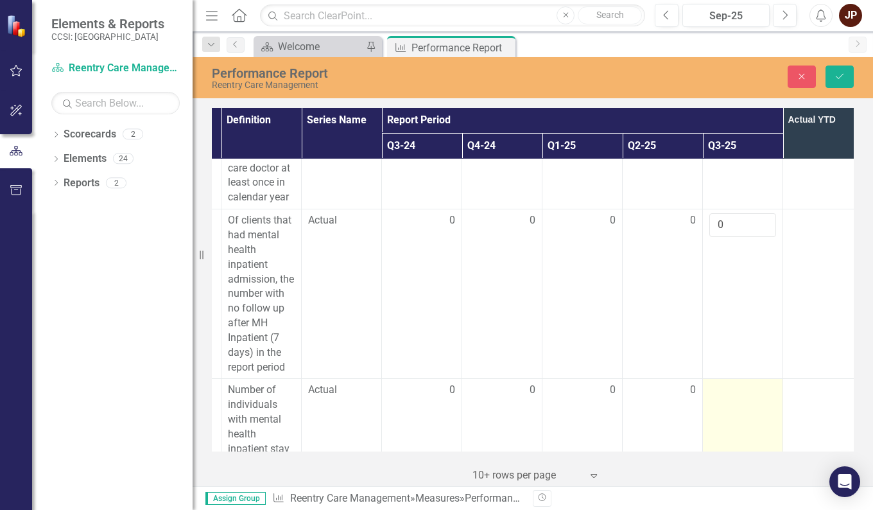
click at [754, 379] on td at bounding box center [743, 434] width 80 height 111
click at [743, 383] on input "number" at bounding box center [742, 395] width 67 height 24
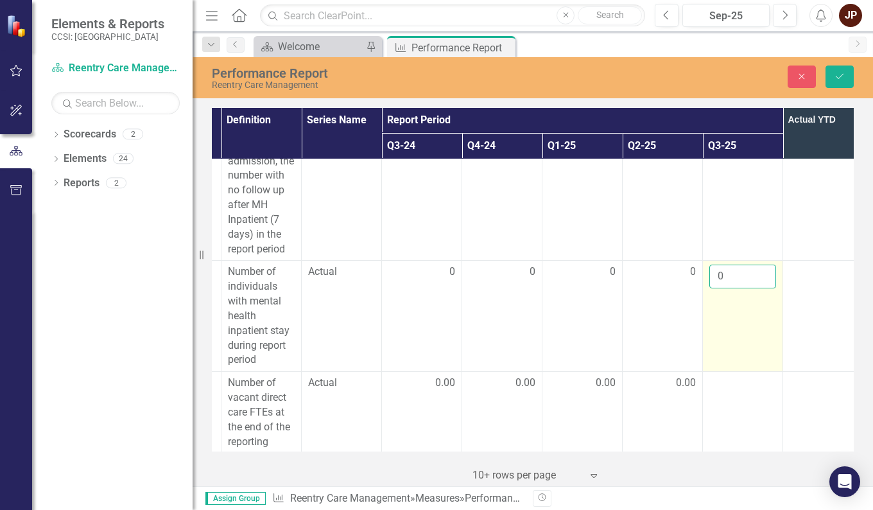
scroll to position [2598, 151]
type input "0"
click at [743, 371] on td at bounding box center [743, 419] width 80 height 96
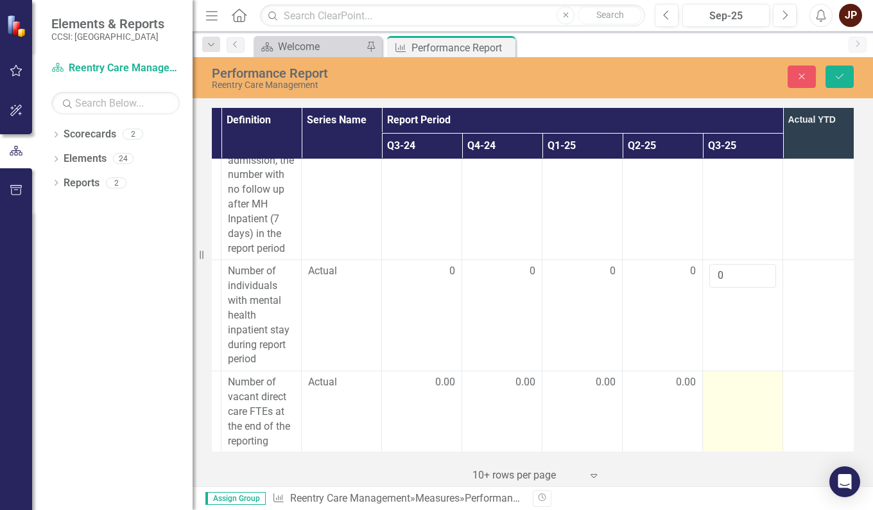
click at [743, 371] on td at bounding box center [743, 419] width 80 height 96
click at [743, 375] on input "number" at bounding box center [742, 387] width 67 height 24
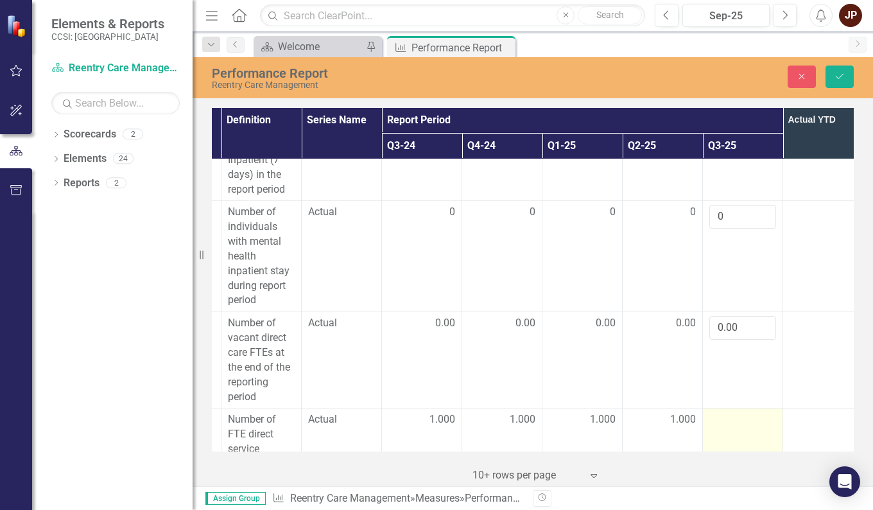
type input "0.00"
click at [745, 408] on td at bounding box center [743, 485] width 80 height 155
click at [736, 412] on input "number" at bounding box center [742, 424] width 67 height 24
type input "1.000"
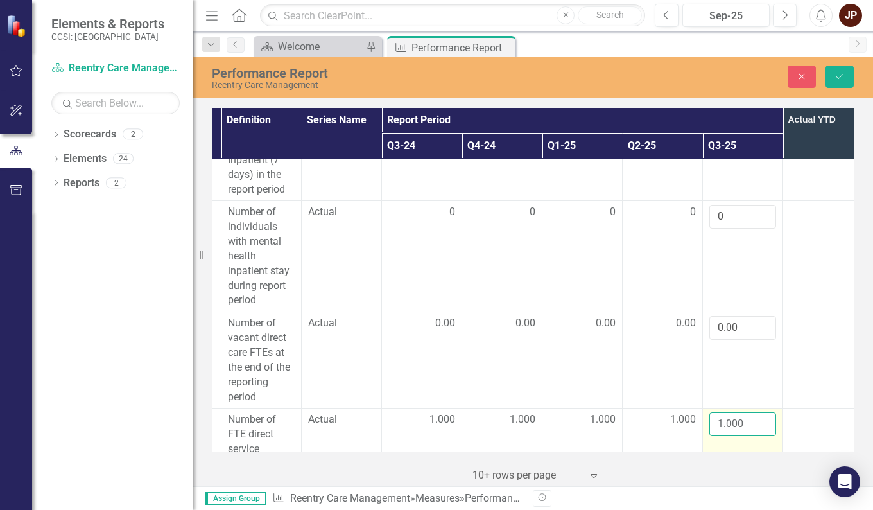
click button "Save" at bounding box center [839, 76] width 28 height 22
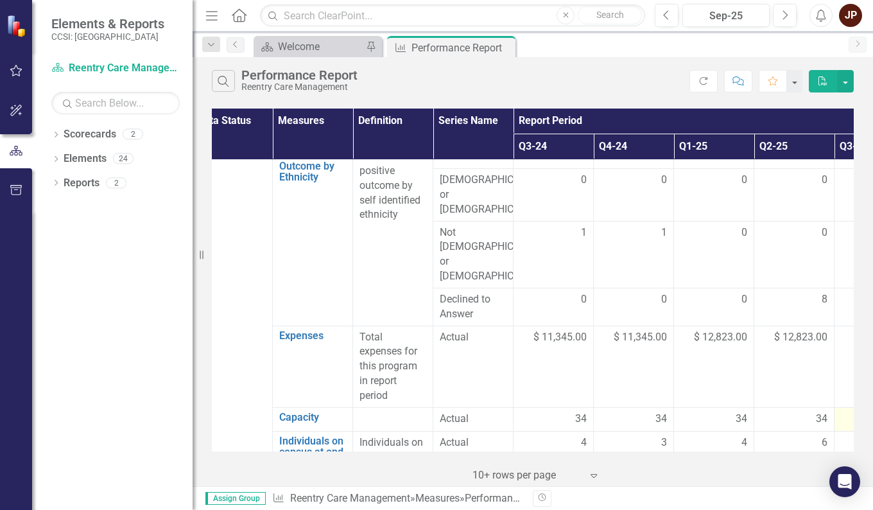
scroll to position [1849, 171]
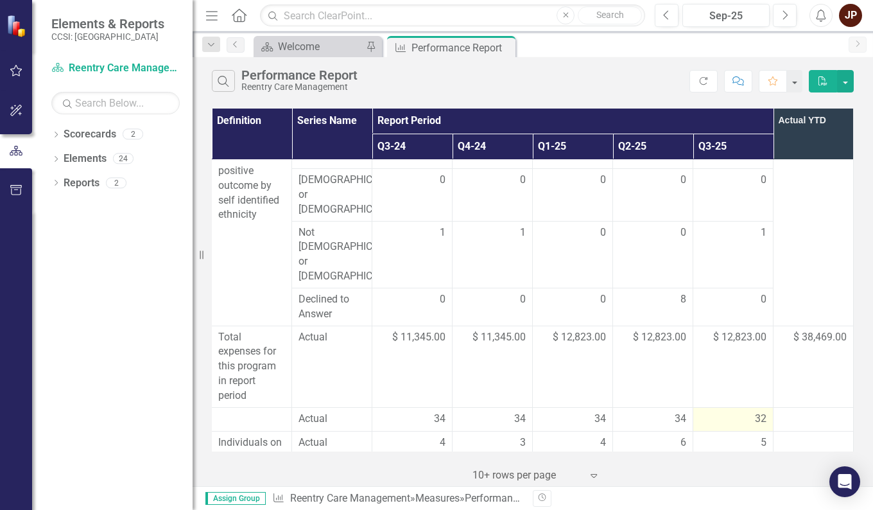
drag, startPoint x: 752, startPoint y: 356, endPoint x: 713, endPoint y: 356, distance: 38.5
click at [713, 411] on div "32" at bounding box center [733, 418] width 67 height 15
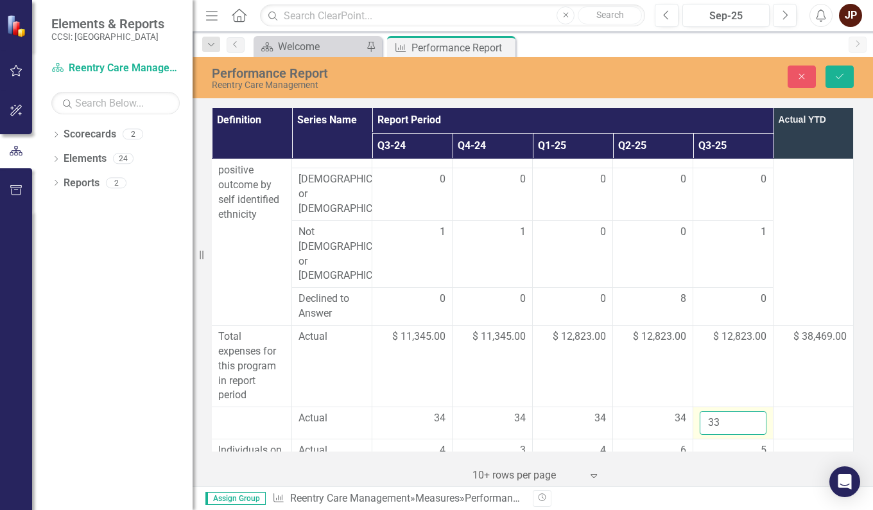
click at [741, 411] on input "33" at bounding box center [733, 423] width 67 height 24
type input "34"
click at [741, 411] on input "34" at bounding box center [733, 423] width 67 height 24
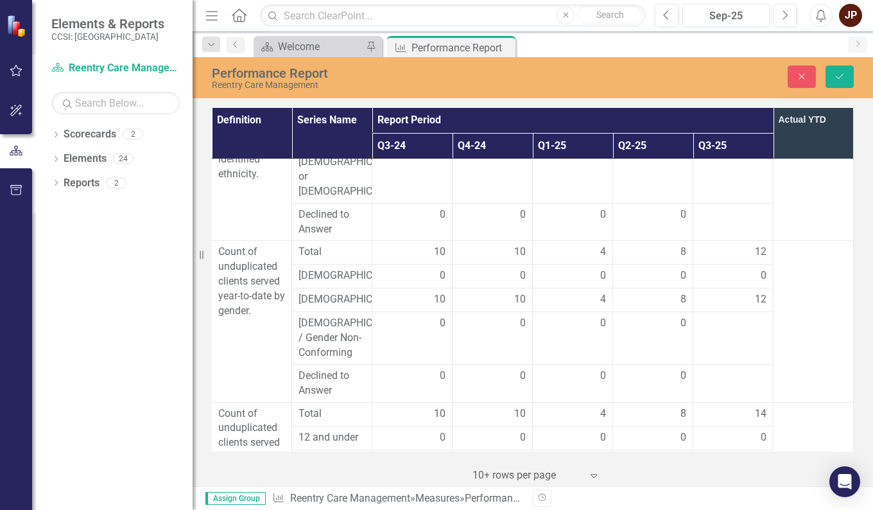
scroll to position [704, 171]
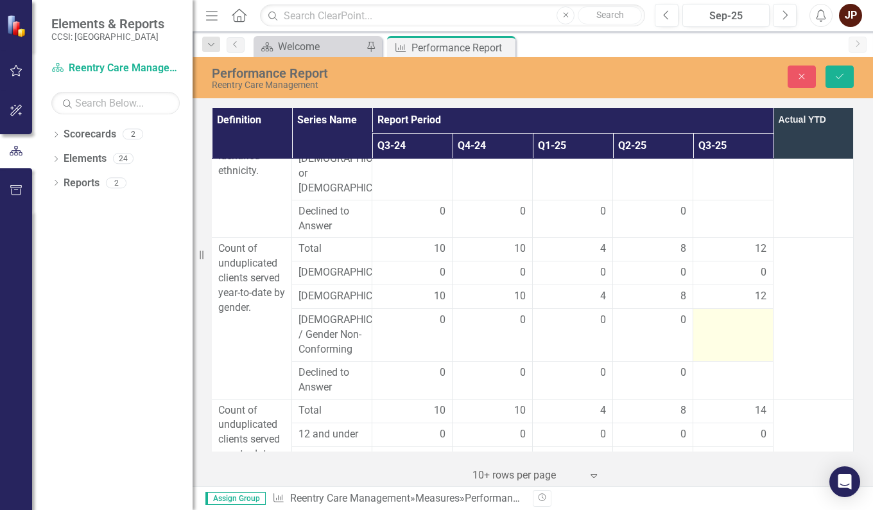
click at [739, 319] on td at bounding box center [733, 335] width 80 height 53
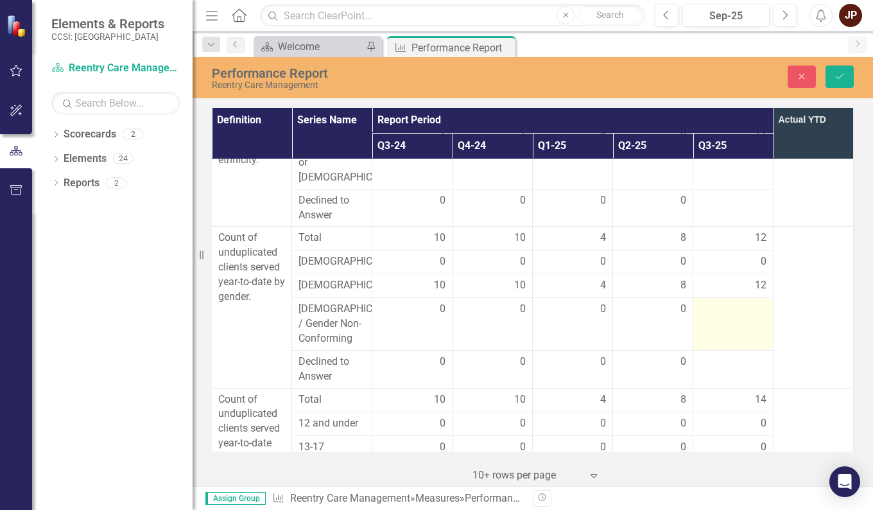
scroll to position [714, 171]
click at [746, 307] on td at bounding box center [733, 324] width 80 height 53
drag, startPoint x: 746, startPoint y: 307, endPoint x: 732, endPoint y: 280, distance: 31.0
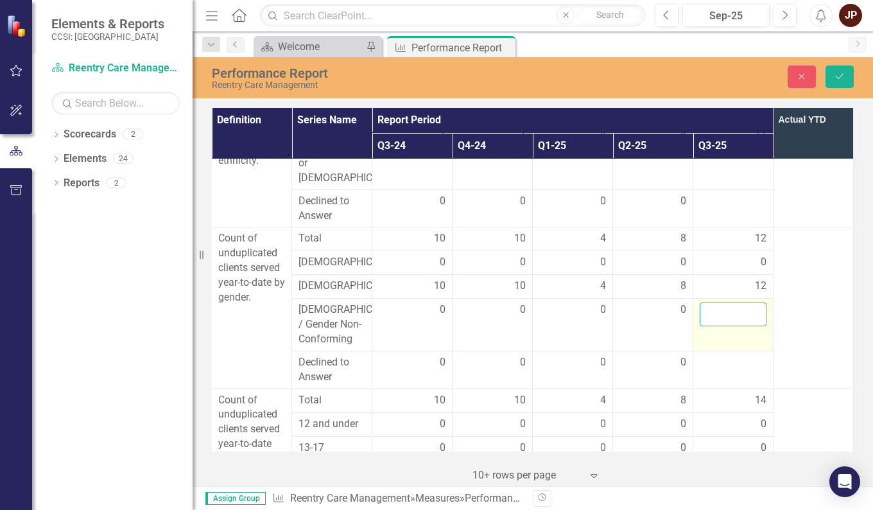
click at [732, 302] on input "number" at bounding box center [733, 314] width 67 height 24
type input "0"
click at [718, 350] on td at bounding box center [733, 369] width 80 height 38
drag, startPoint x: 718, startPoint y: 350, endPoint x: 709, endPoint y: 338, distance: 15.1
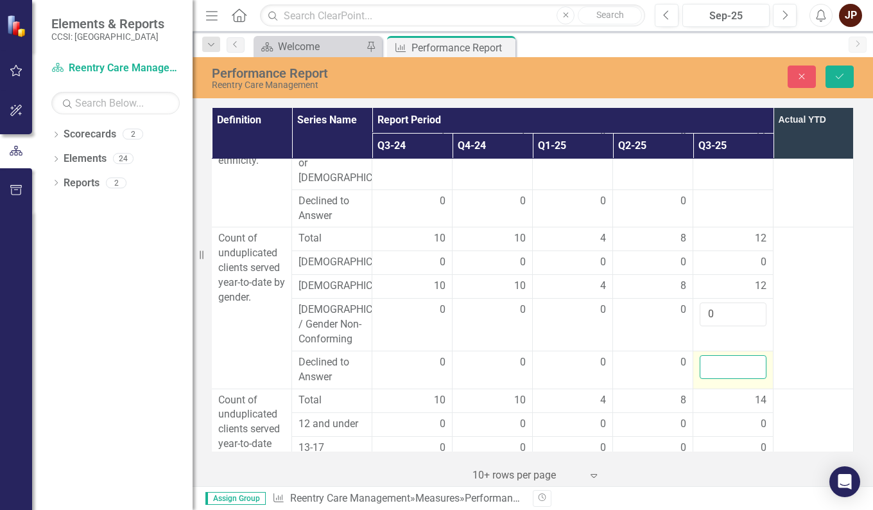
click at [709, 355] on input "number" at bounding box center [733, 367] width 67 height 24
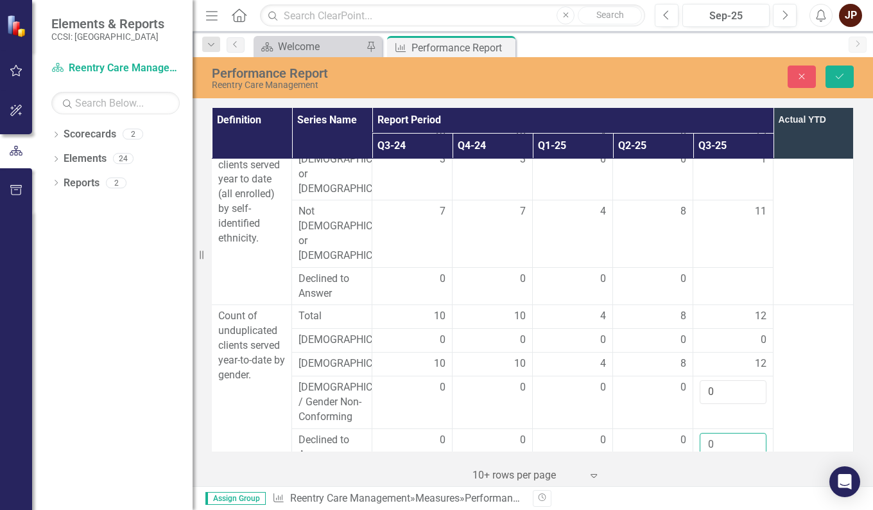
scroll to position [636, 171]
type input "0"
click at [734, 272] on td at bounding box center [733, 287] width 80 height 38
click at [736, 268] on td at bounding box center [733, 287] width 80 height 38
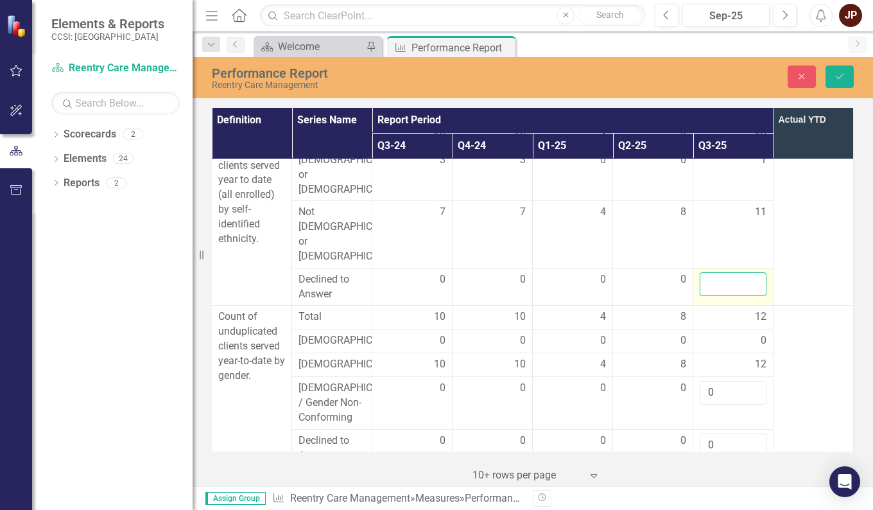
drag, startPoint x: 736, startPoint y: 261, endPoint x: 730, endPoint y: 255, distance: 8.2
click at [730, 272] on input "number" at bounding box center [733, 284] width 67 height 24
type input "9"
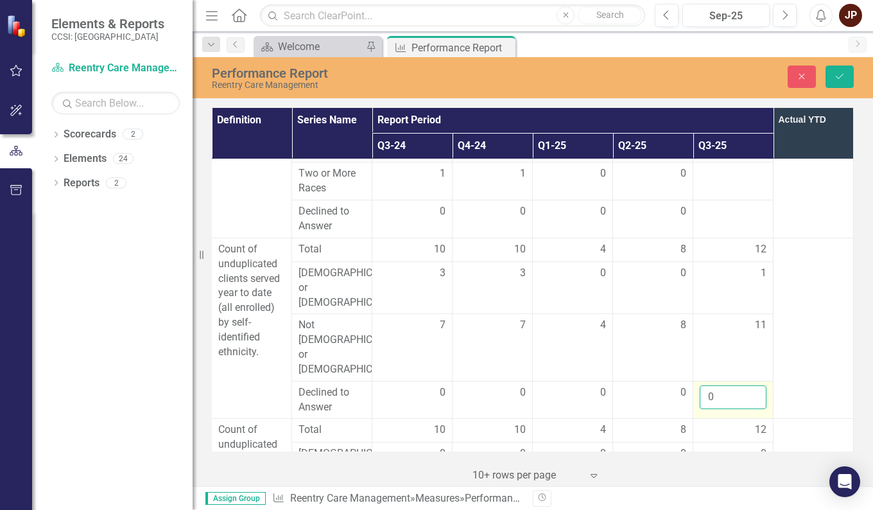
scroll to position [523, 171]
type input "0"
click at [734, 239] on td at bounding box center [733, 220] width 80 height 38
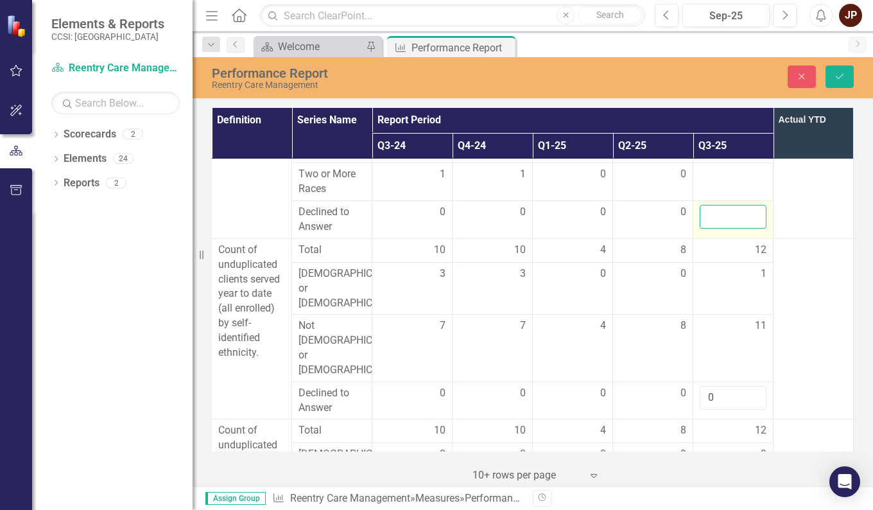
drag, startPoint x: 734, startPoint y: 241, endPoint x: 724, endPoint y: 234, distance: 12.8
click at [724, 229] on input "number" at bounding box center [733, 217] width 67 height 24
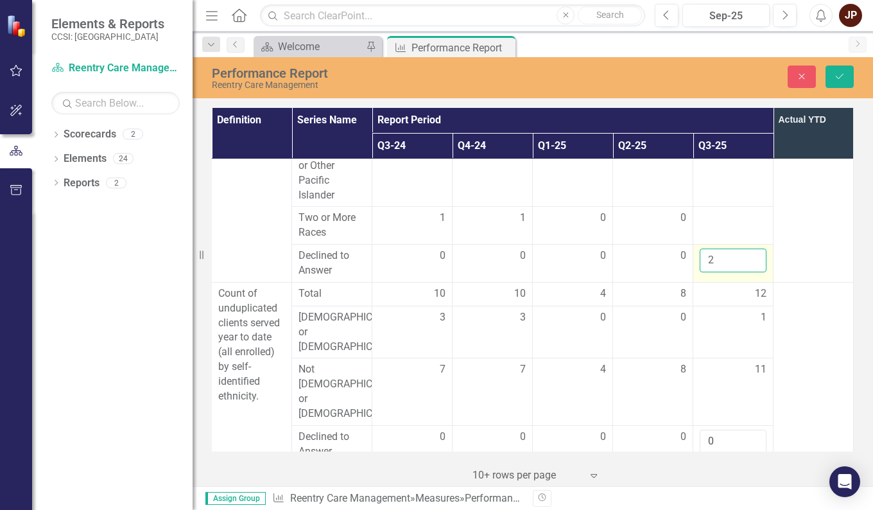
scroll to position [463, 171]
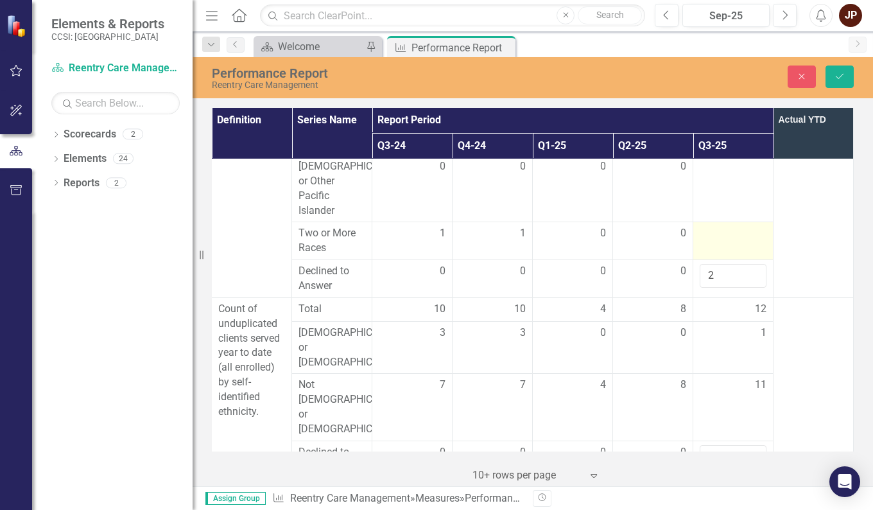
click at [724, 241] on div at bounding box center [733, 233] width 67 height 15
drag, startPoint x: 724, startPoint y: 248, endPoint x: 723, endPoint y: 285, distance: 37.2
click at [723, 285] on input "2" at bounding box center [733, 276] width 67 height 24
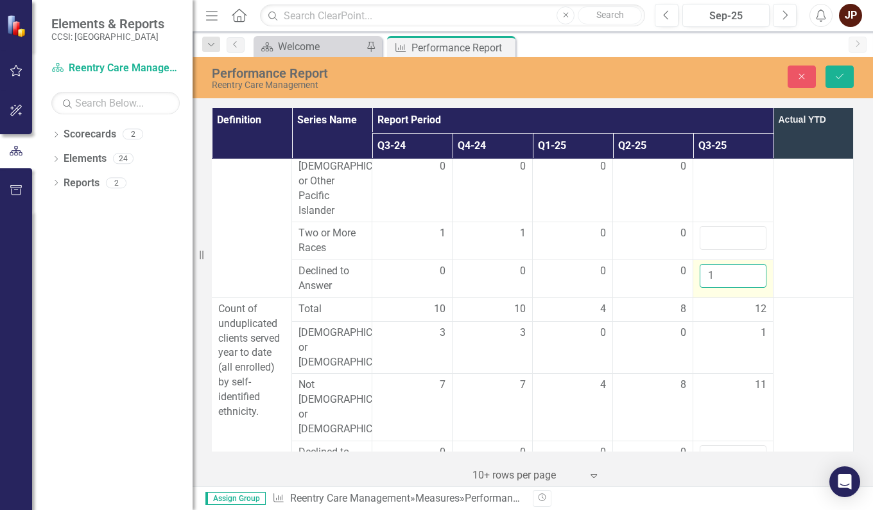
click at [743, 288] on input "1" at bounding box center [733, 276] width 67 height 24
type input "0"
click at [743, 288] on input "0" at bounding box center [733, 276] width 67 height 24
click at [722, 248] on input "number" at bounding box center [733, 238] width 67 height 24
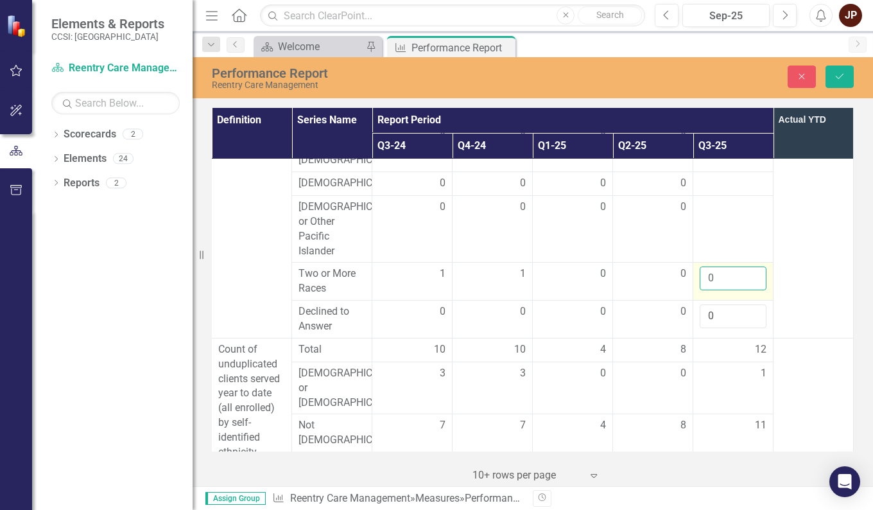
scroll to position [422, 171]
type input "0"
click at [722, 248] on td at bounding box center [733, 229] width 80 height 67
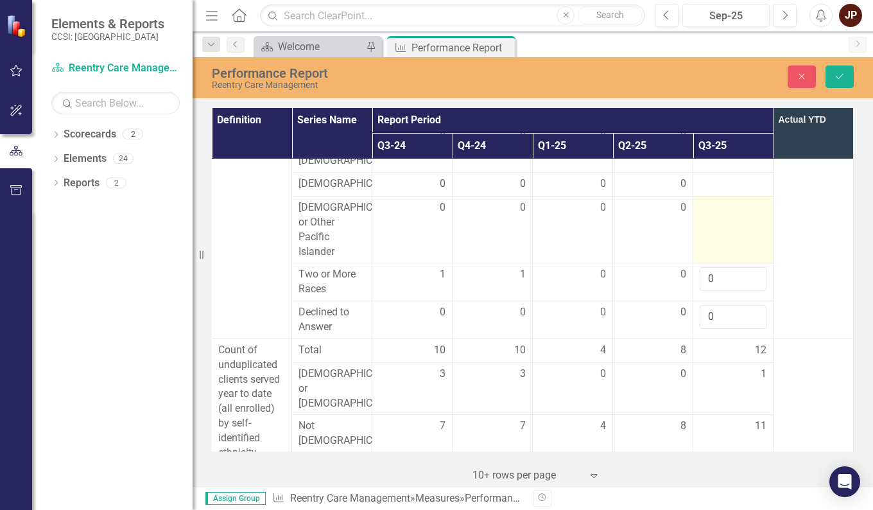
click at [710, 216] on div at bounding box center [733, 207] width 67 height 15
click at [710, 220] on input "number" at bounding box center [733, 212] width 67 height 24
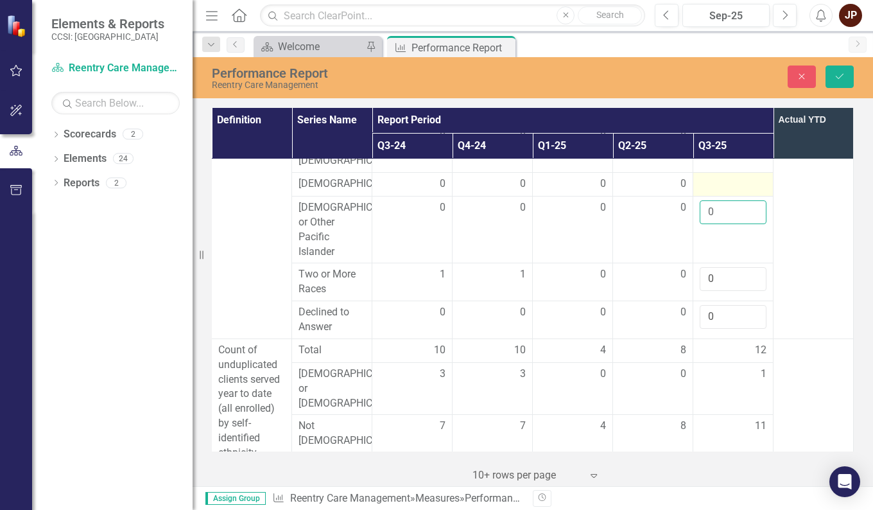
type input "0"
click at [713, 192] on div at bounding box center [733, 184] width 67 height 15
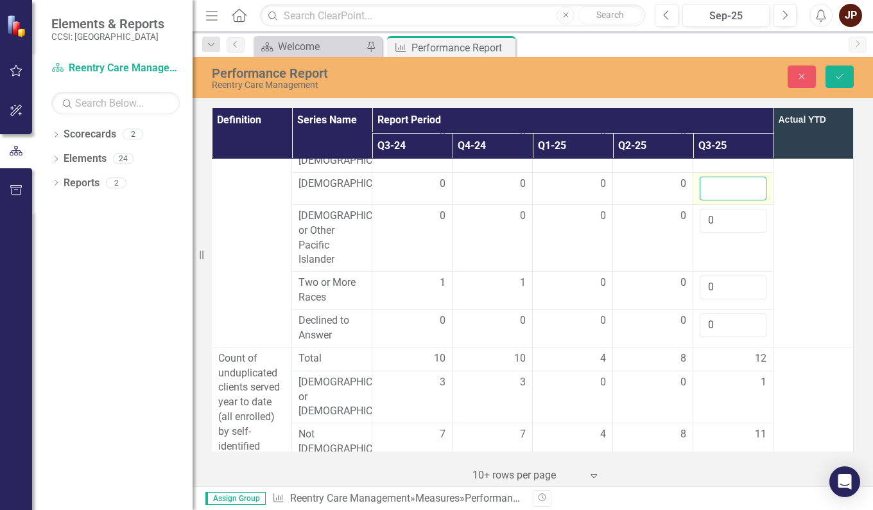
click at [713, 195] on input "number" at bounding box center [733, 189] width 67 height 24
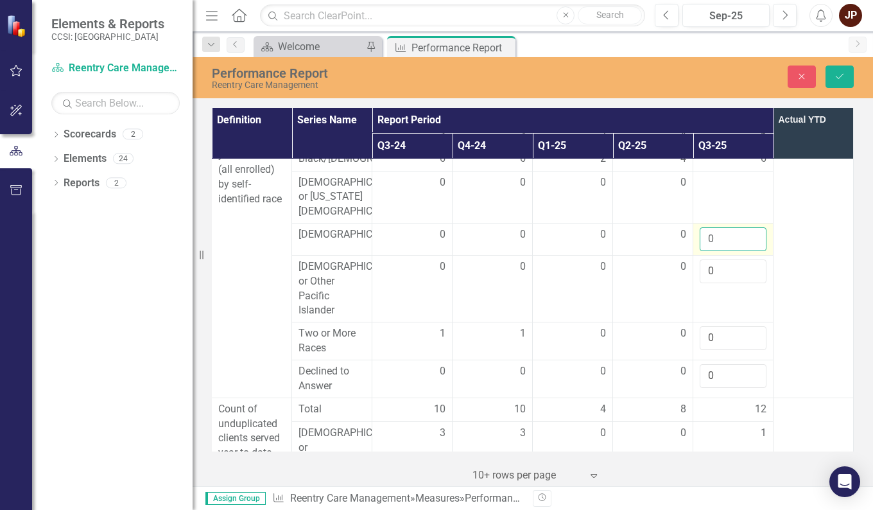
scroll to position [370, 171]
type input "0"
click at [713, 192] on div at bounding box center [733, 184] width 67 height 15
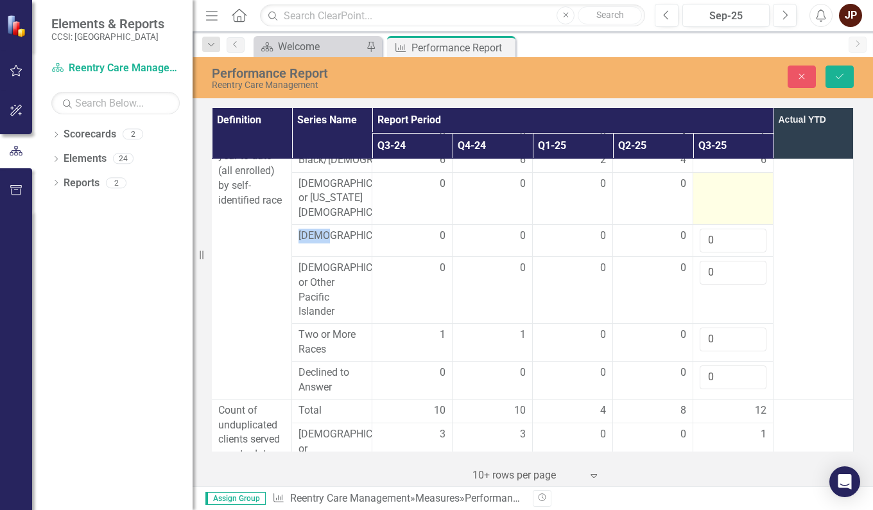
click at [713, 192] on div at bounding box center [733, 184] width 67 height 15
click at [713, 195] on input "number" at bounding box center [733, 189] width 67 height 24
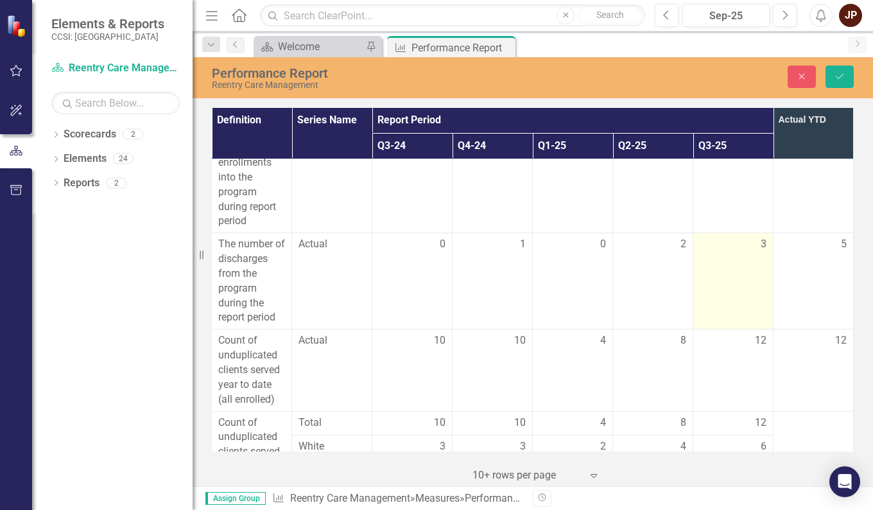
scroll to position [0, 171]
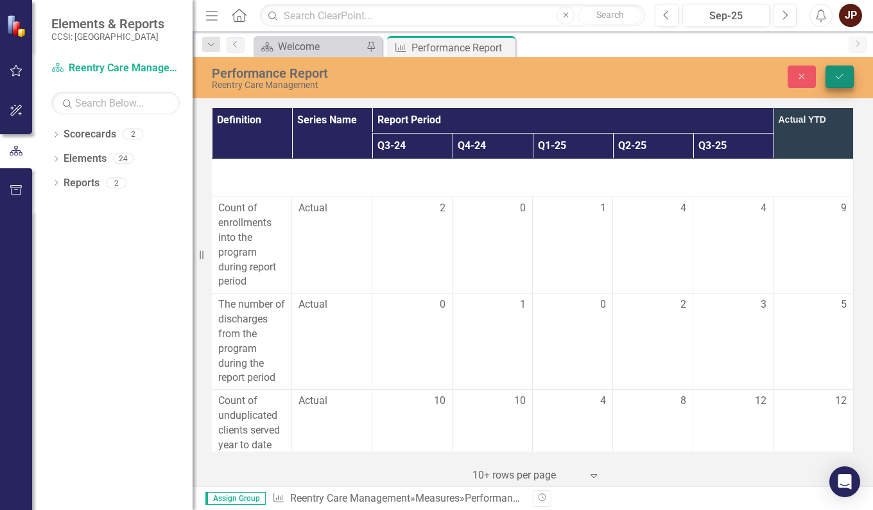
type input "0"
click at [847, 75] on button "Save" at bounding box center [839, 76] width 28 height 22
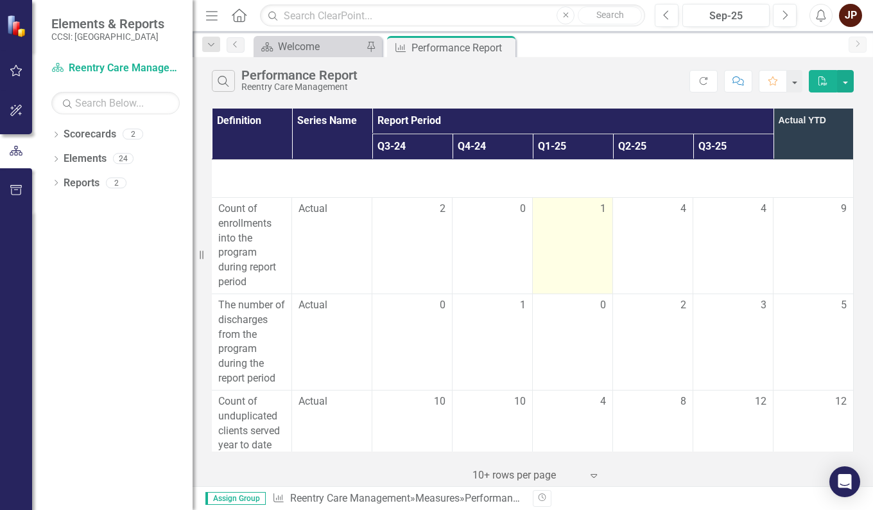
scroll to position [98, 171]
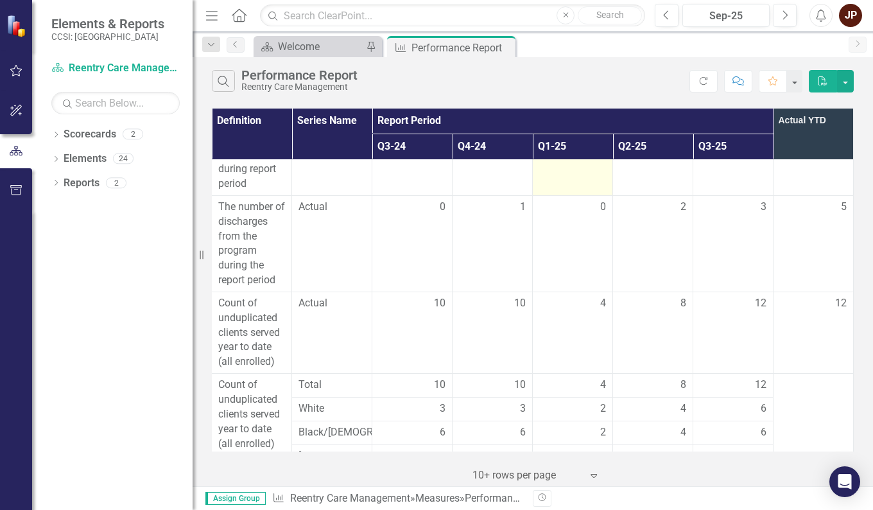
click at [759, 205] on td "3" at bounding box center [733, 243] width 80 height 96
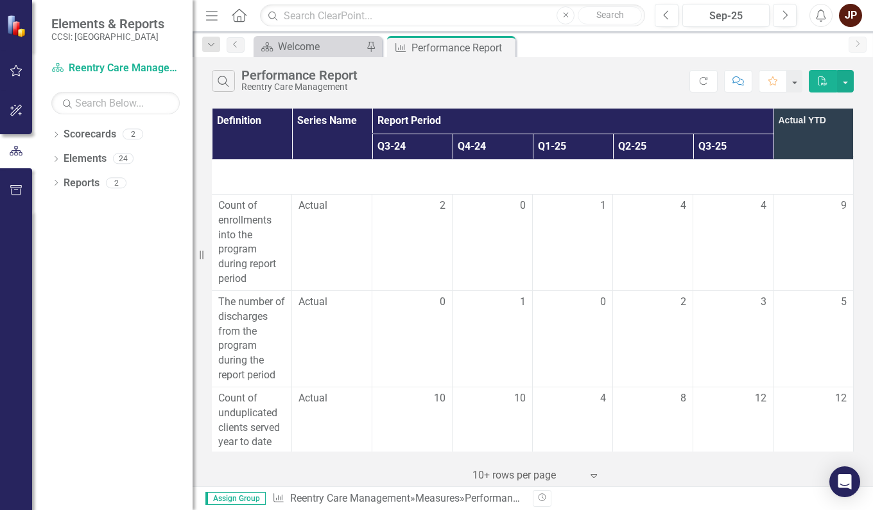
scroll to position [0, 171]
click at [562, 47] on div "Scorecard Welcome Pin Measure Performance Report Pin Close" at bounding box center [546, 46] width 591 height 21
